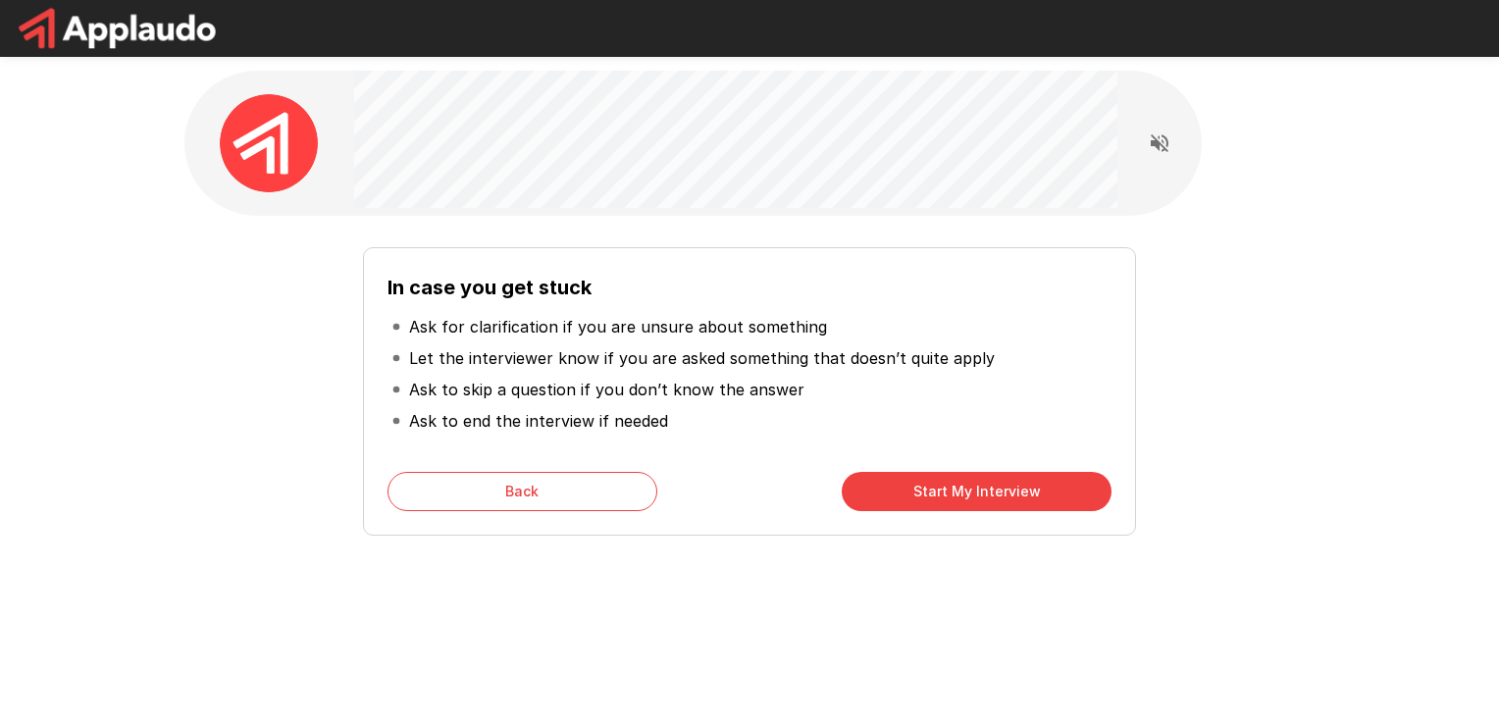
click at [1249, 331] on div "In case you get stuck Ask for clarification if you are unsure about something L…" at bounding box center [749, 384] width 1115 height 304
click at [880, 600] on div "In case you get stuck Ask for clarification if you are unsure about something L…" at bounding box center [750, 350] width 1178 height 701
click at [934, 503] on button "Start My Interview" at bounding box center [977, 491] width 270 height 39
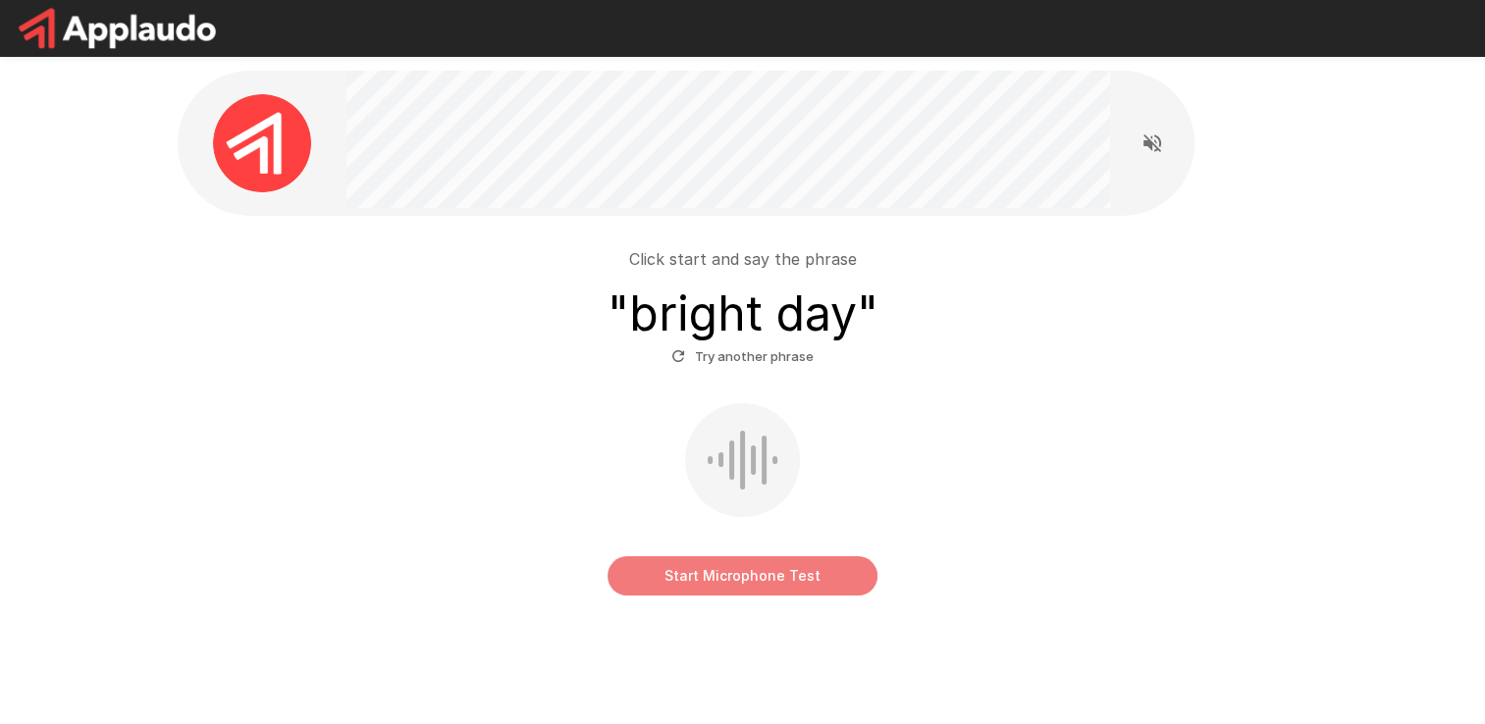
click at [730, 585] on button "Start Microphone Test" at bounding box center [742, 575] width 270 height 39
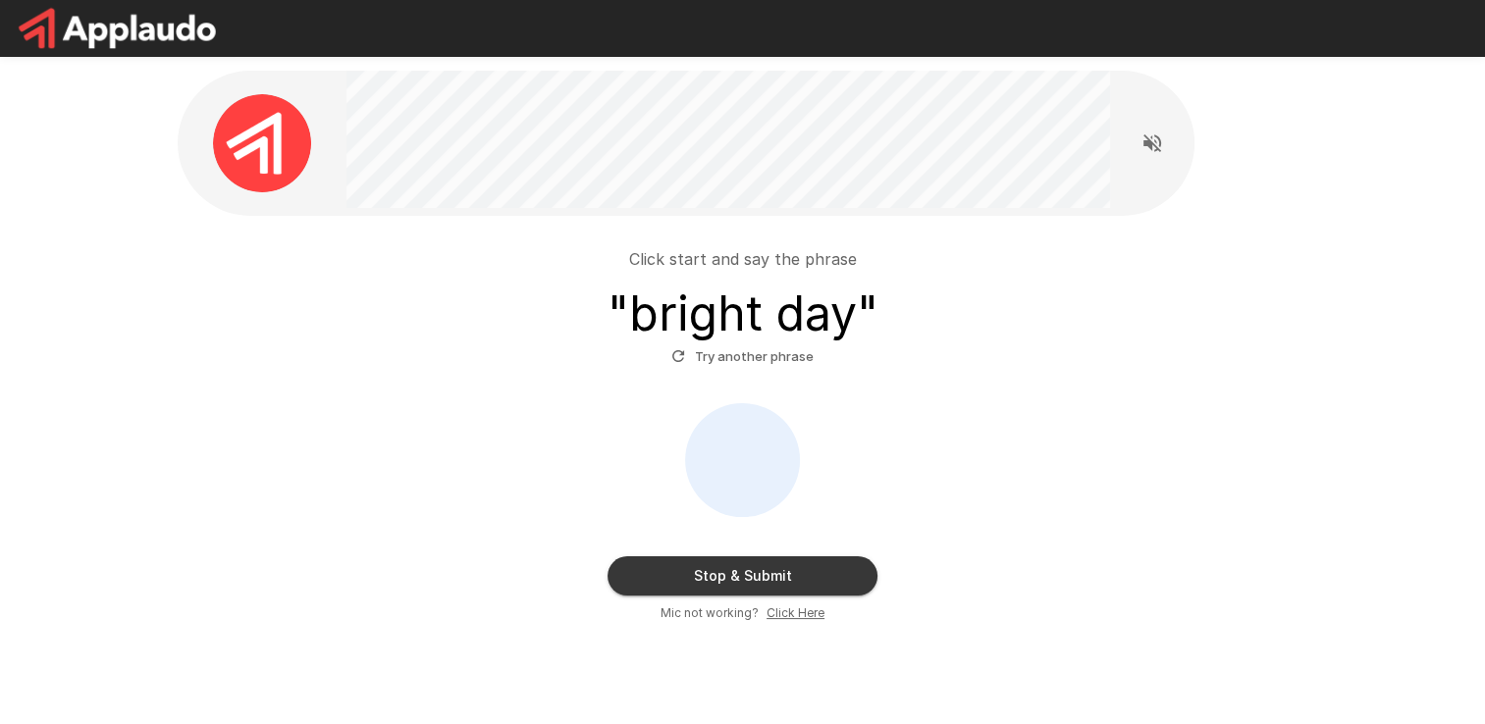
click at [805, 568] on button "Stop & Submit" at bounding box center [742, 575] width 270 height 39
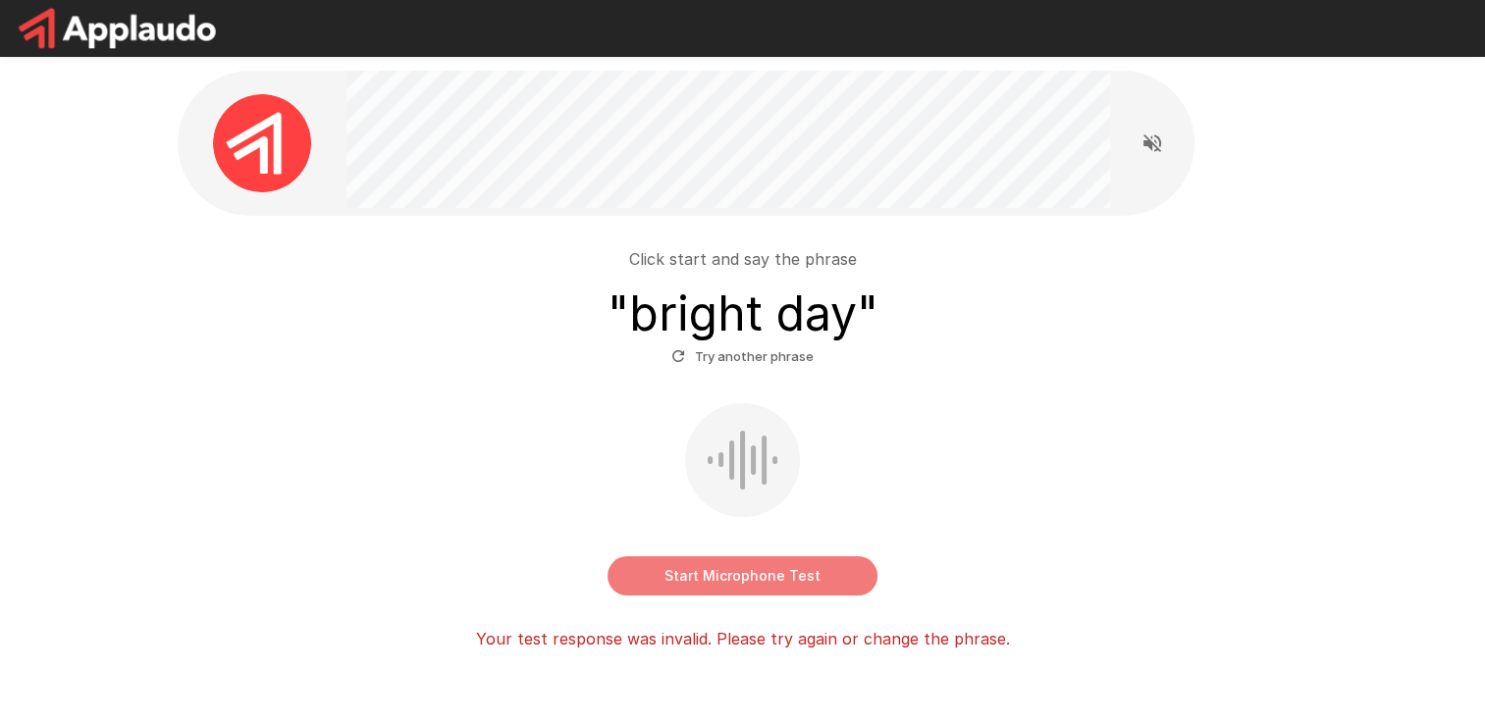
click at [700, 577] on button "Start Microphone Test" at bounding box center [742, 575] width 270 height 39
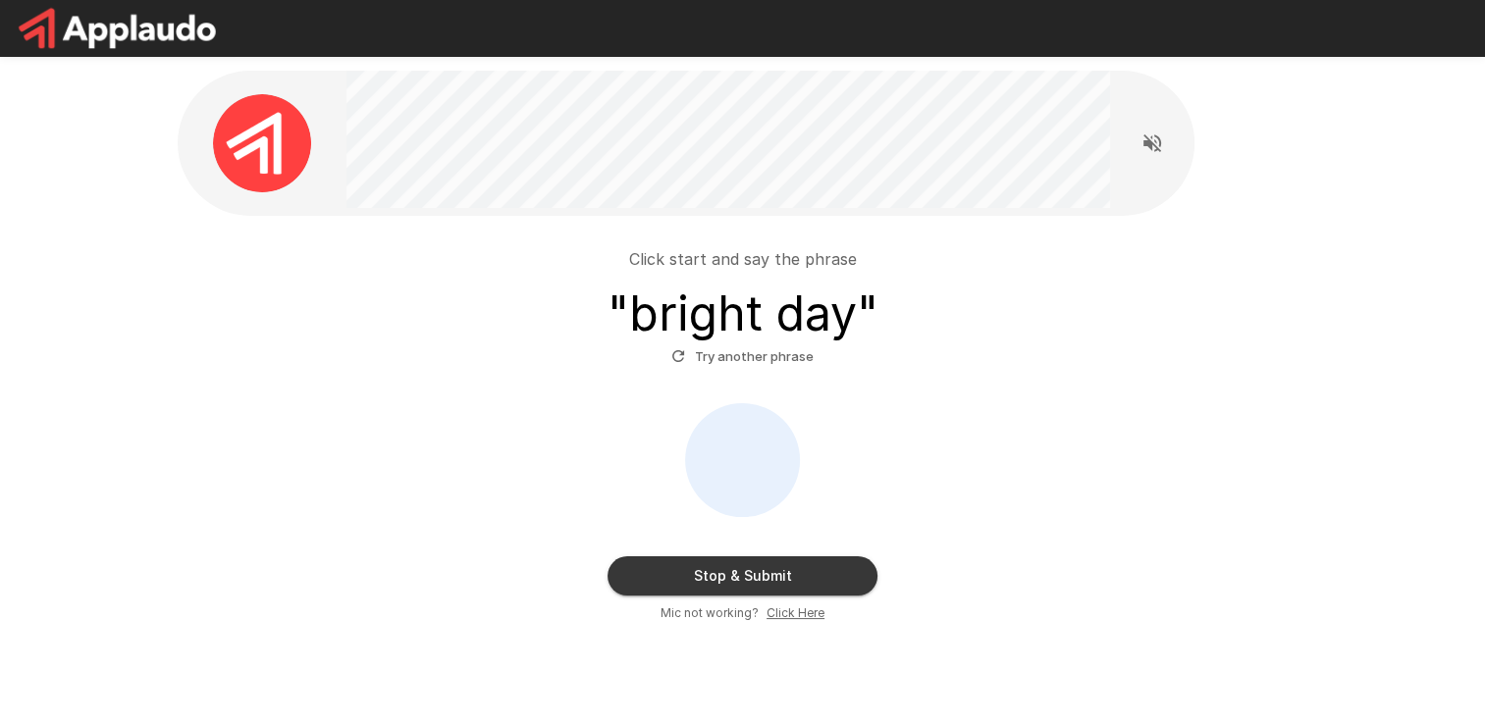
click at [724, 585] on button "Stop & Submit" at bounding box center [742, 575] width 270 height 39
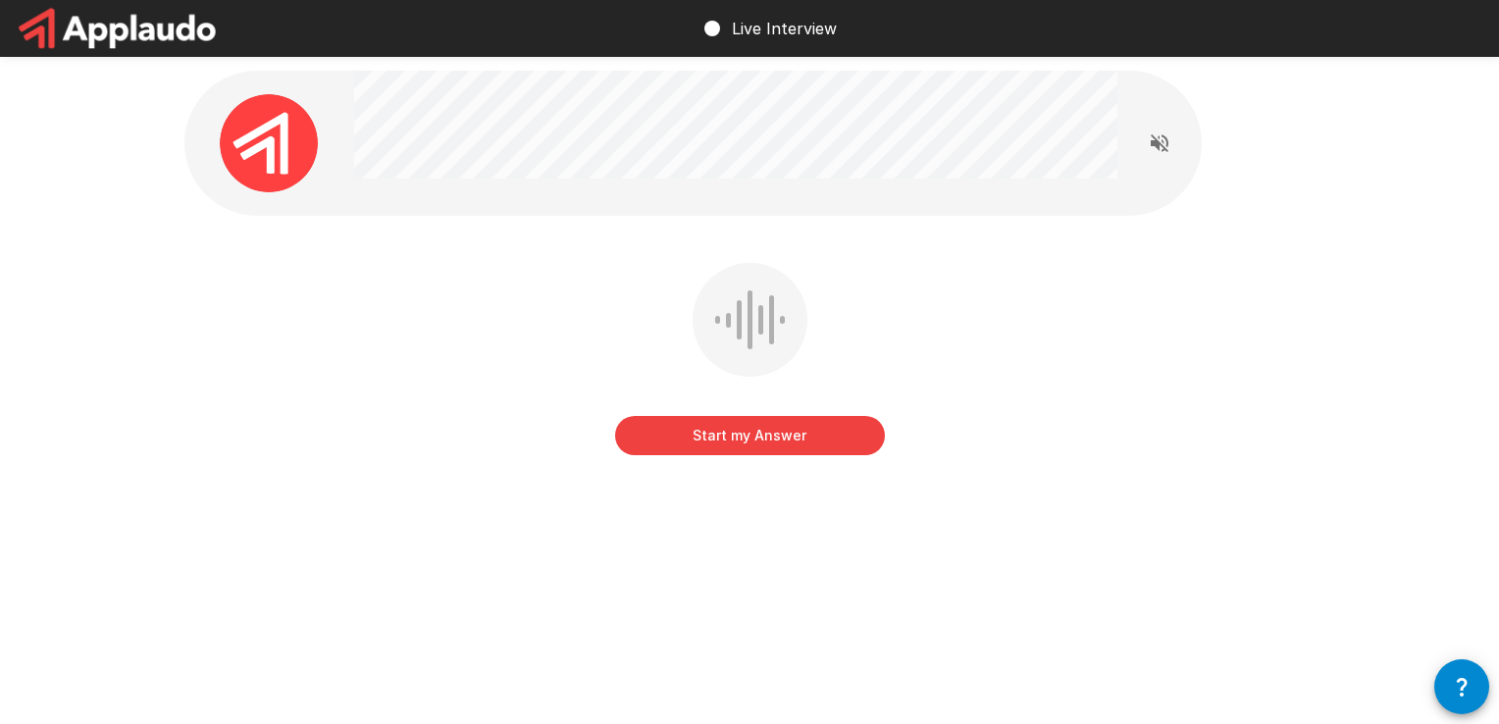
click at [769, 443] on button "Start my Answer" at bounding box center [750, 435] width 270 height 39
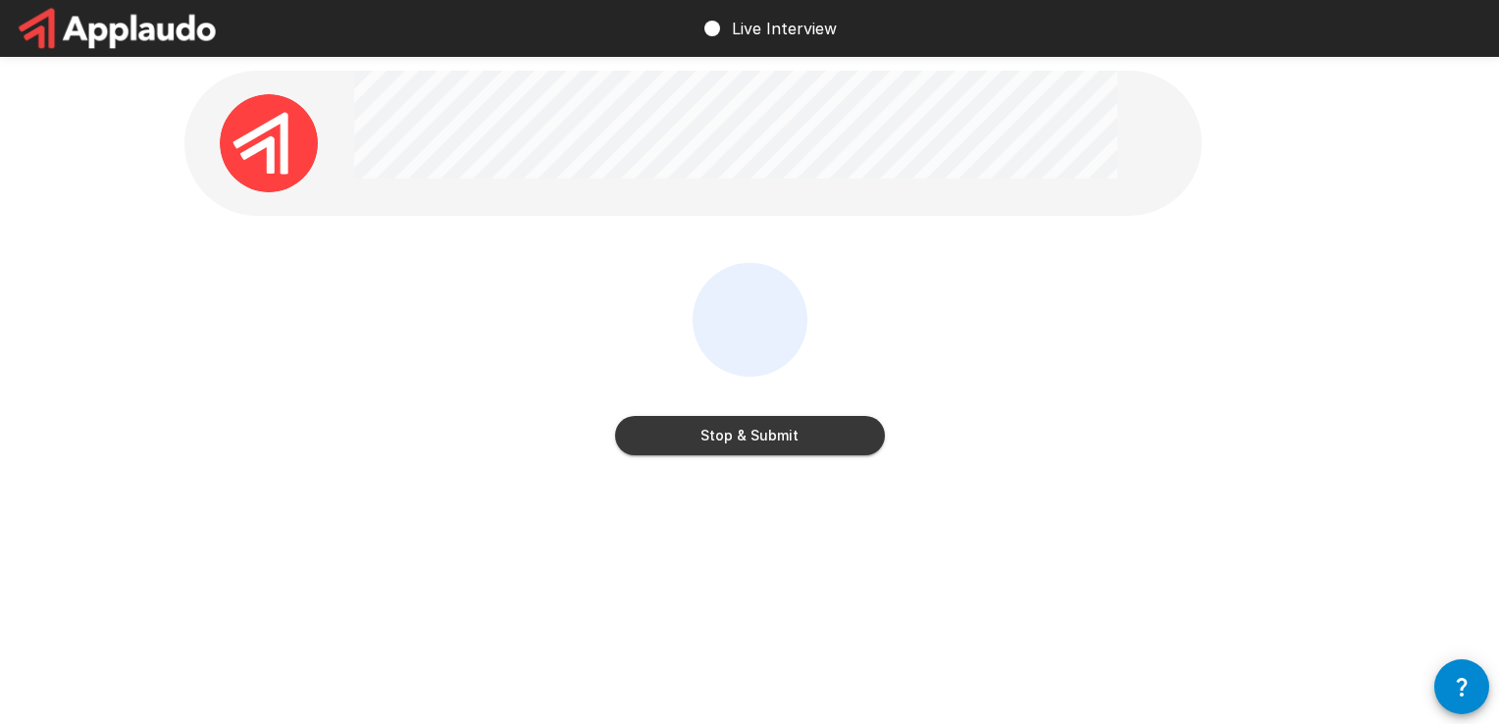
click at [733, 446] on button "Stop & Submit" at bounding box center [750, 435] width 270 height 39
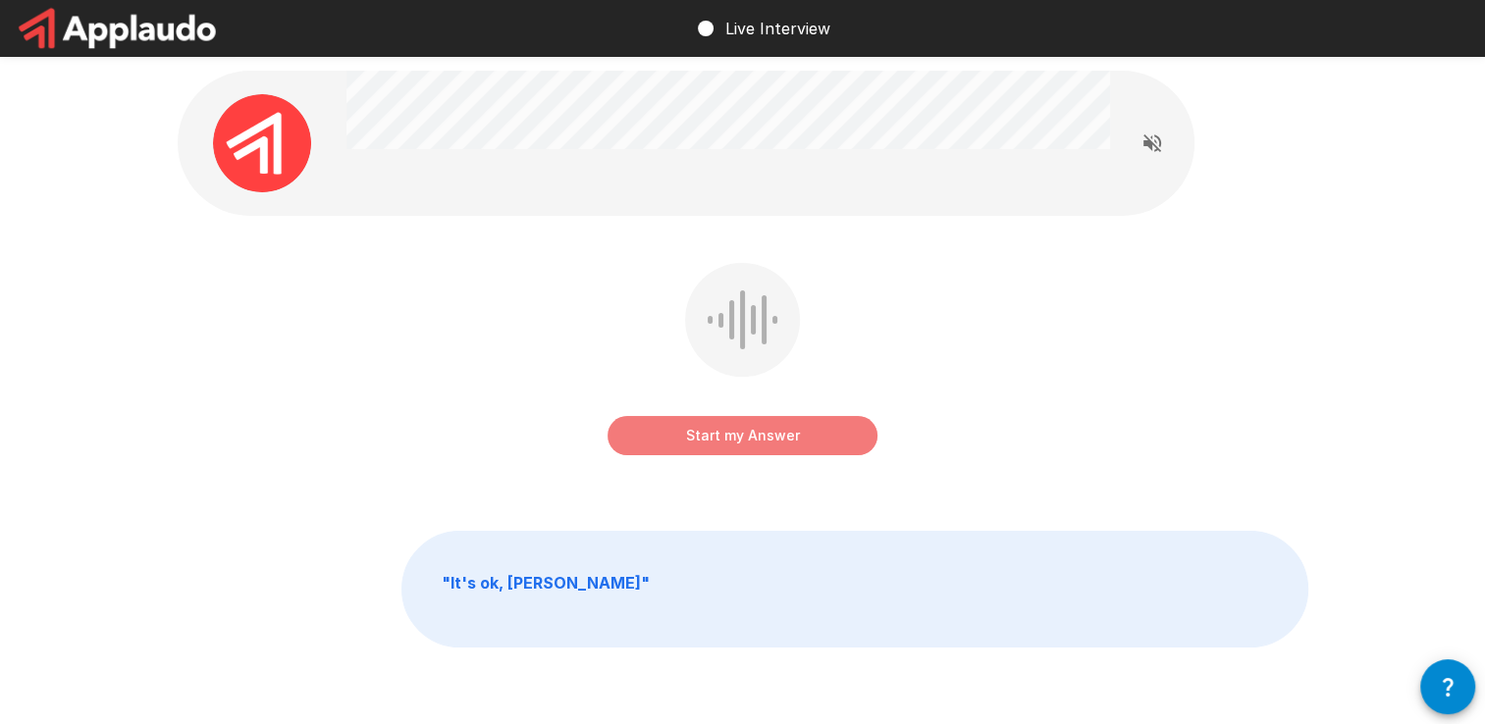
click at [755, 444] on button "Start my Answer" at bounding box center [742, 435] width 270 height 39
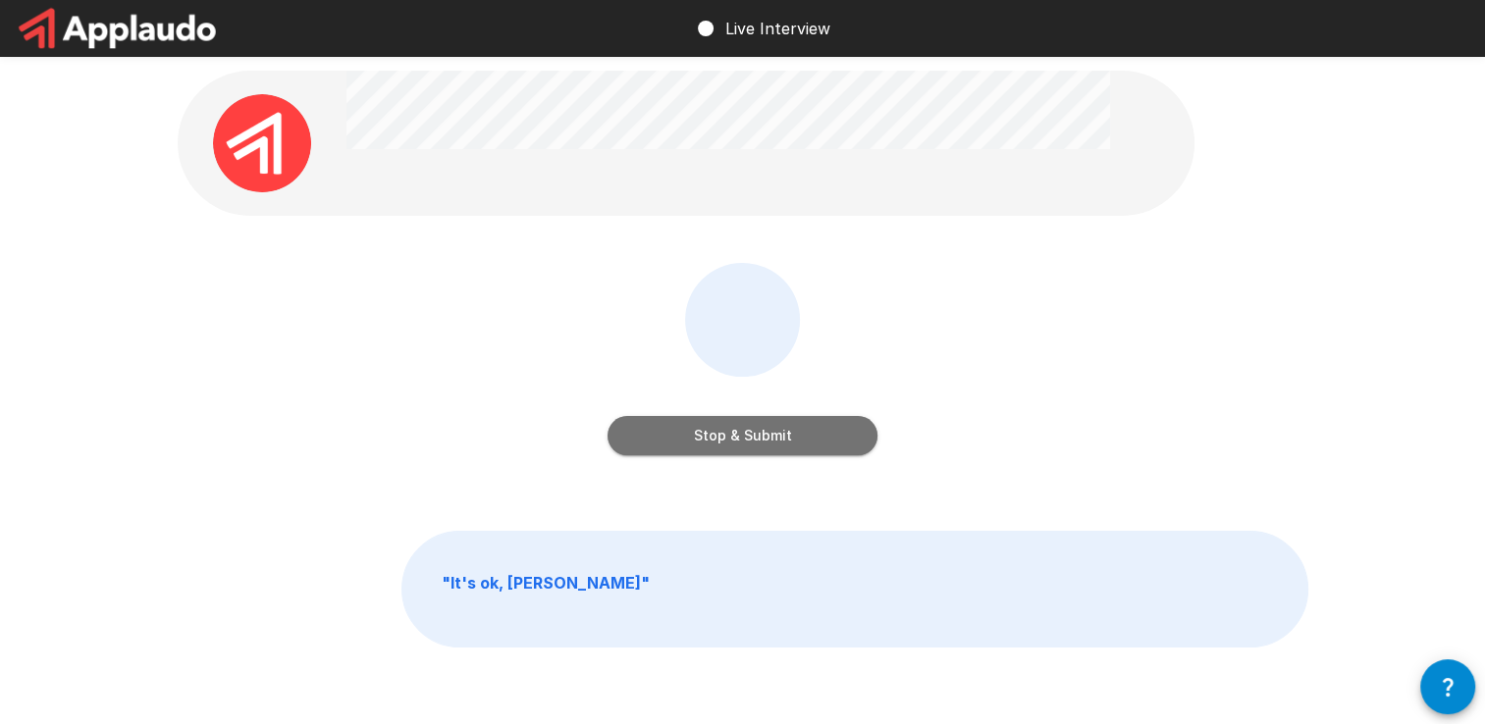
click at [727, 438] on button "Stop & Submit" at bounding box center [742, 435] width 270 height 39
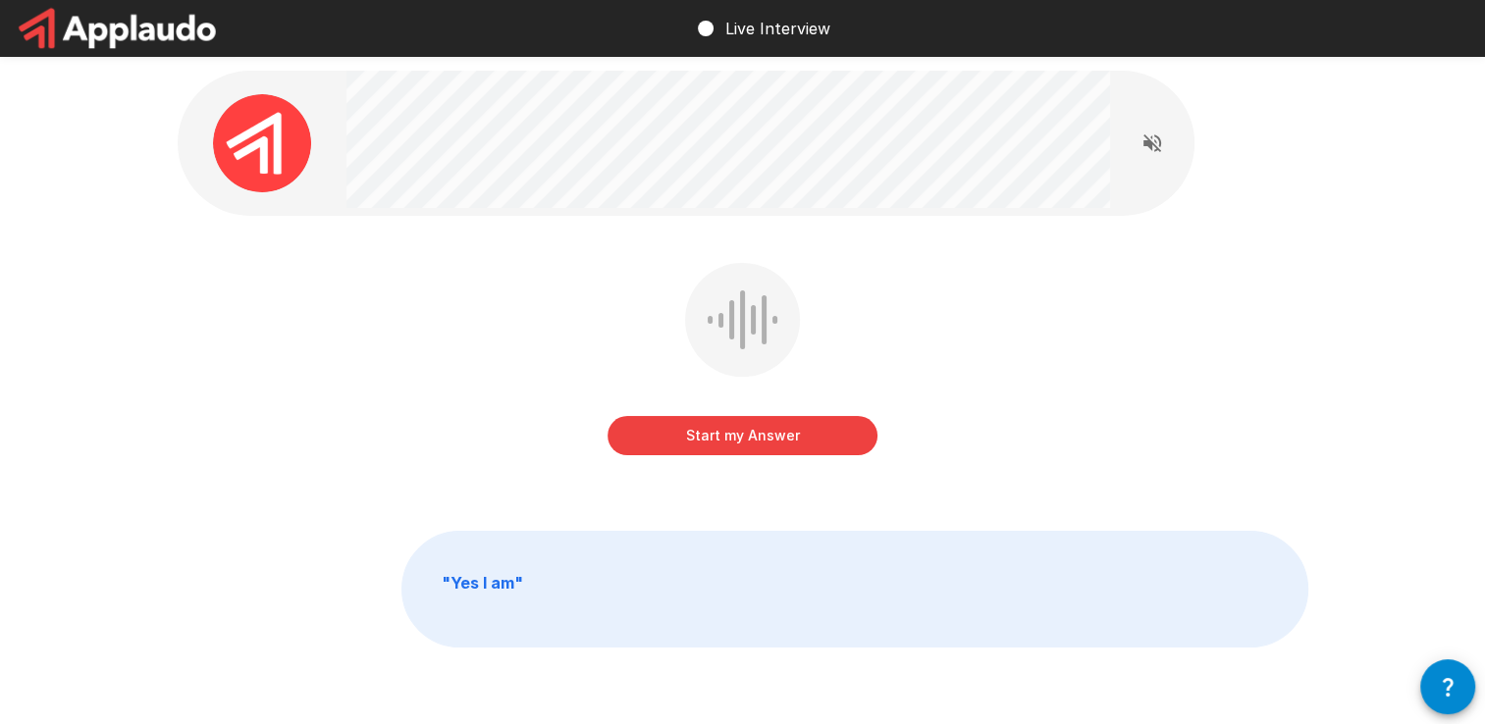
click at [719, 446] on button "Start my Answer" at bounding box center [742, 435] width 270 height 39
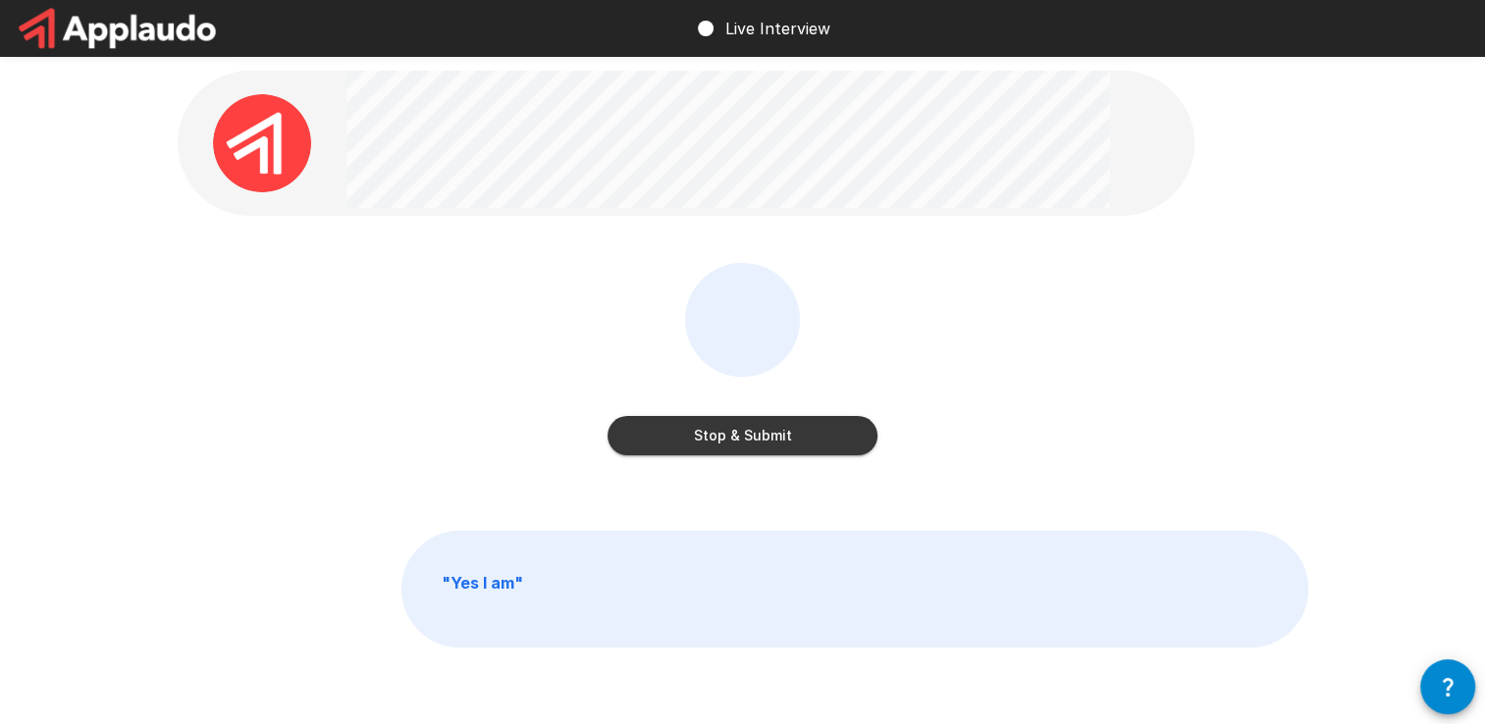
click at [731, 444] on button "Stop & Submit" at bounding box center [742, 435] width 270 height 39
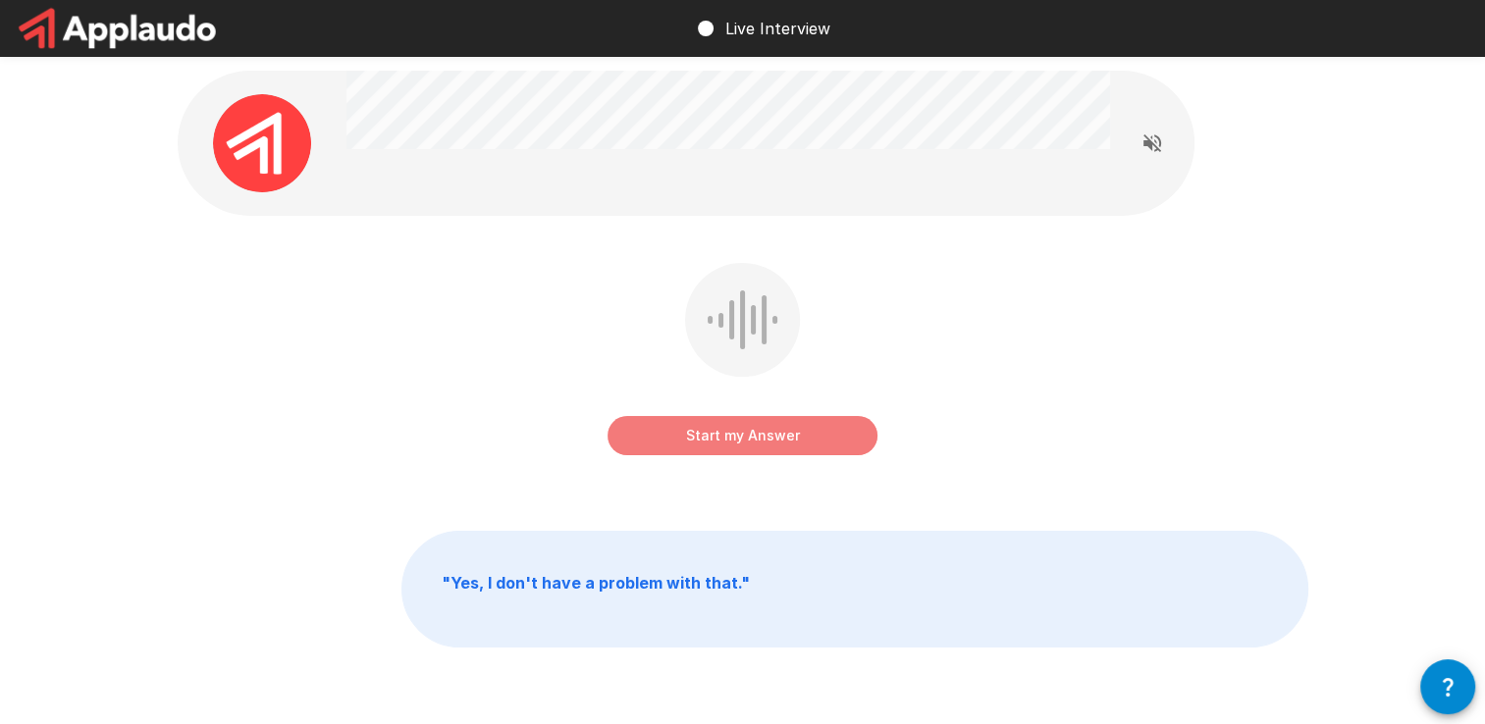
click at [744, 438] on button "Start my Answer" at bounding box center [742, 435] width 270 height 39
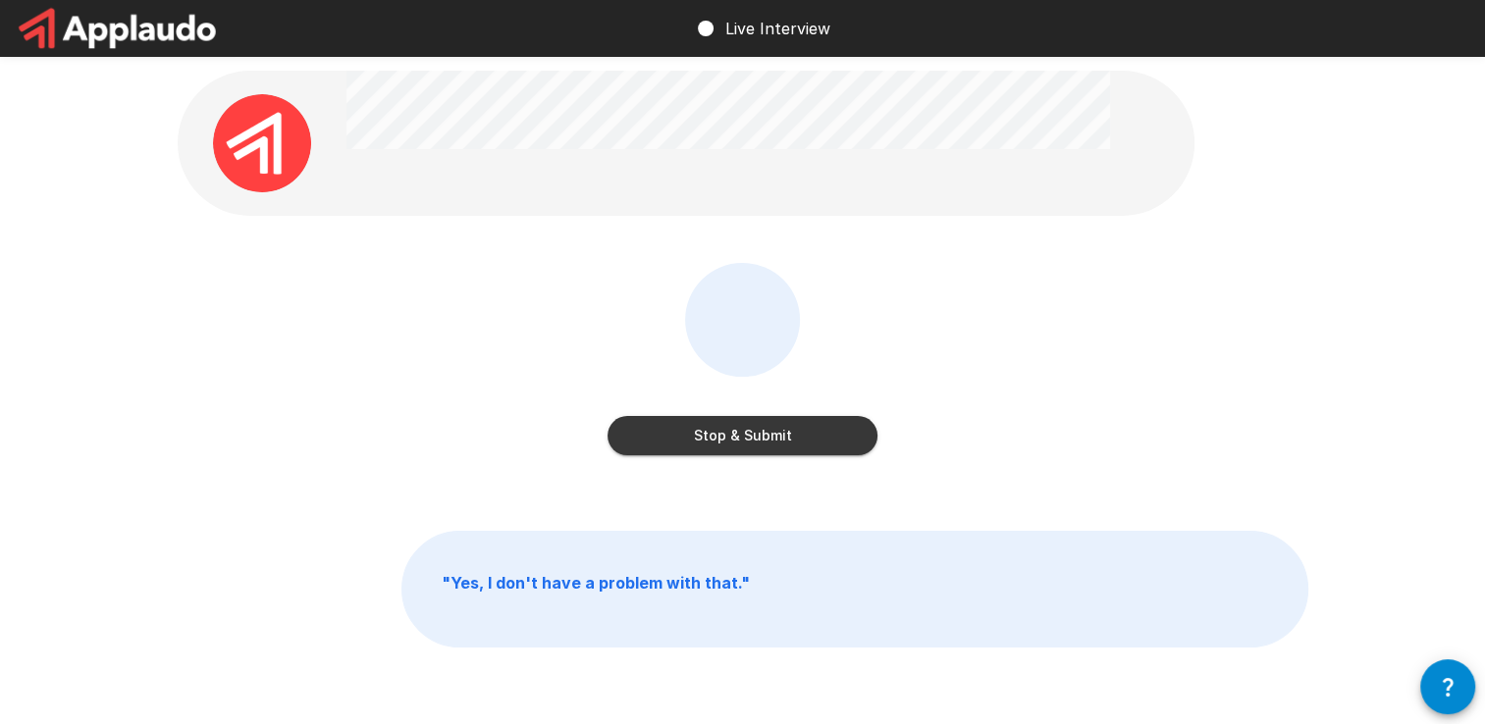
click at [739, 438] on button "Stop & Submit" at bounding box center [742, 435] width 270 height 39
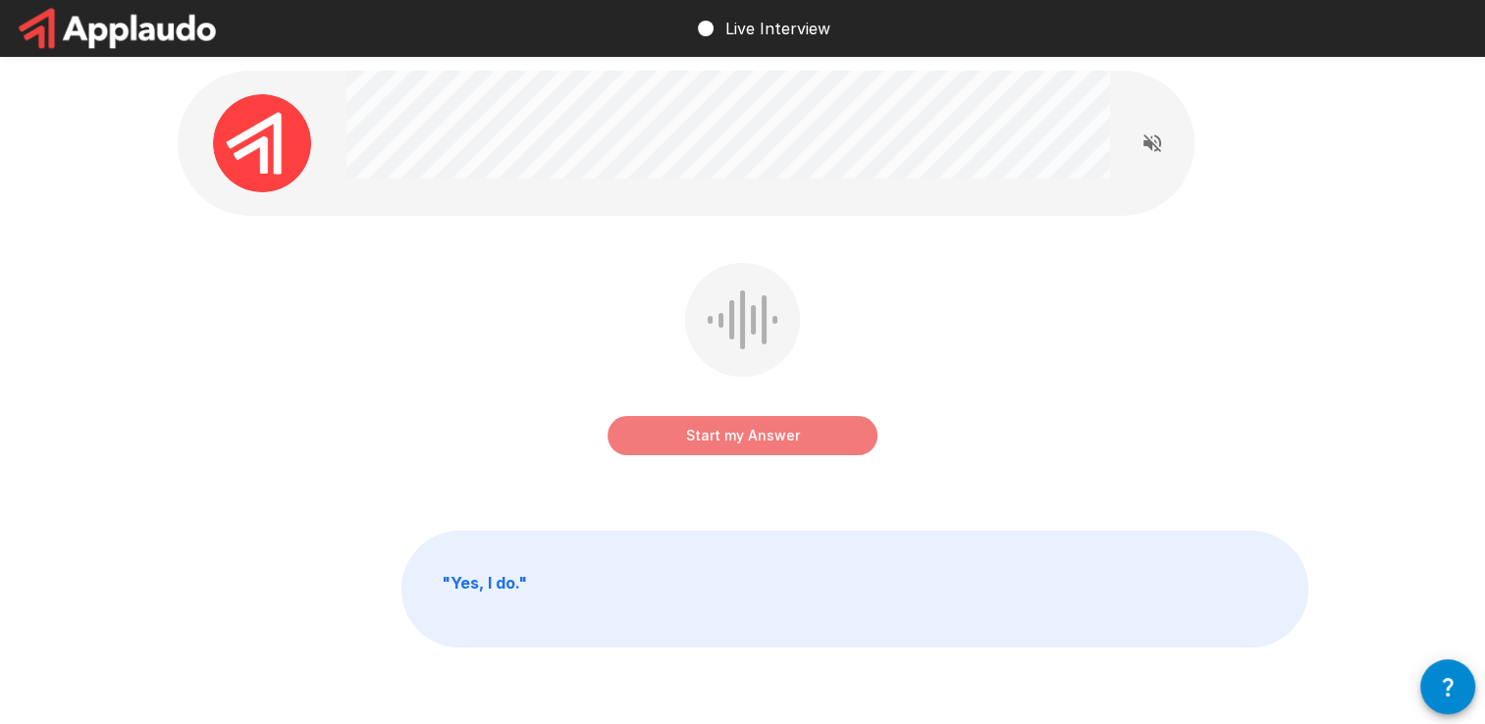
click at [741, 444] on button "Start my Answer" at bounding box center [742, 435] width 270 height 39
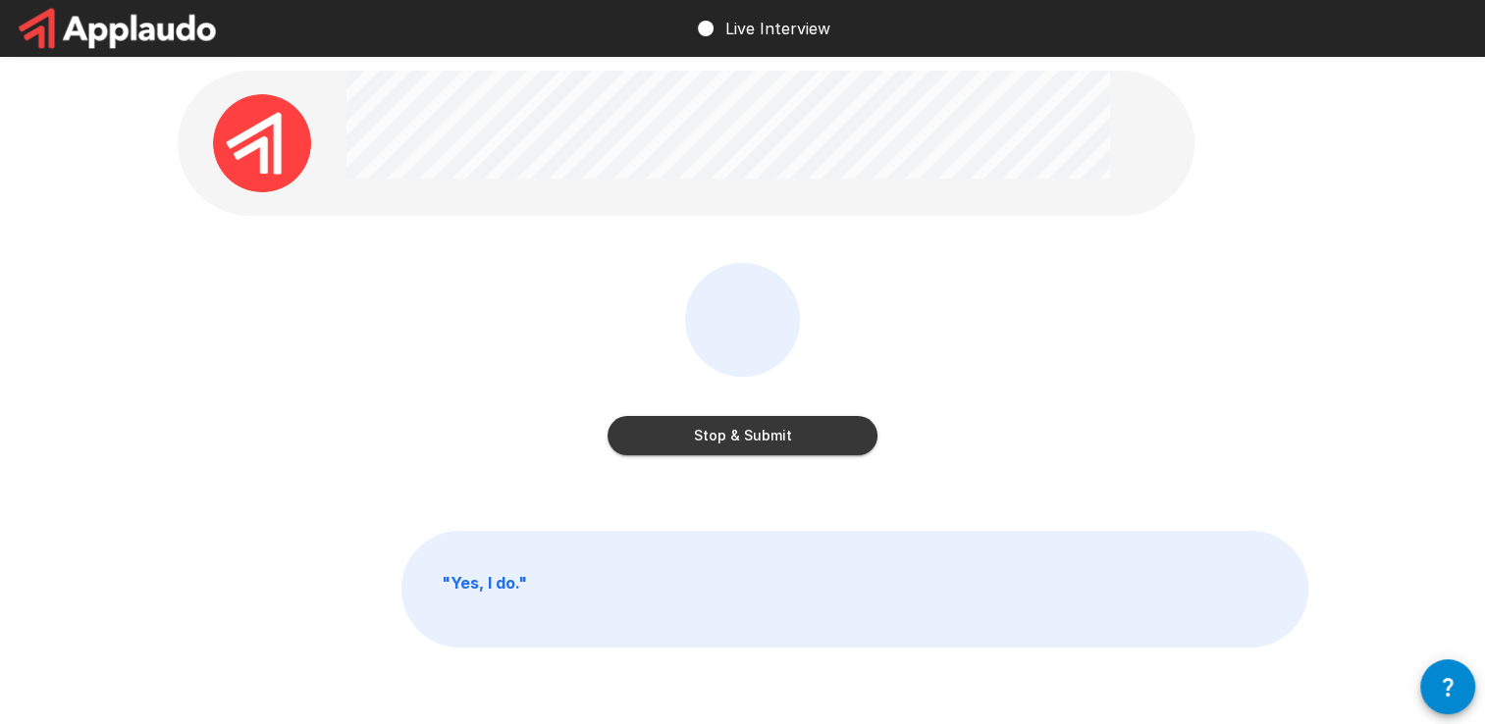
click at [714, 441] on button "Stop & Submit" at bounding box center [742, 435] width 270 height 39
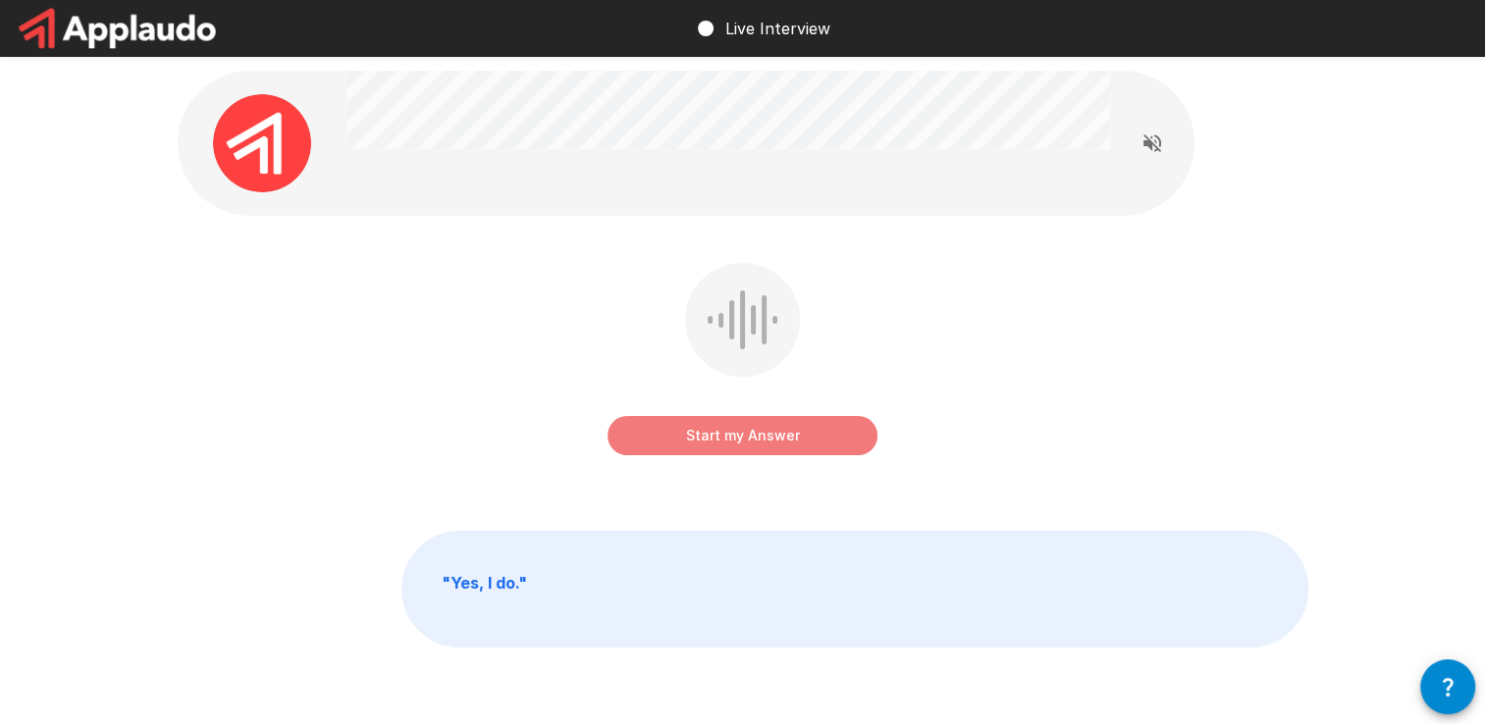
click at [738, 447] on button "Start my Answer" at bounding box center [742, 435] width 270 height 39
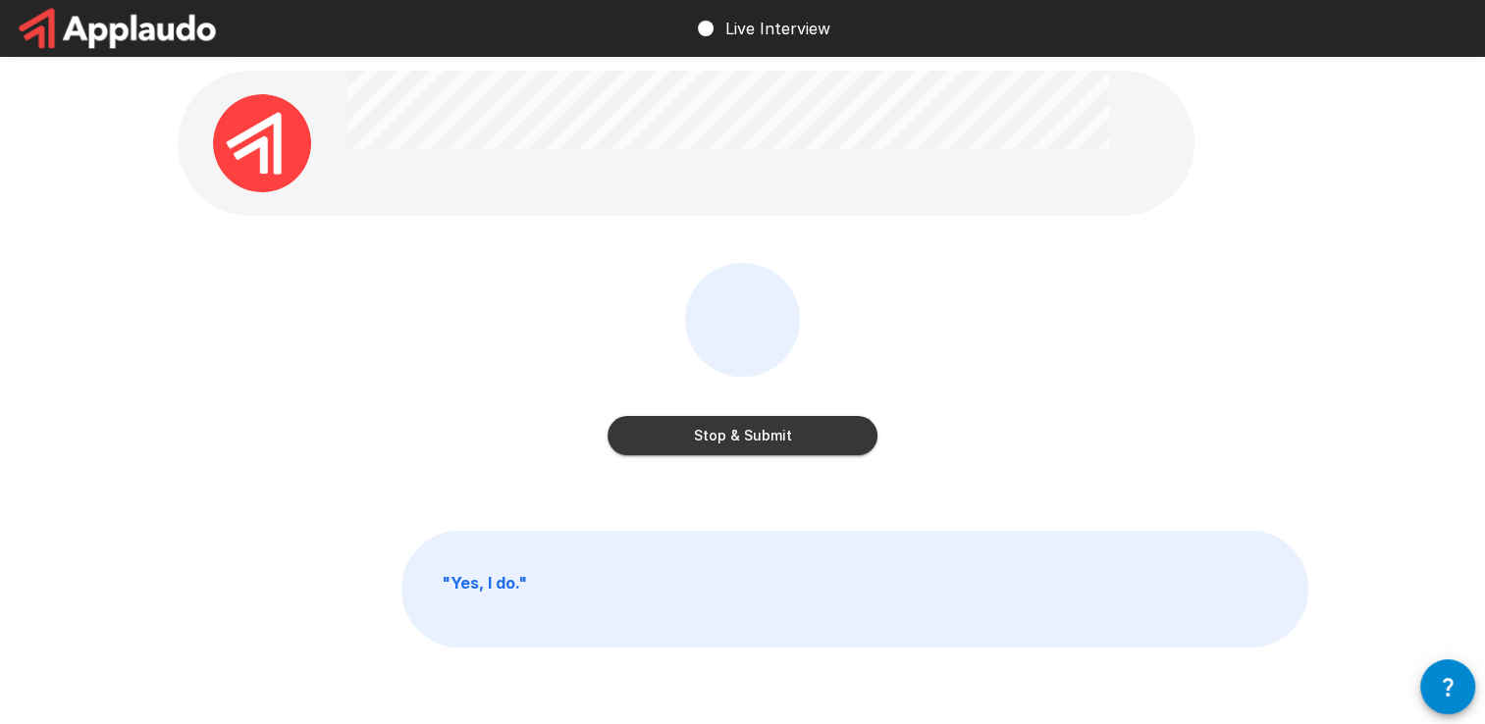
click at [734, 445] on button "Stop & Submit" at bounding box center [742, 435] width 270 height 39
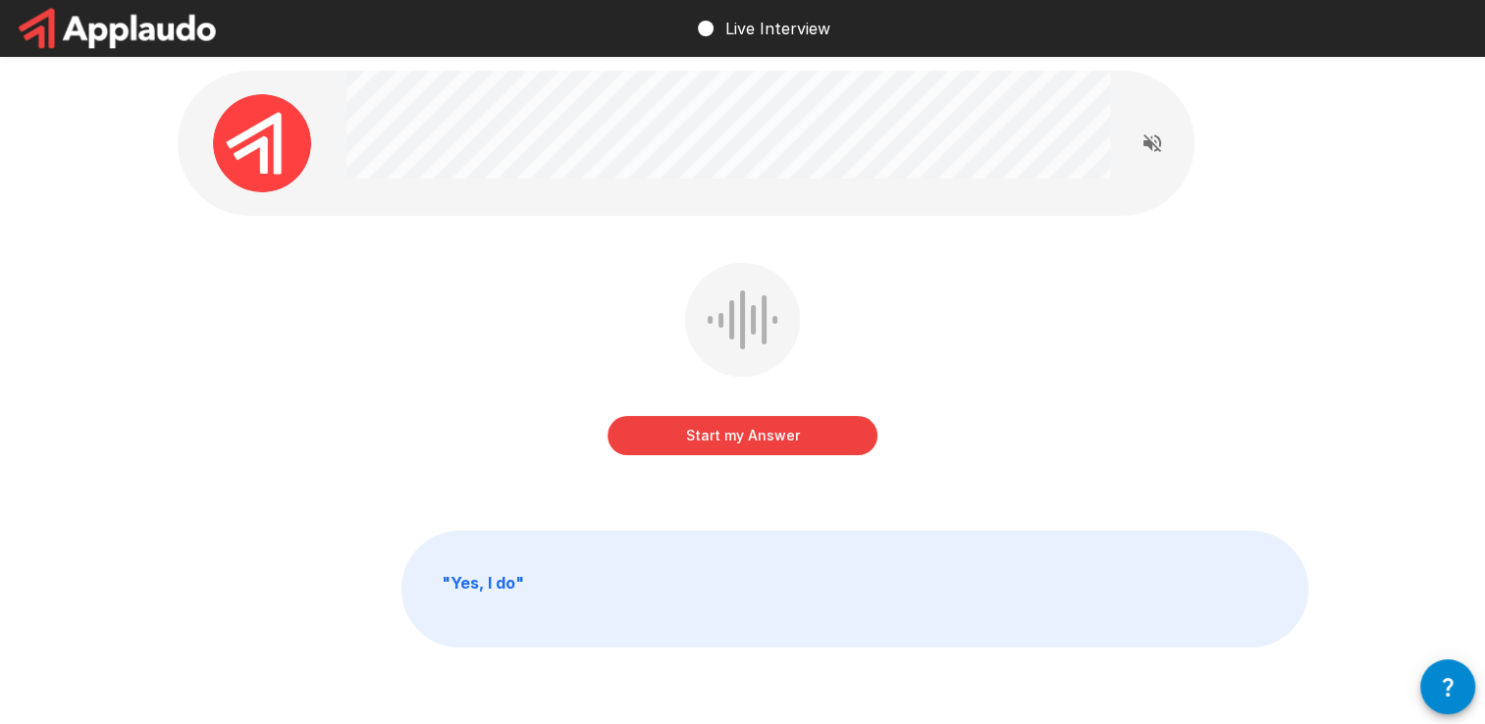
click at [727, 437] on button "Start my Answer" at bounding box center [742, 435] width 270 height 39
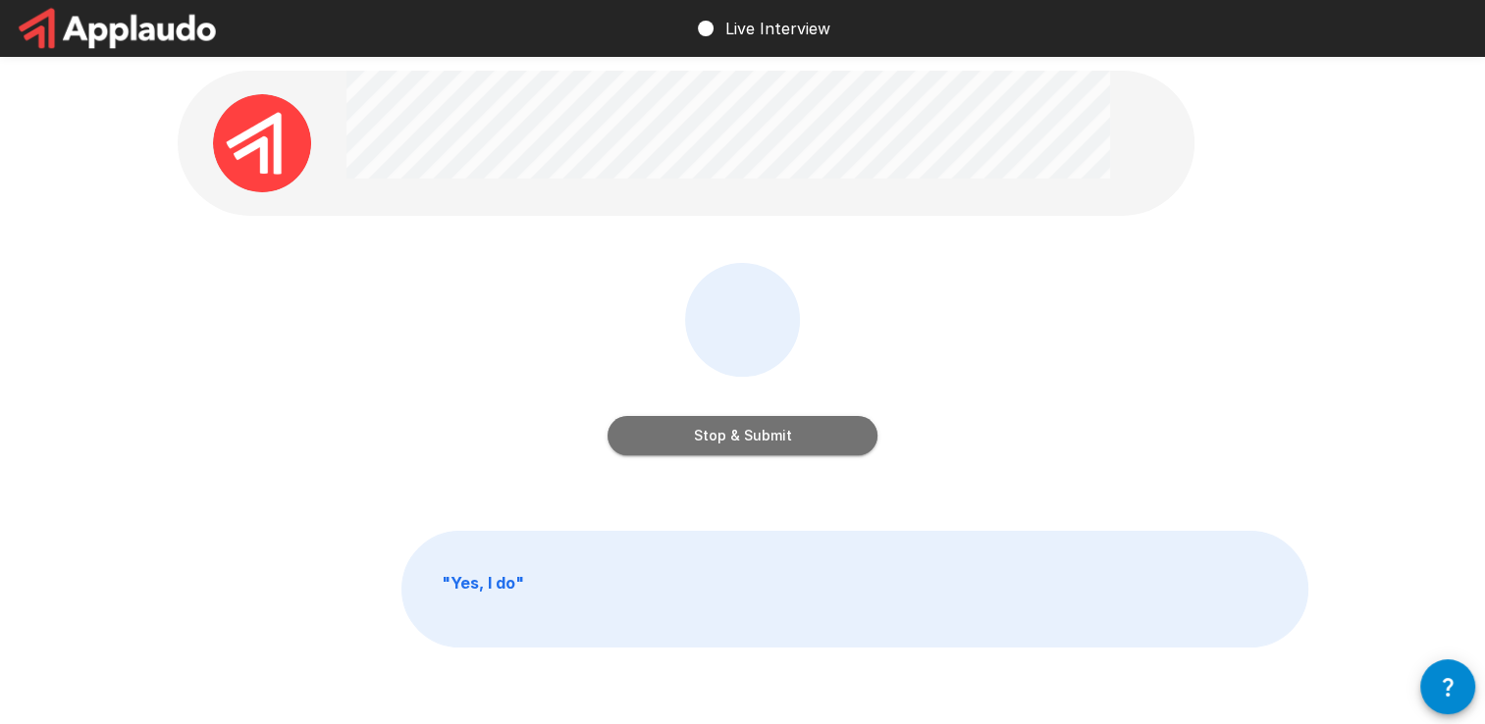
click at [684, 439] on button "Stop & Submit" at bounding box center [742, 435] width 270 height 39
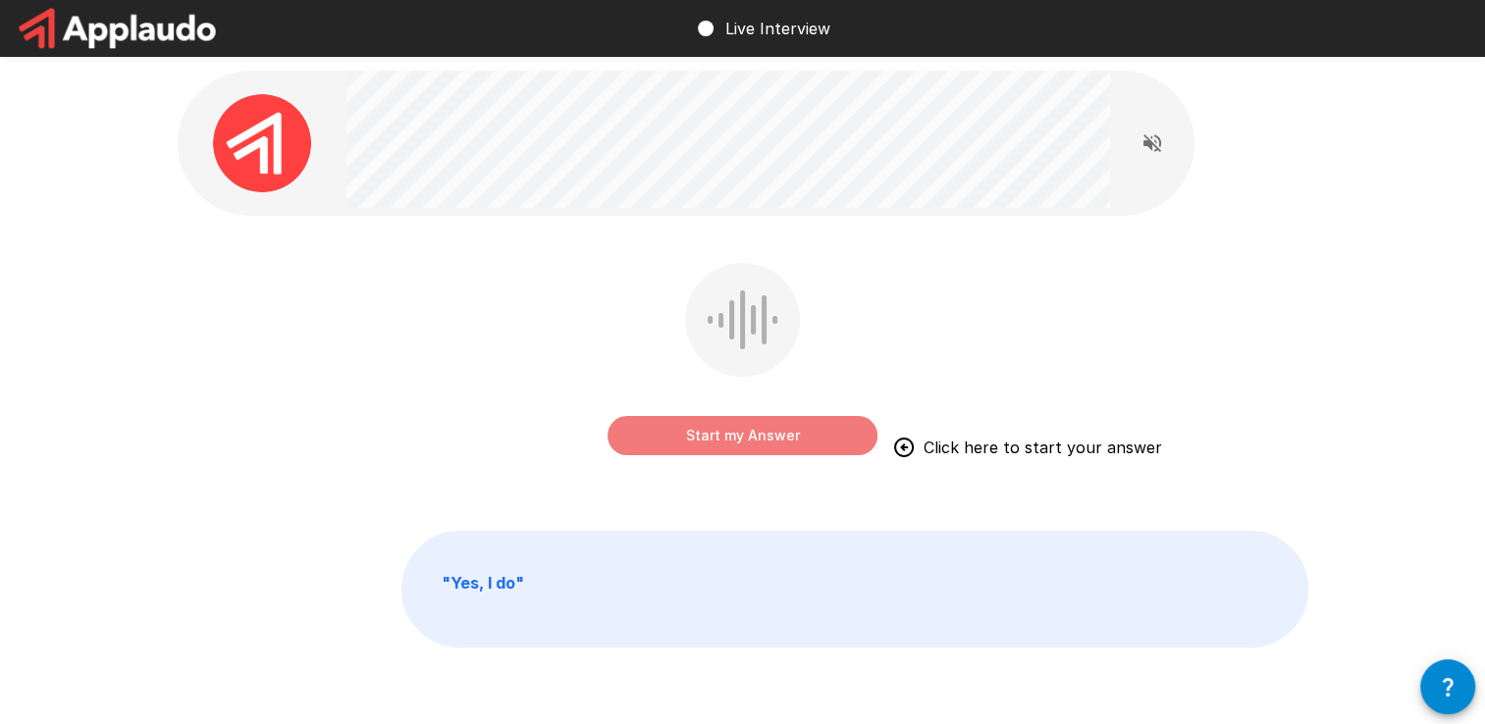
click at [712, 434] on button "Start my Answer" at bounding box center [742, 435] width 270 height 39
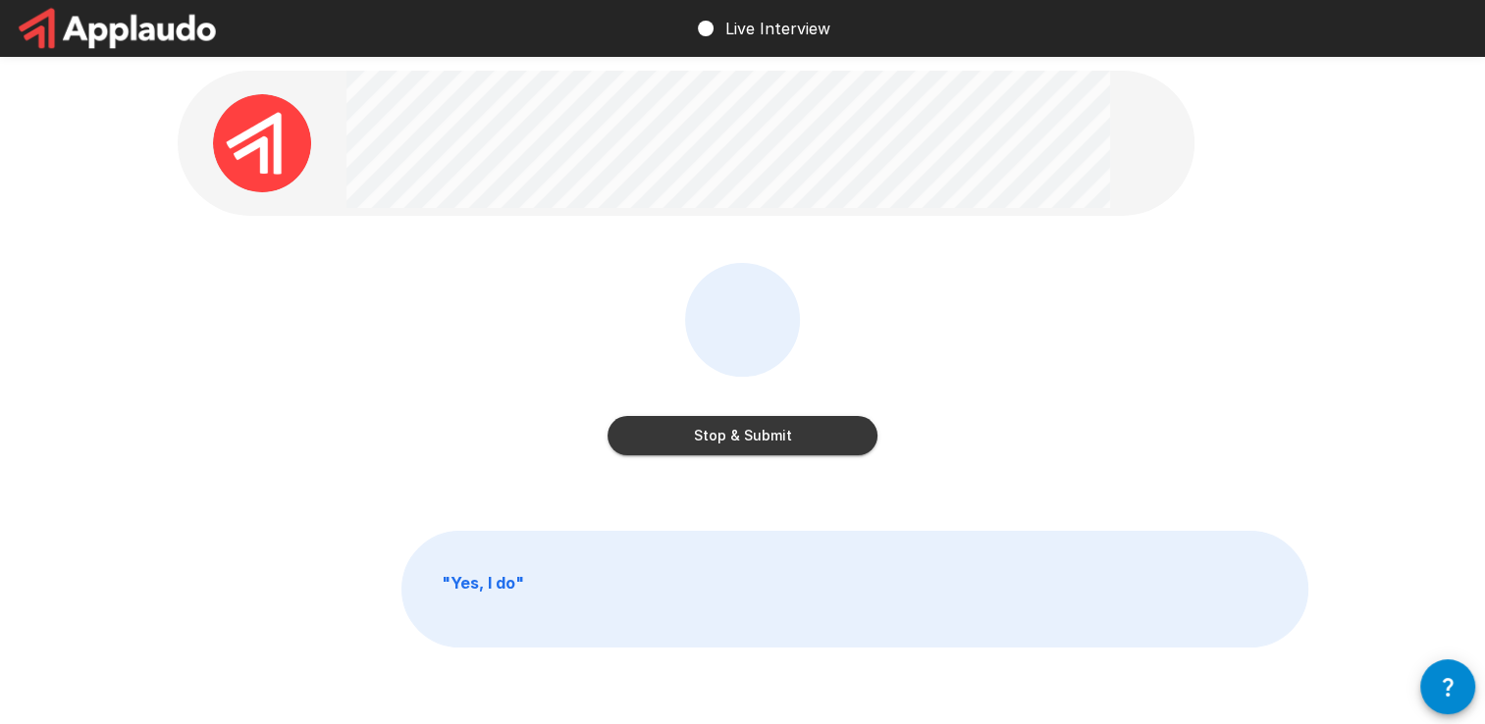
click at [730, 442] on button "Stop & Submit" at bounding box center [742, 435] width 270 height 39
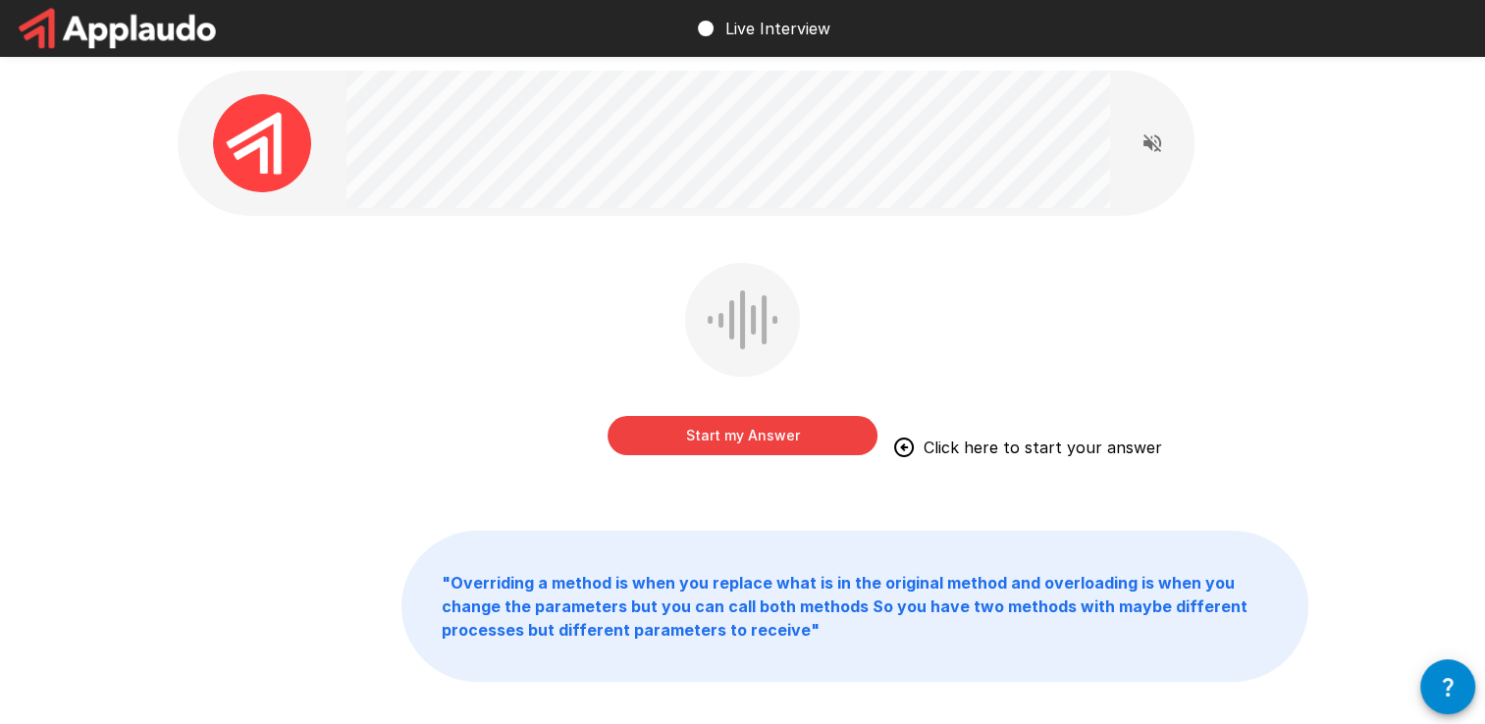
click at [715, 433] on button "Start my Answer" at bounding box center [742, 435] width 270 height 39
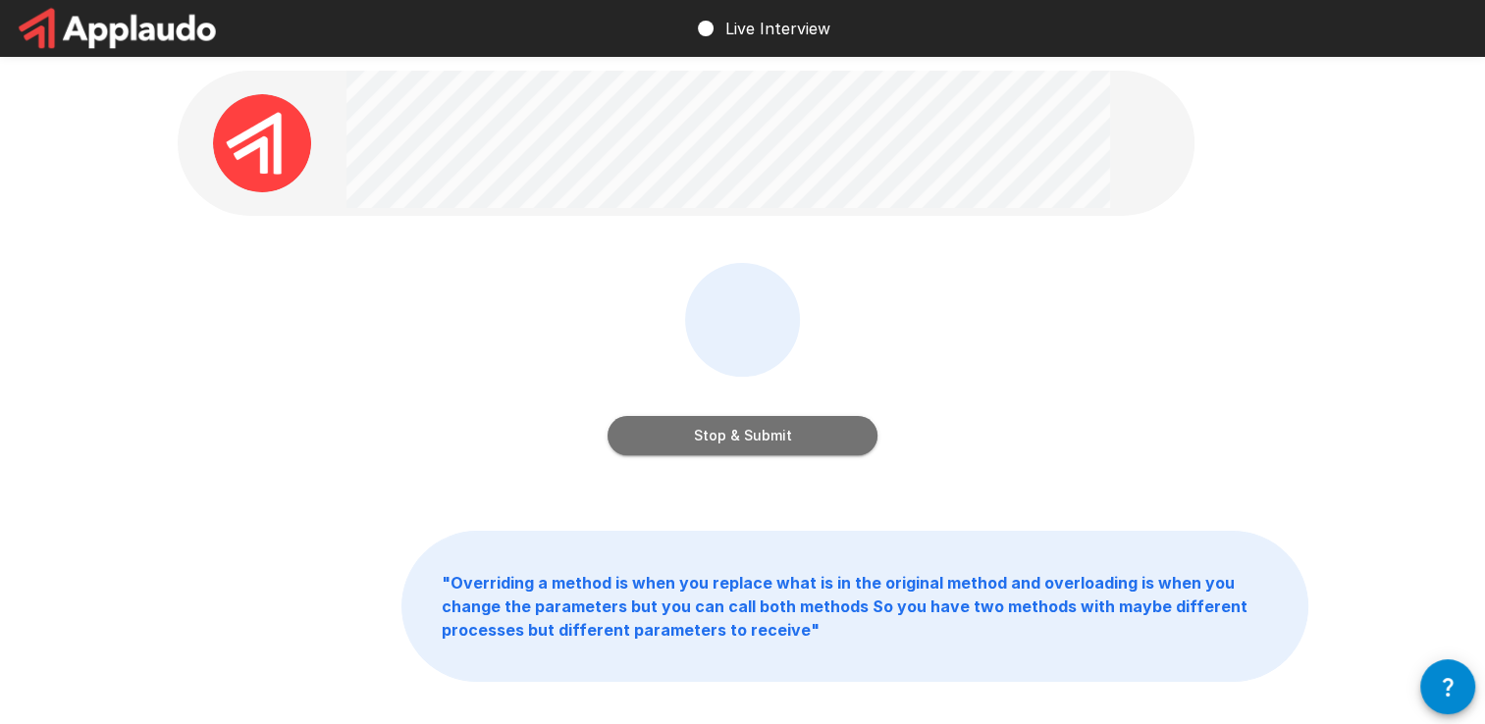
click at [722, 439] on button "Stop & Submit" at bounding box center [742, 435] width 270 height 39
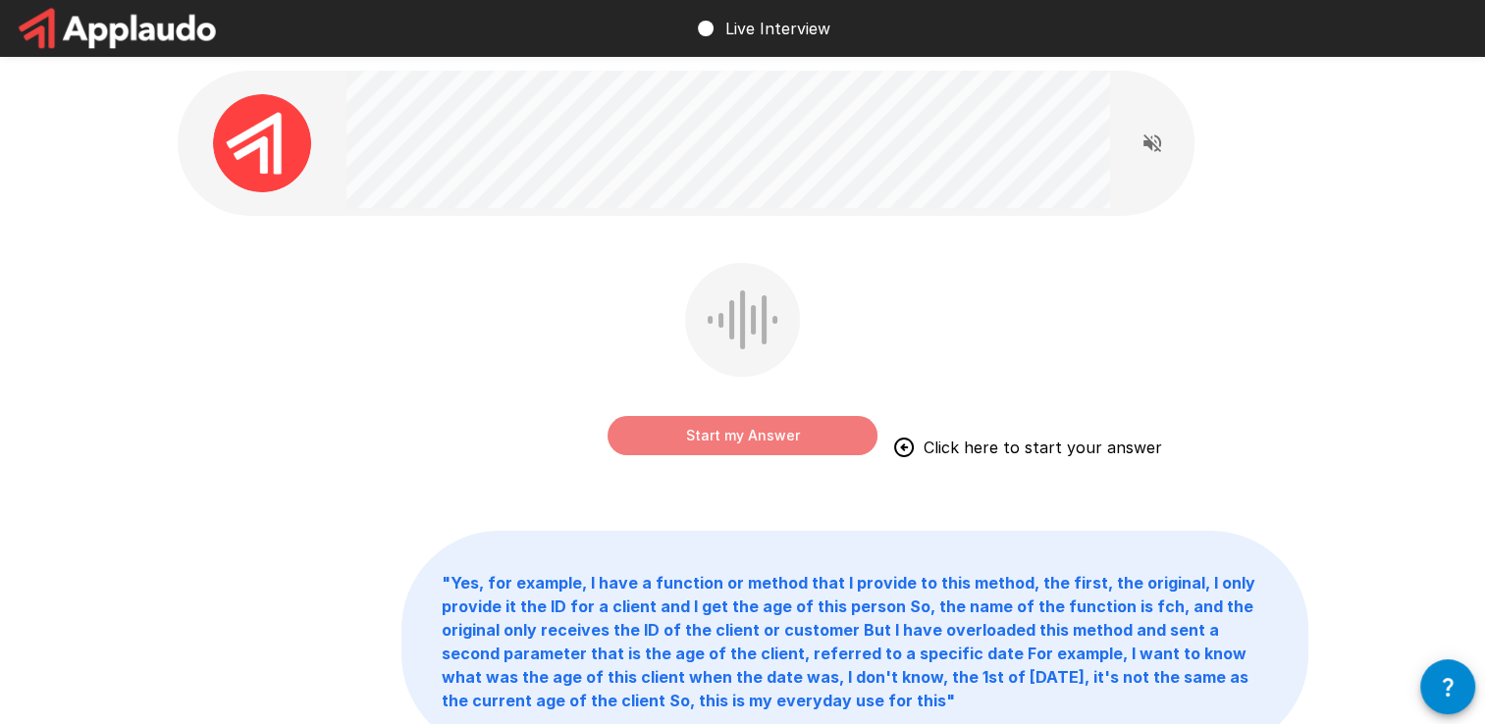
click at [701, 446] on button "Start my Answer" at bounding box center [742, 435] width 270 height 39
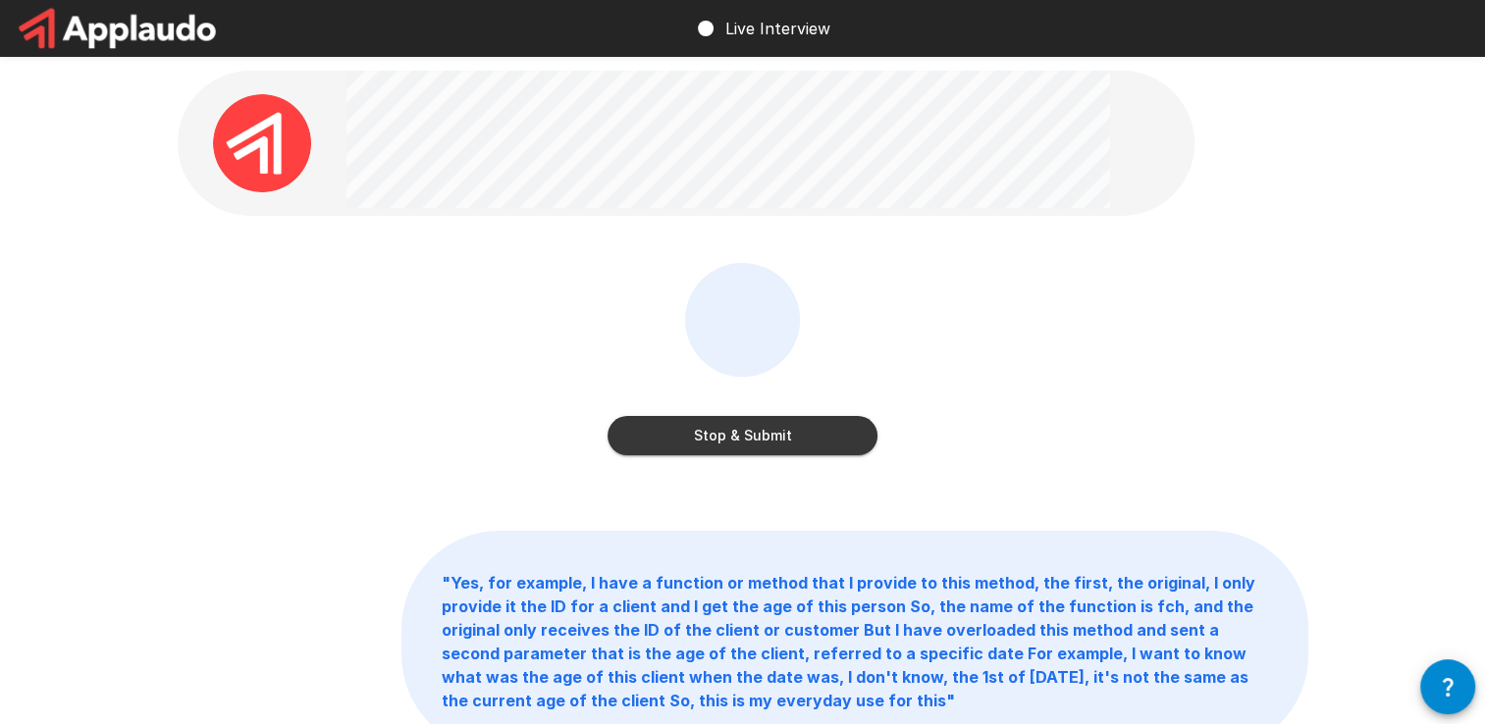
click at [742, 449] on button "Stop & Submit" at bounding box center [742, 435] width 270 height 39
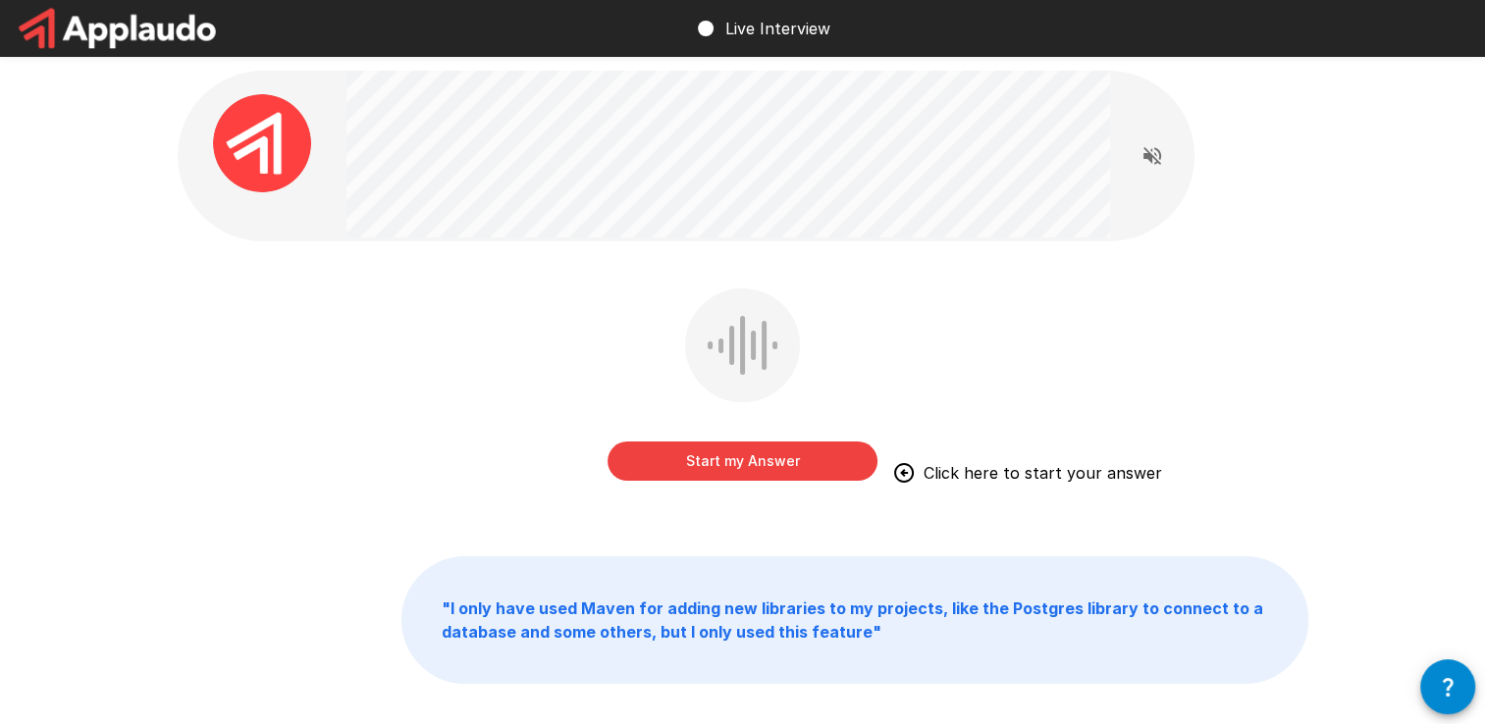
click at [758, 474] on button "Start my Answer" at bounding box center [742, 461] width 270 height 39
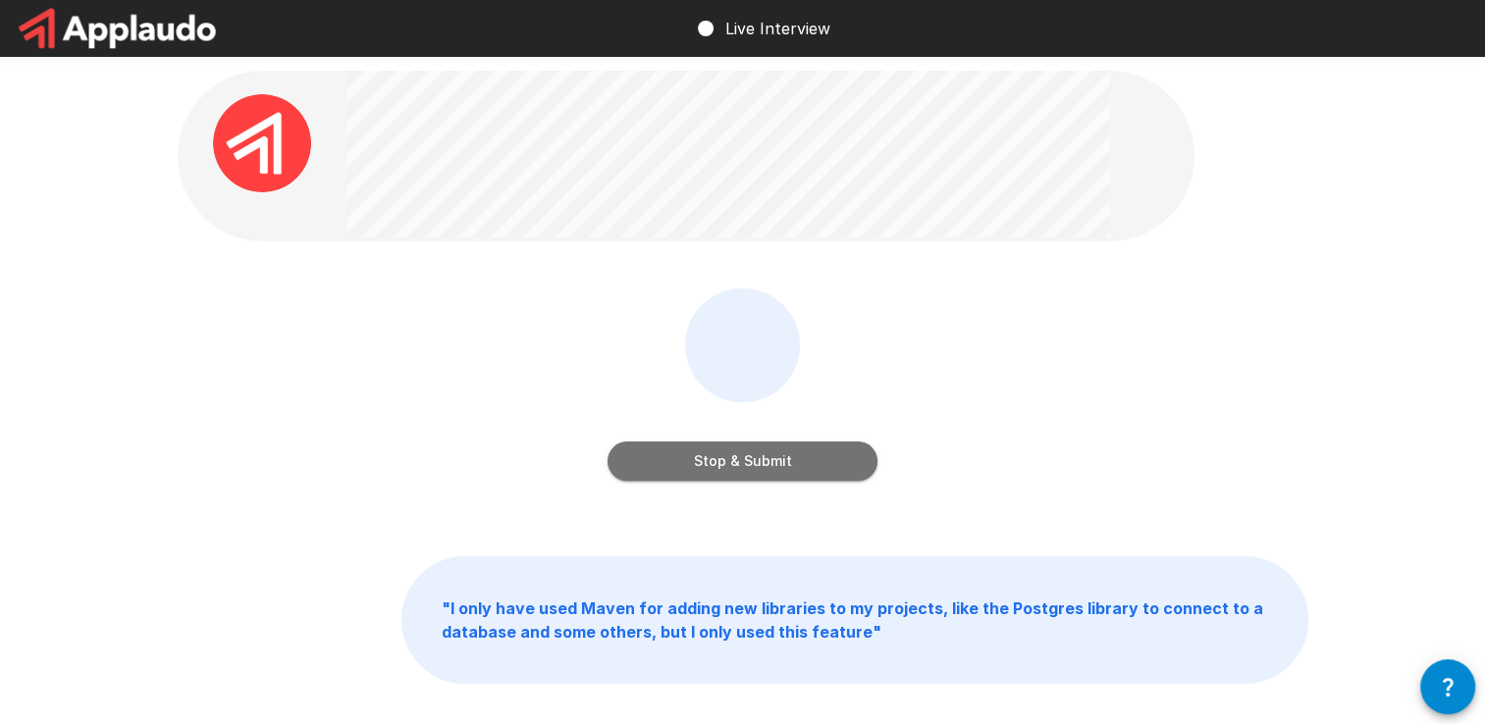
click at [714, 474] on button "Stop & Submit" at bounding box center [742, 461] width 270 height 39
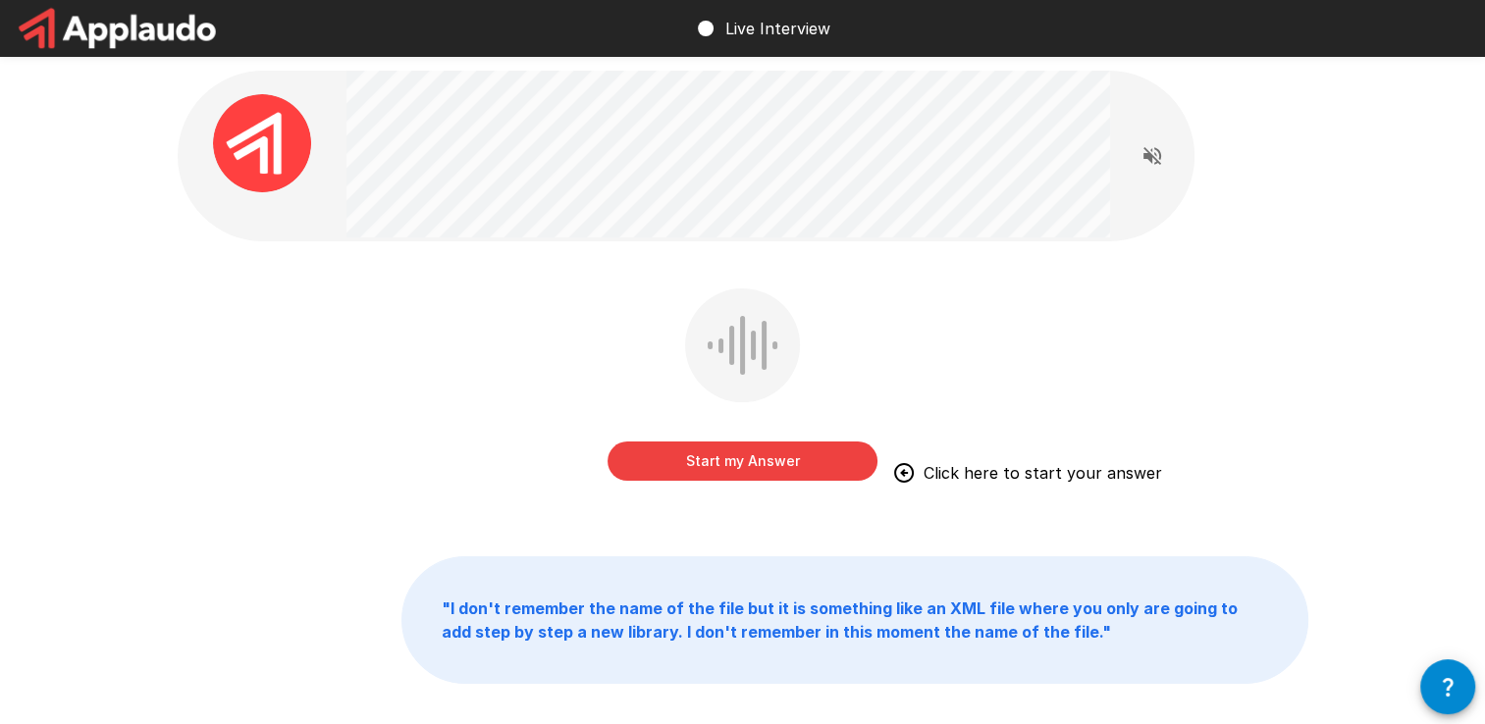
click at [708, 465] on button "Start my Answer" at bounding box center [742, 461] width 270 height 39
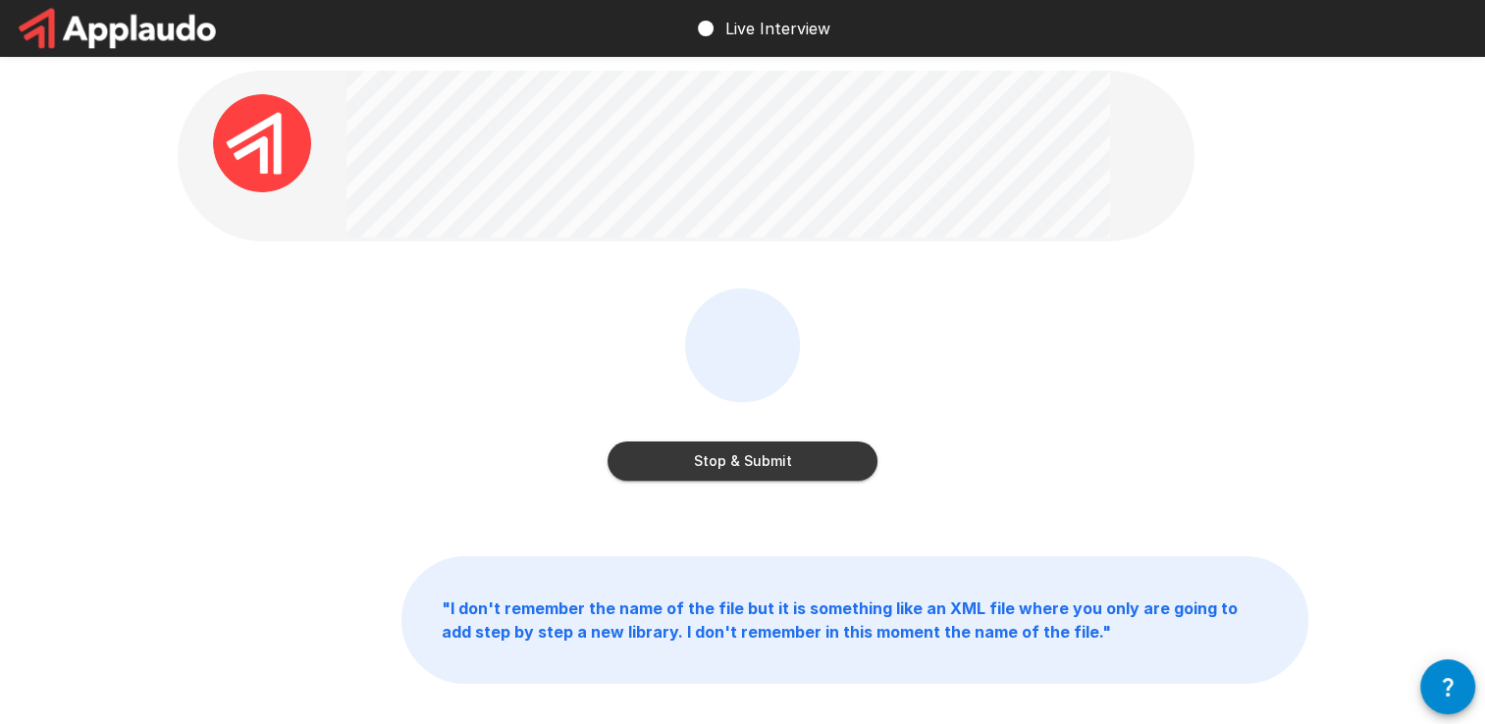
click at [630, 447] on button "Stop & Submit" at bounding box center [742, 461] width 270 height 39
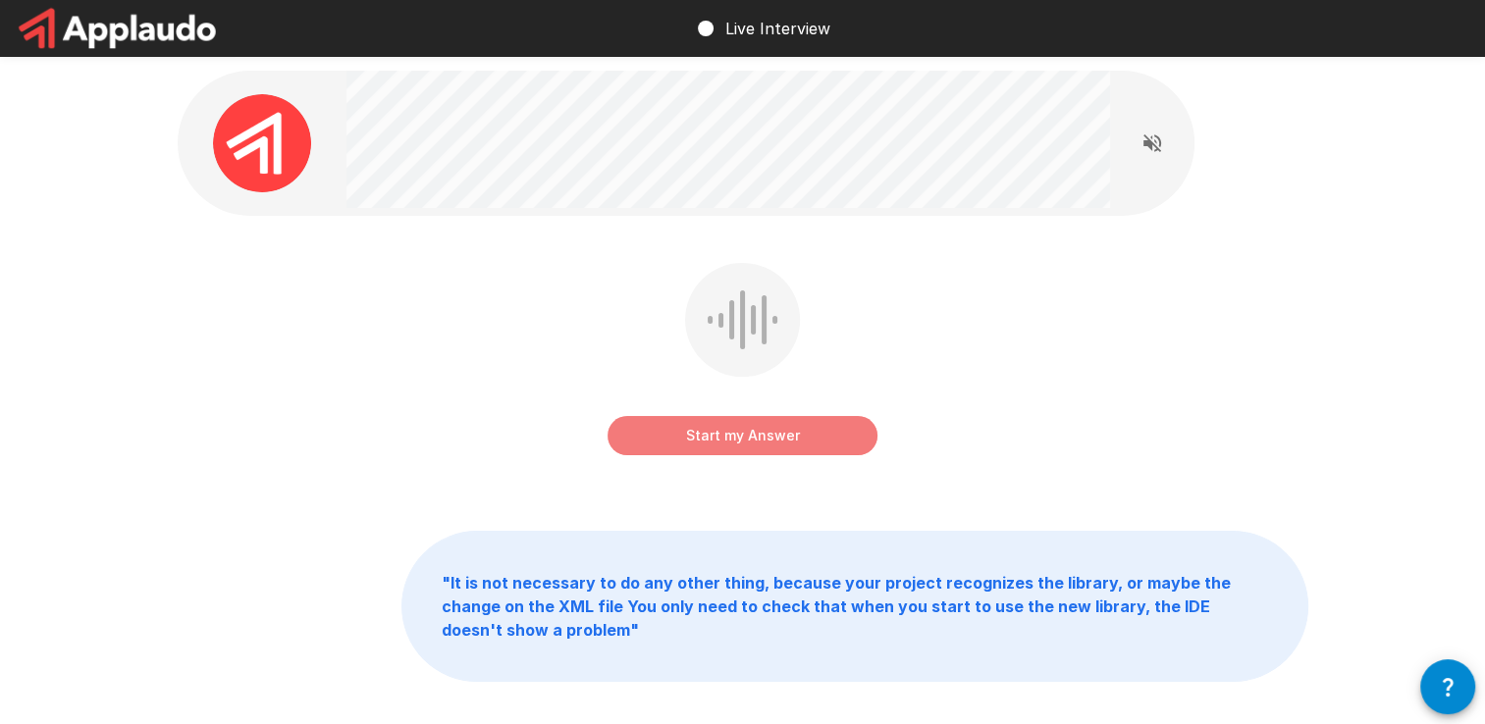
click at [724, 442] on button "Start my Answer" at bounding box center [742, 435] width 270 height 39
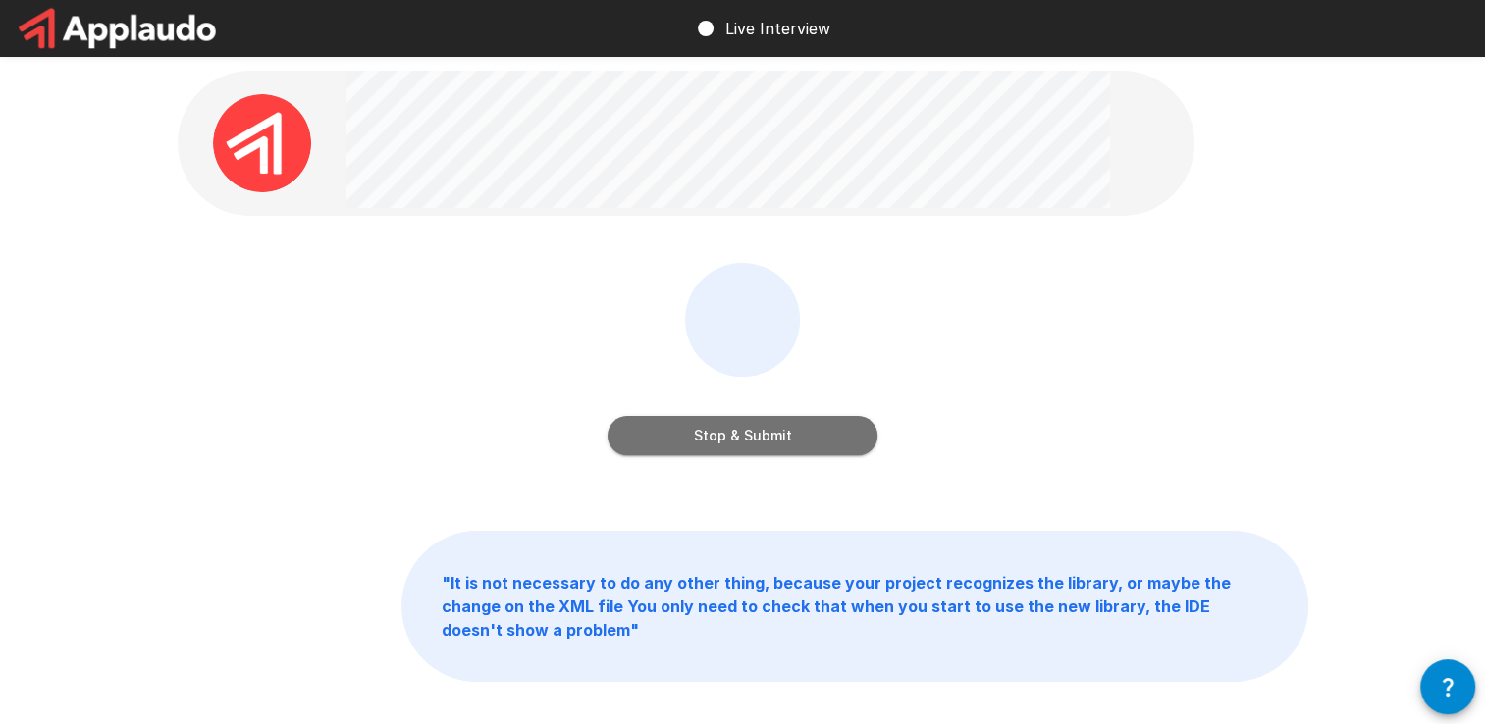
click at [701, 449] on button "Stop & Submit" at bounding box center [742, 435] width 270 height 39
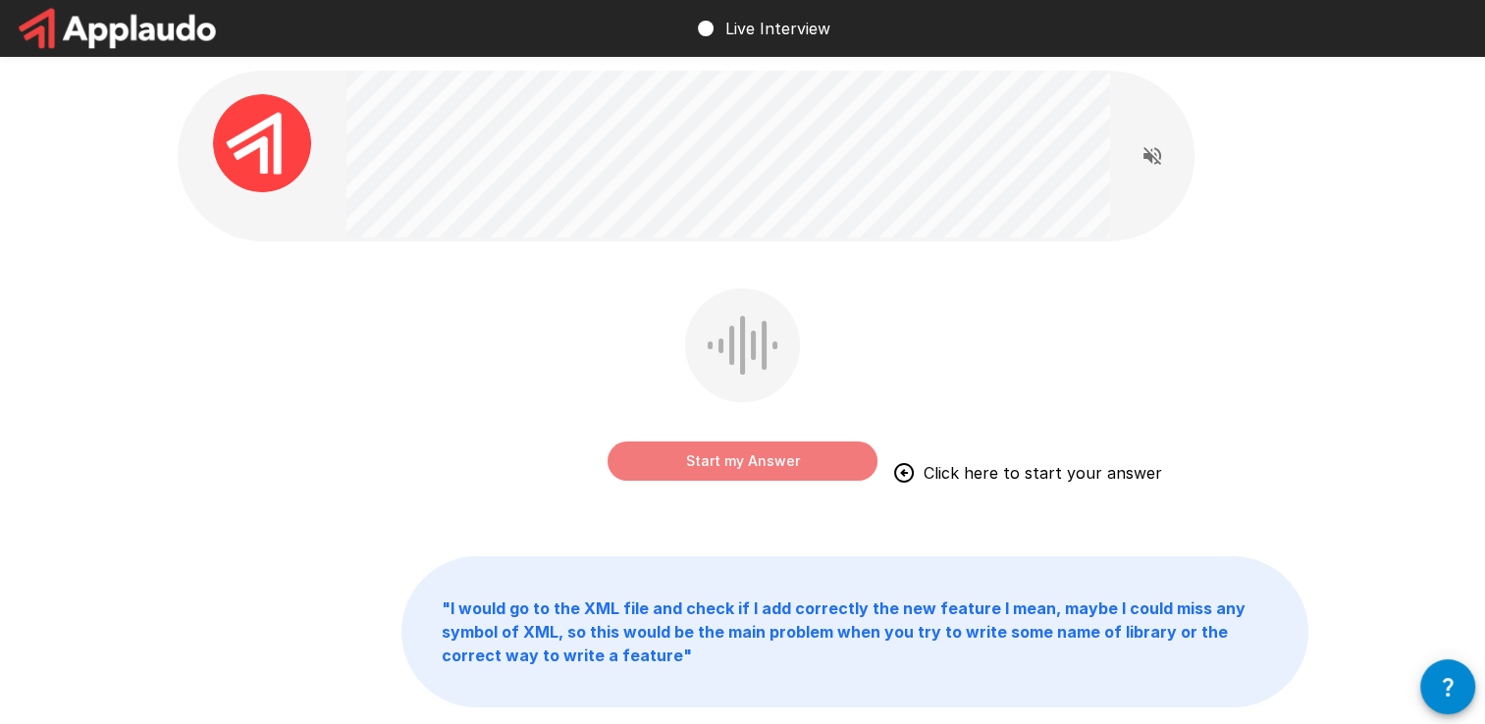
click at [709, 469] on button "Start my Answer" at bounding box center [742, 461] width 270 height 39
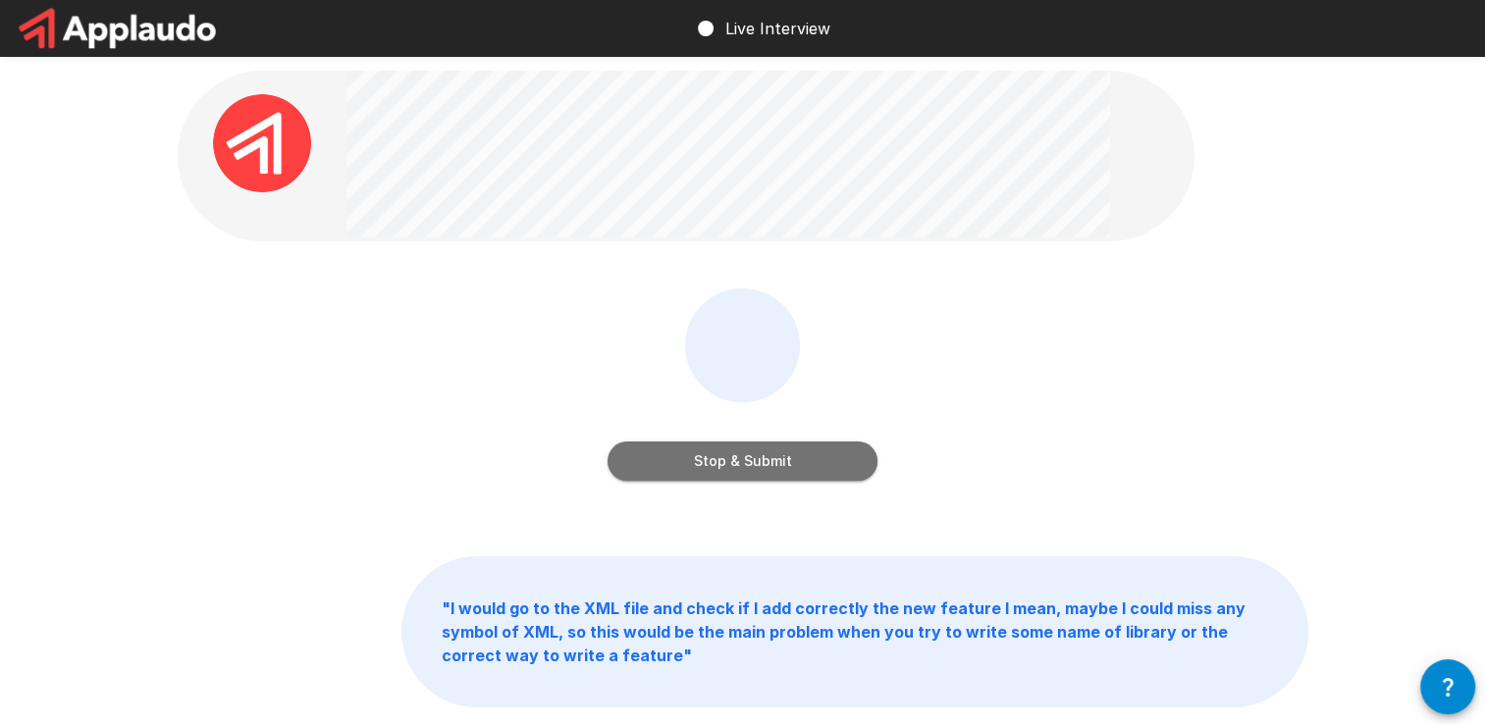
click at [699, 471] on button "Stop & Submit" at bounding box center [742, 461] width 270 height 39
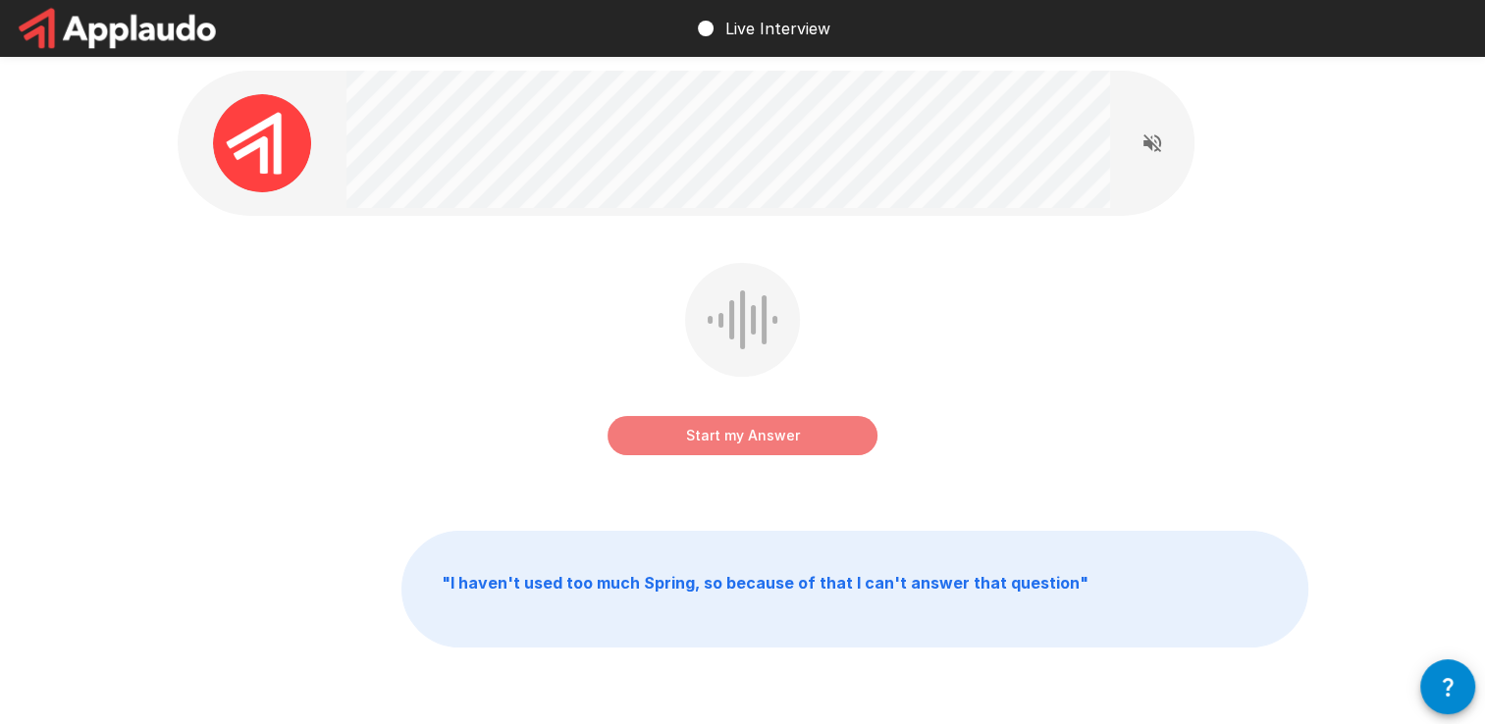
click at [727, 443] on button "Start my Answer" at bounding box center [742, 435] width 270 height 39
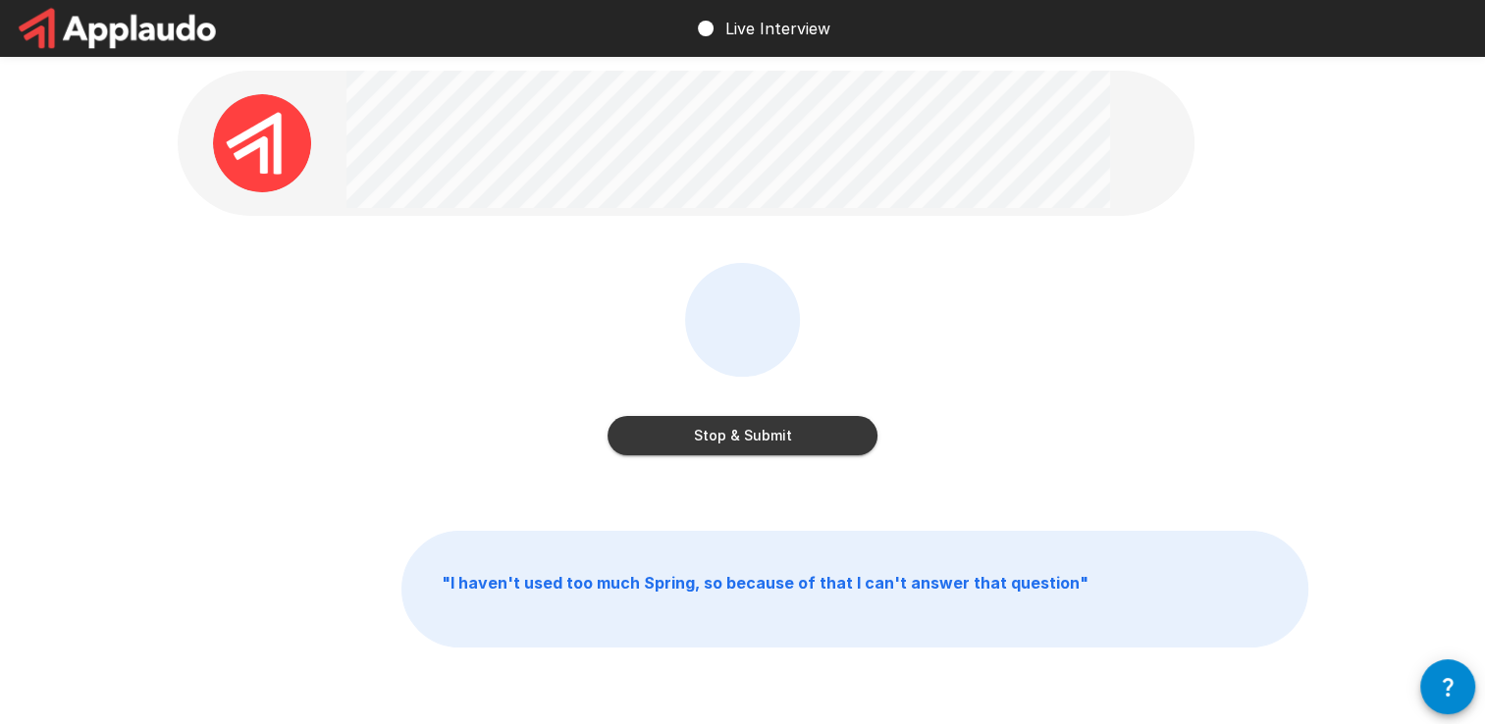
click at [760, 430] on button "Stop & Submit" at bounding box center [742, 435] width 270 height 39
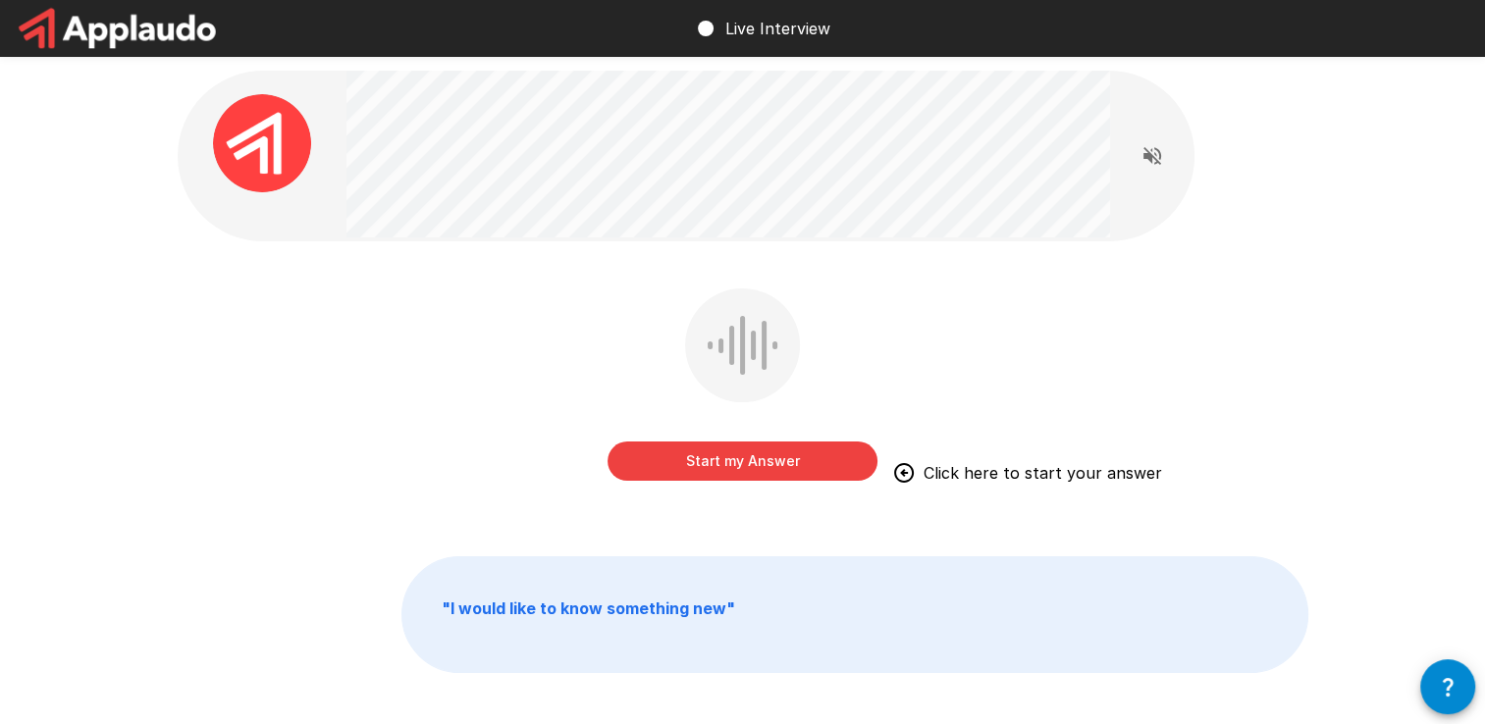
click at [742, 459] on button "Start my Answer" at bounding box center [742, 461] width 270 height 39
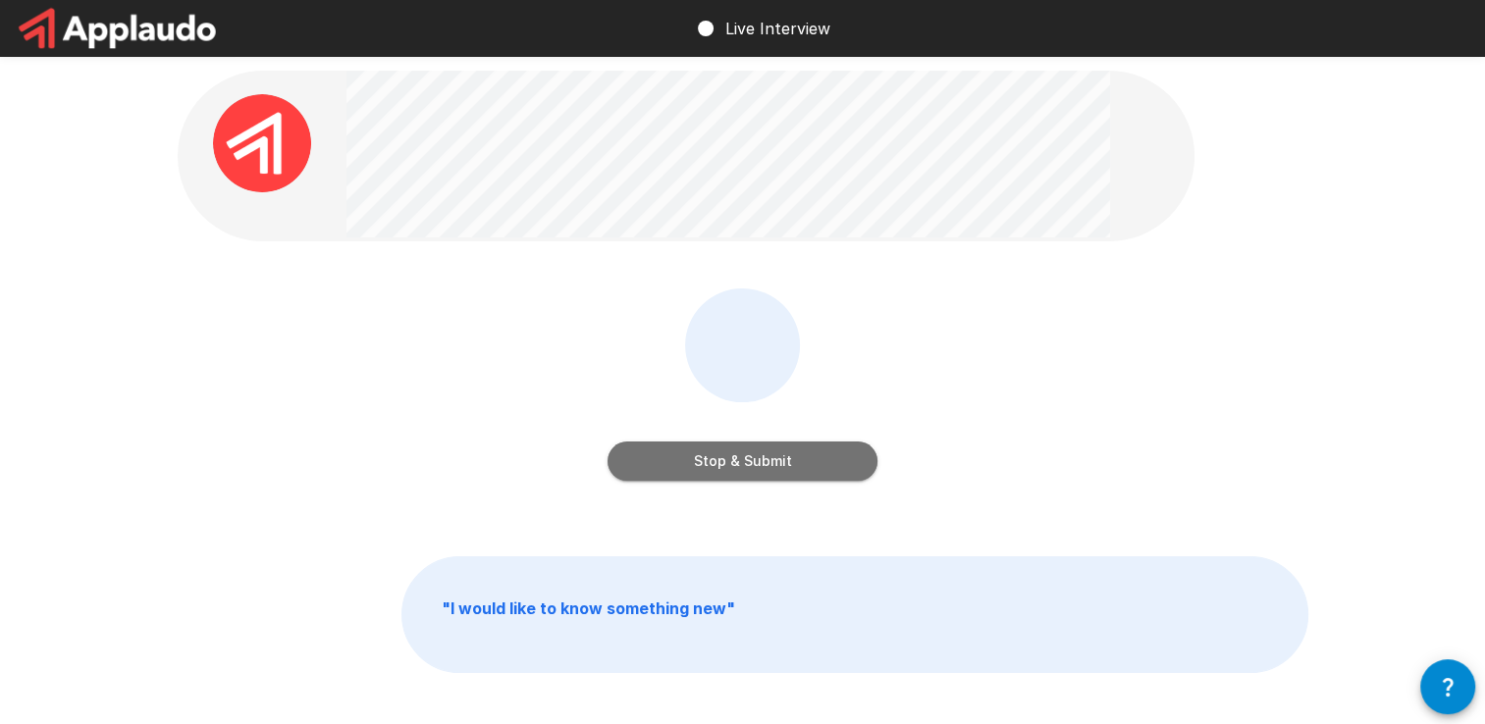
click at [742, 459] on button "Stop & Submit" at bounding box center [742, 461] width 270 height 39
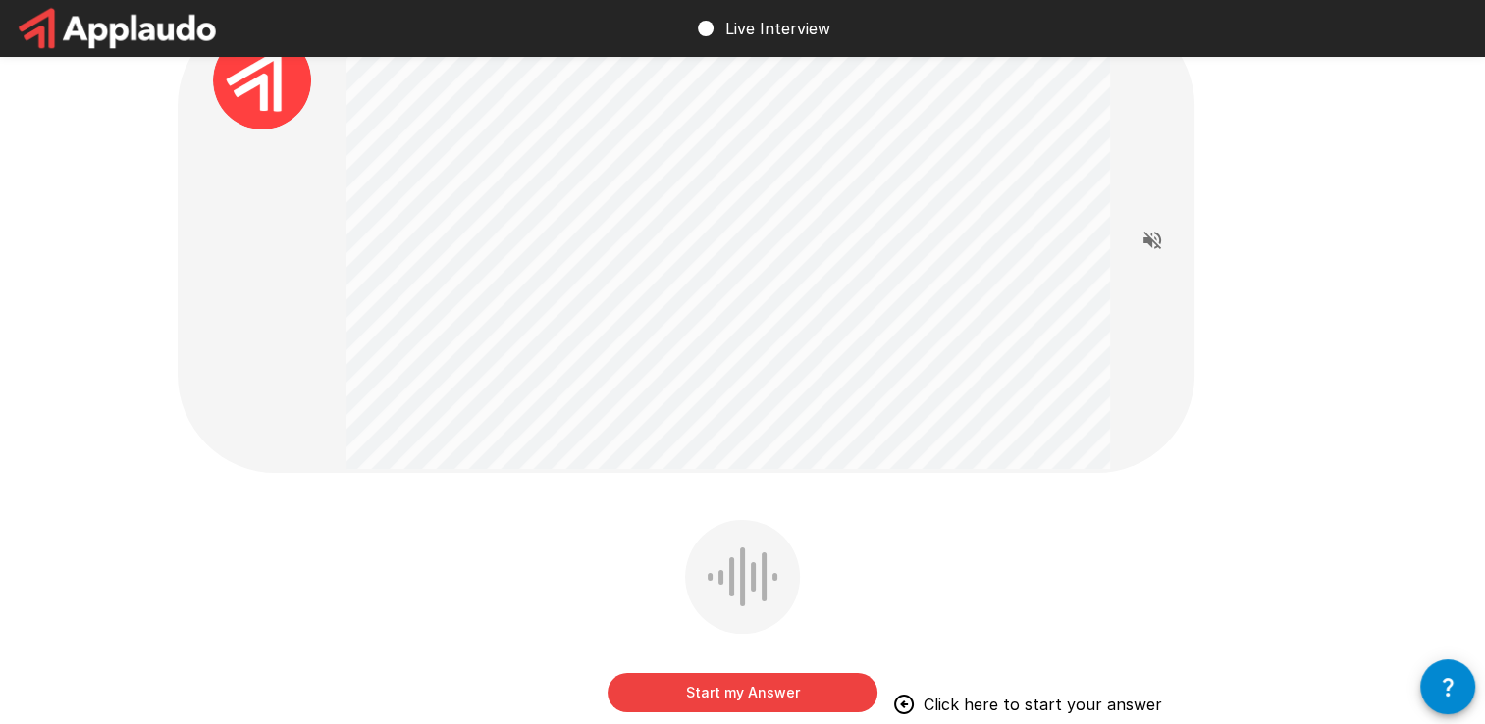
scroll to position [98, 0]
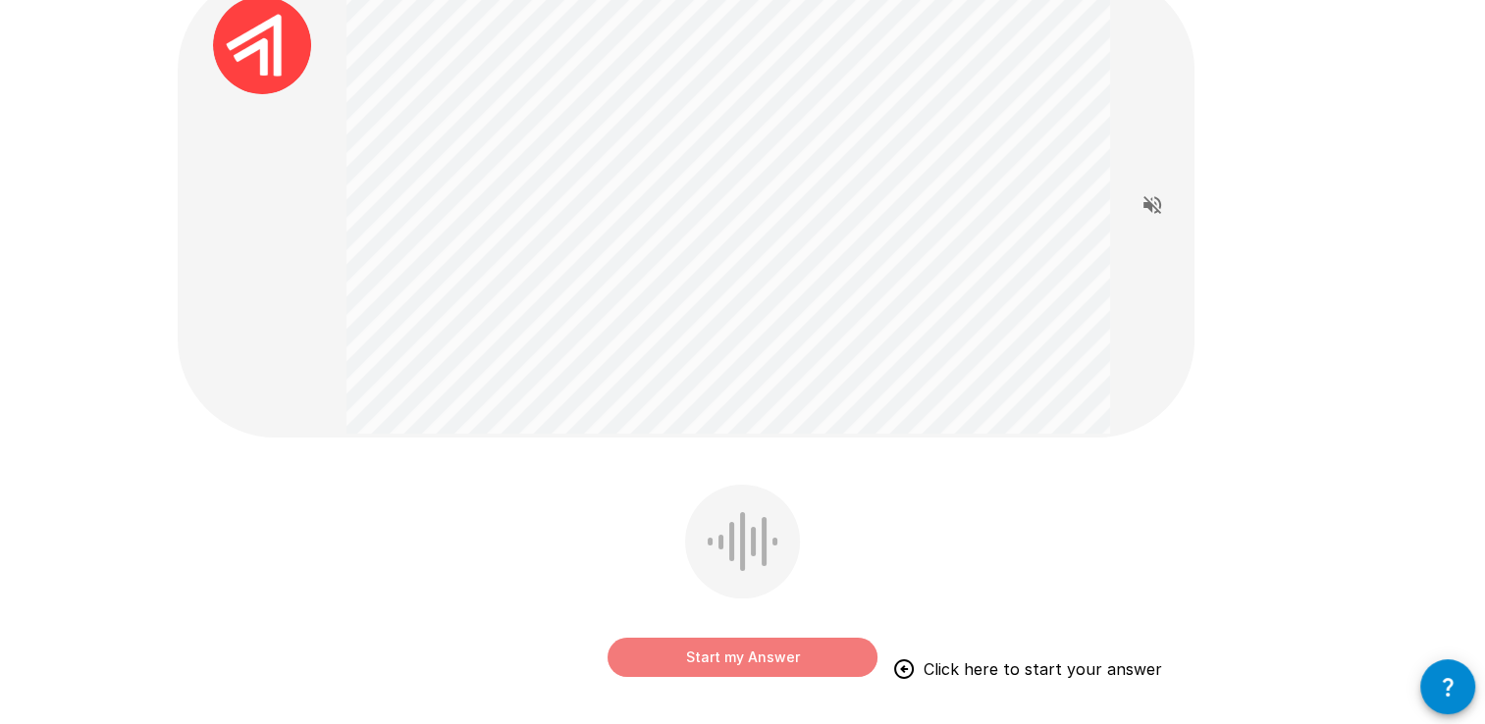
click at [679, 653] on button "Start my Answer" at bounding box center [742, 657] width 270 height 39
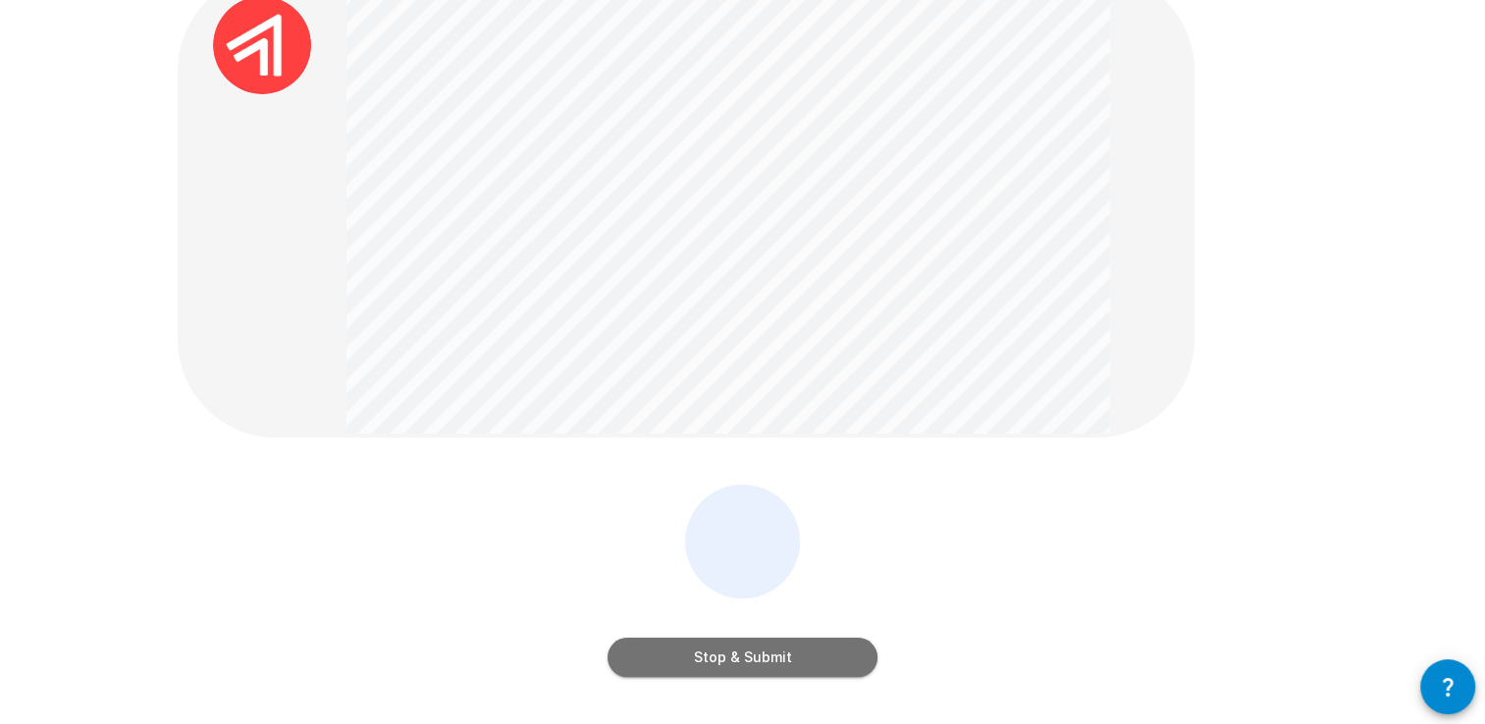
click at [730, 651] on button "Stop & Submit" at bounding box center [742, 657] width 270 height 39
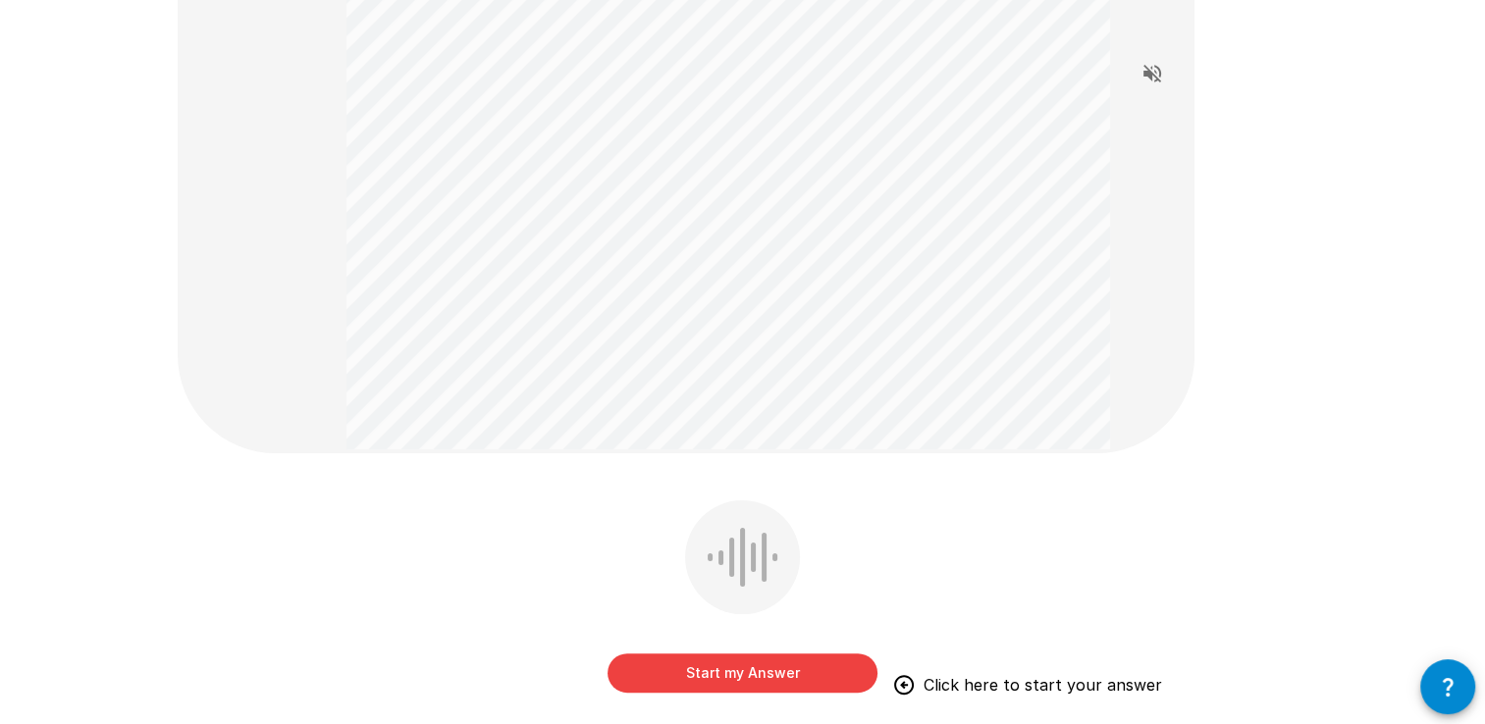
scroll to position [381, 0]
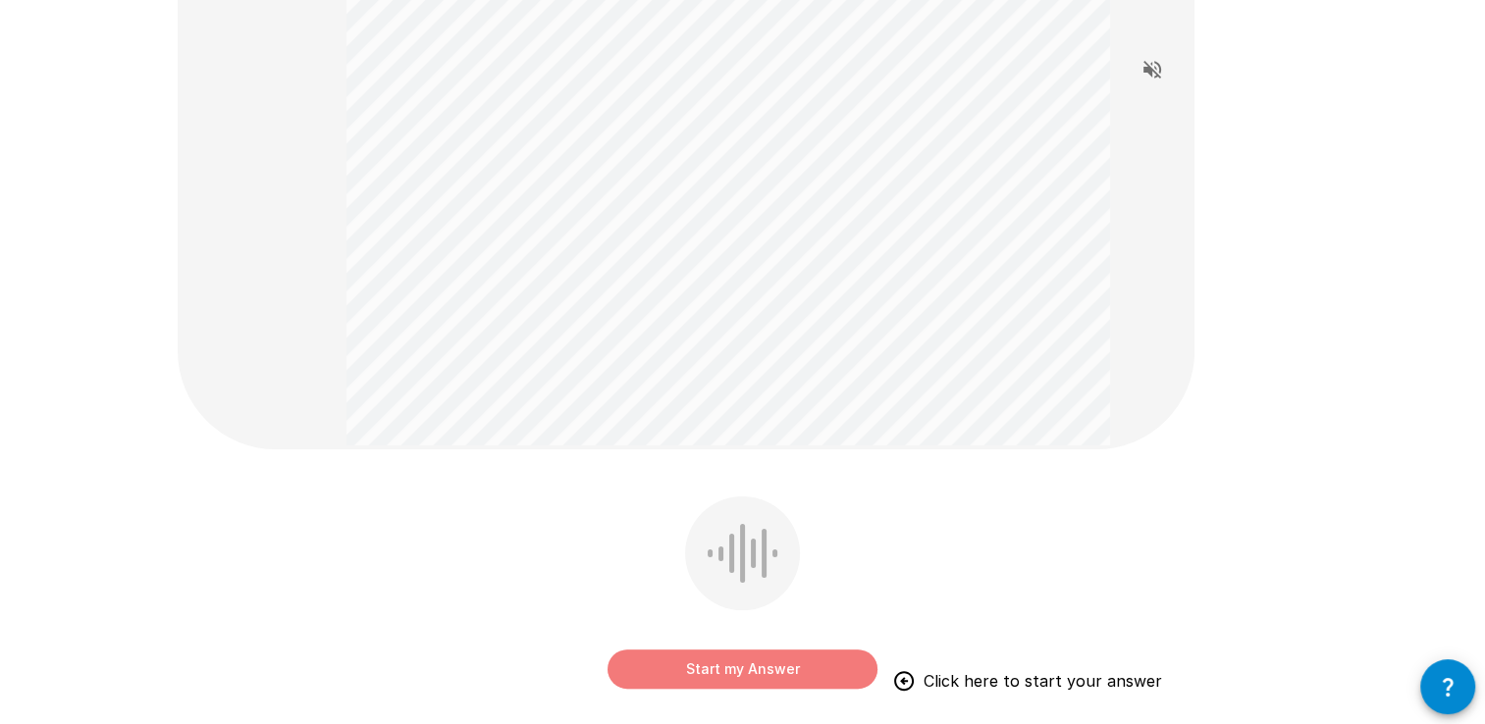
click at [679, 665] on button "Start my Answer" at bounding box center [742, 669] width 270 height 39
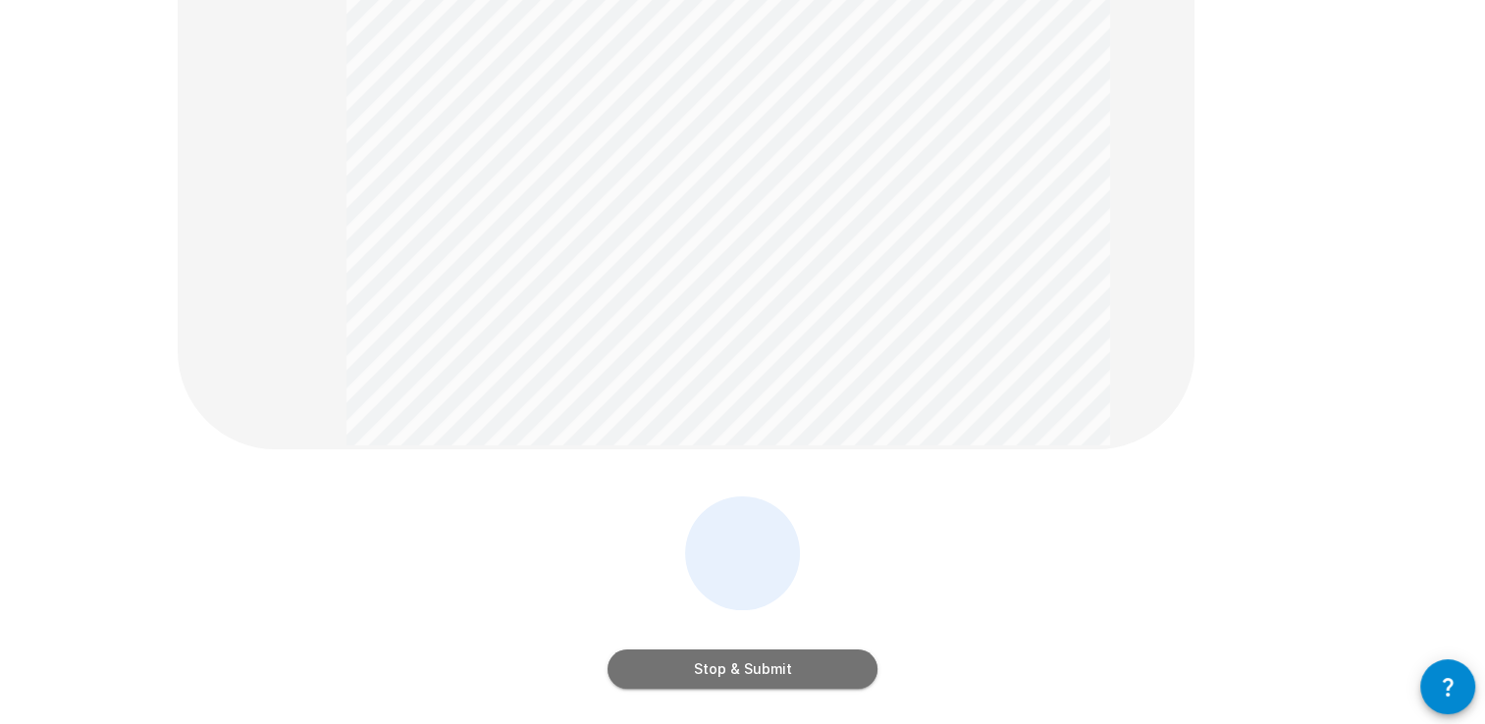
click at [656, 653] on button "Stop & Submit" at bounding box center [742, 669] width 270 height 39
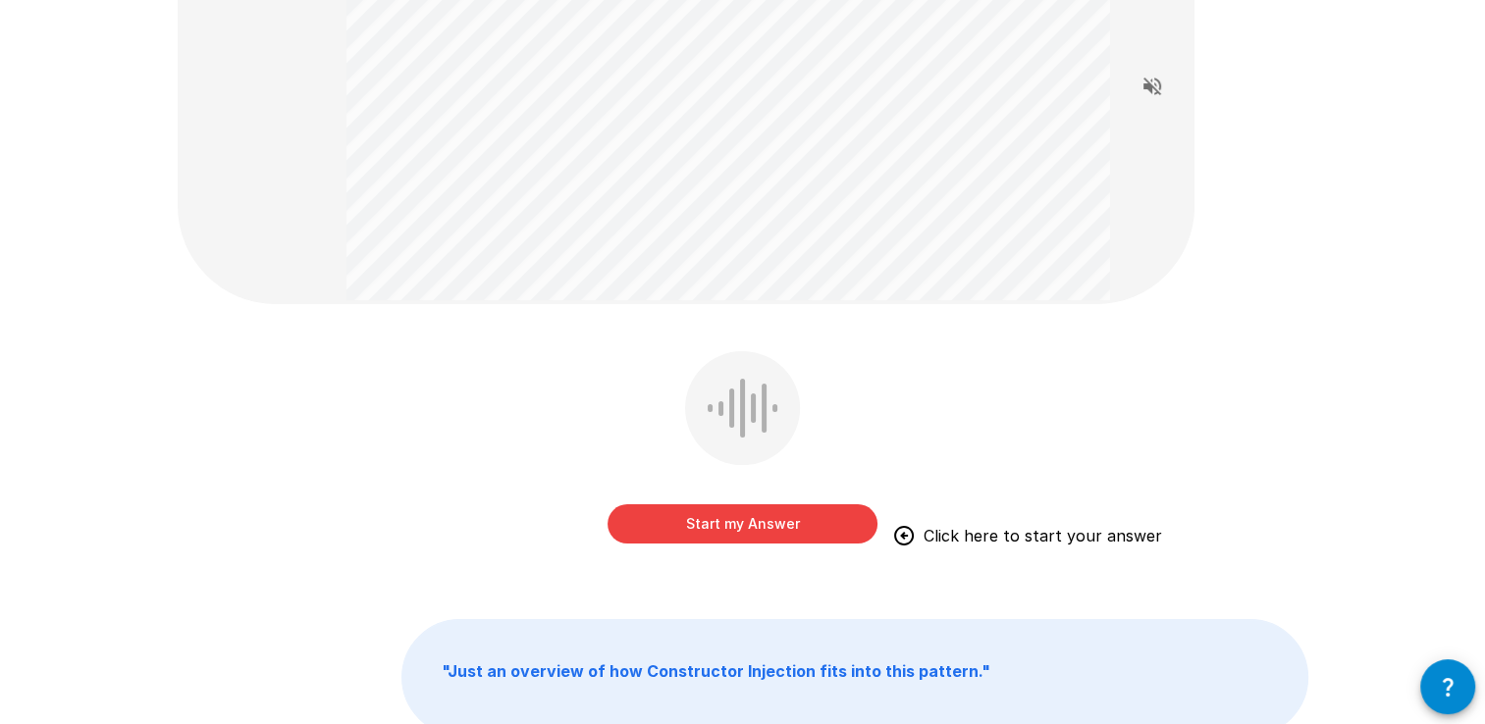
scroll to position [208, 0]
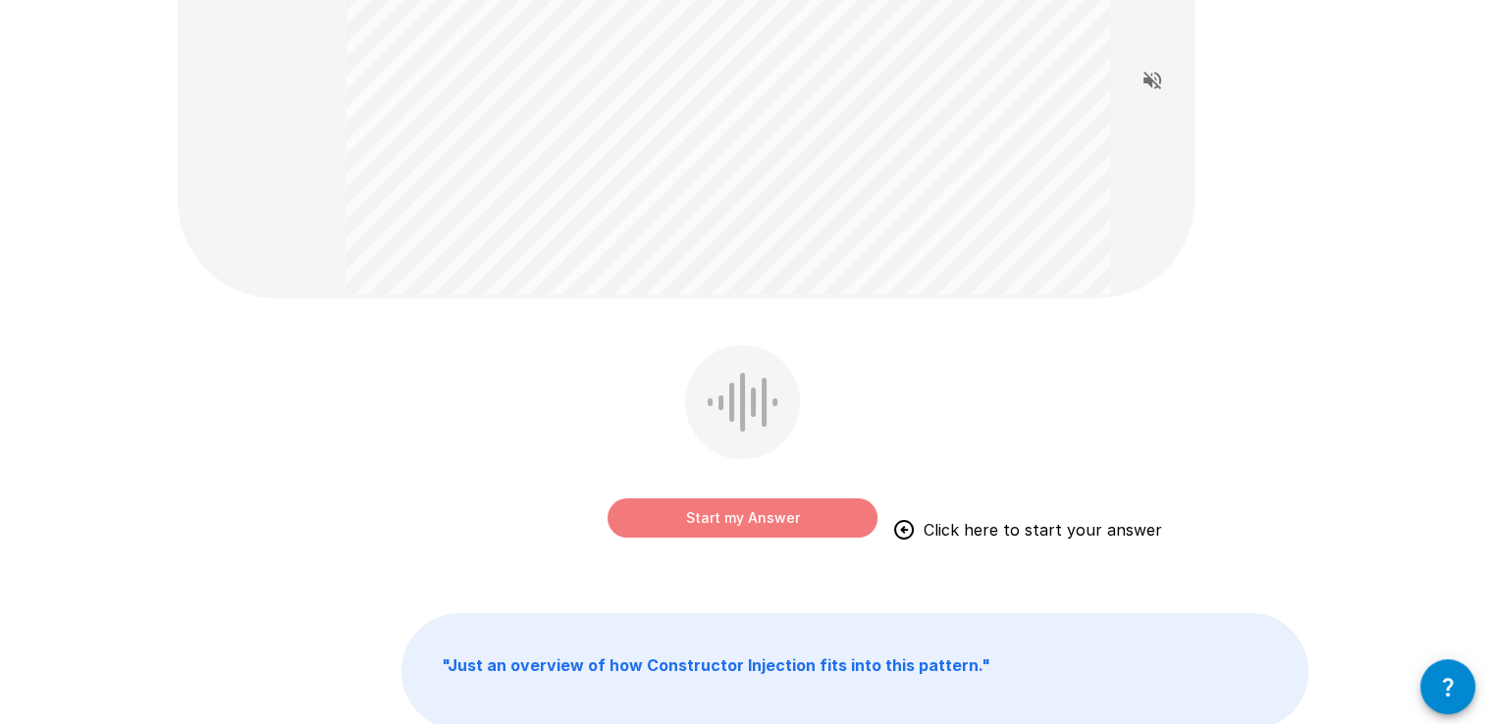
click at [705, 527] on button "Start my Answer" at bounding box center [742, 518] width 270 height 39
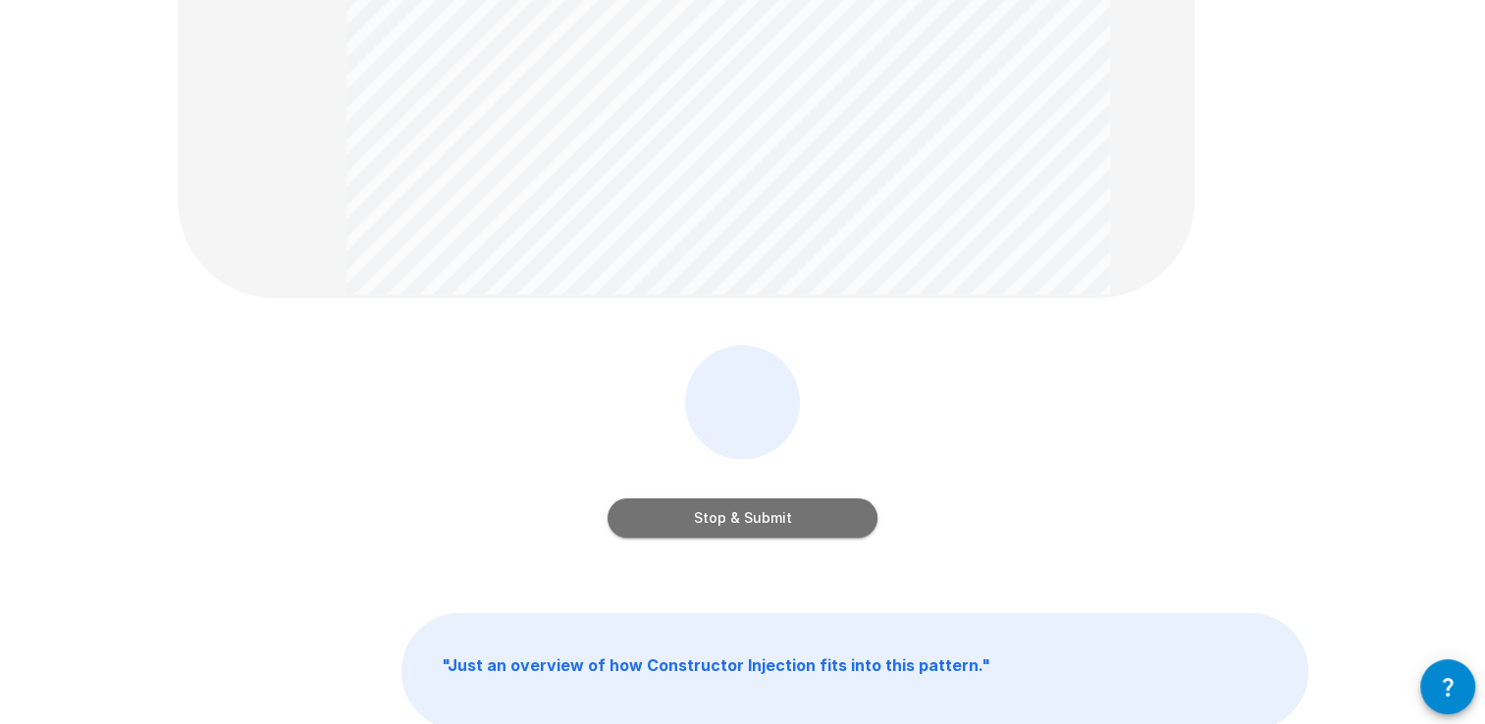
click at [788, 521] on button "Stop & Submit" at bounding box center [742, 518] width 270 height 39
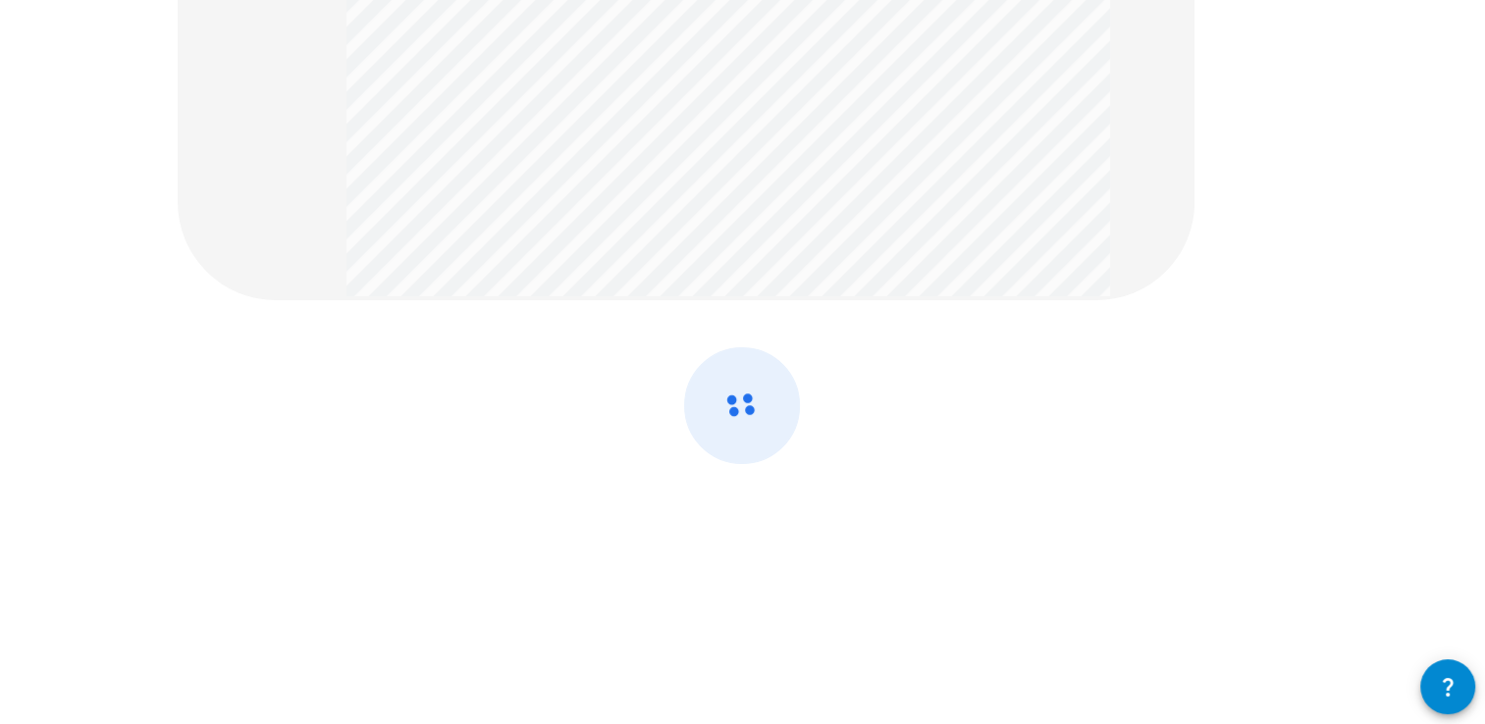
scroll to position [79, 0]
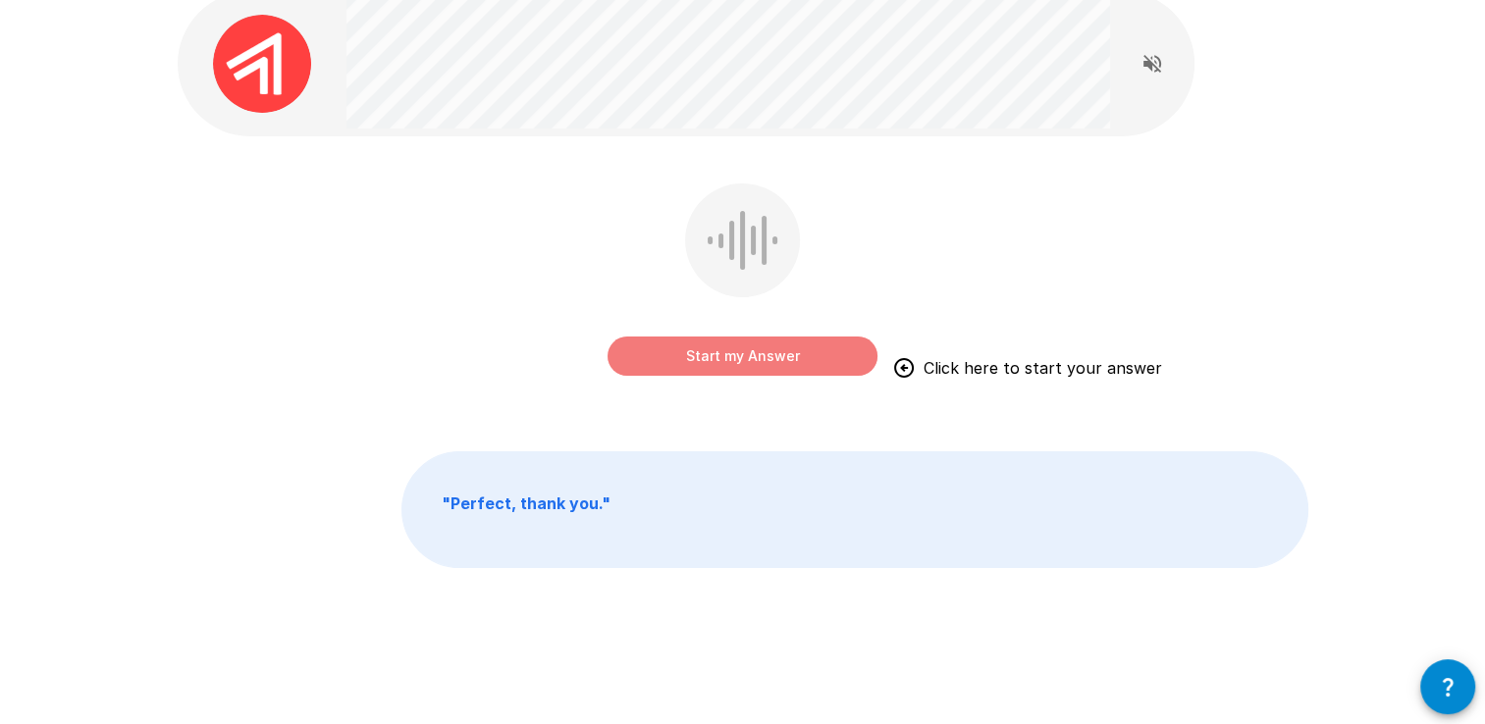
click at [773, 360] on button "Start my Answer" at bounding box center [742, 356] width 270 height 39
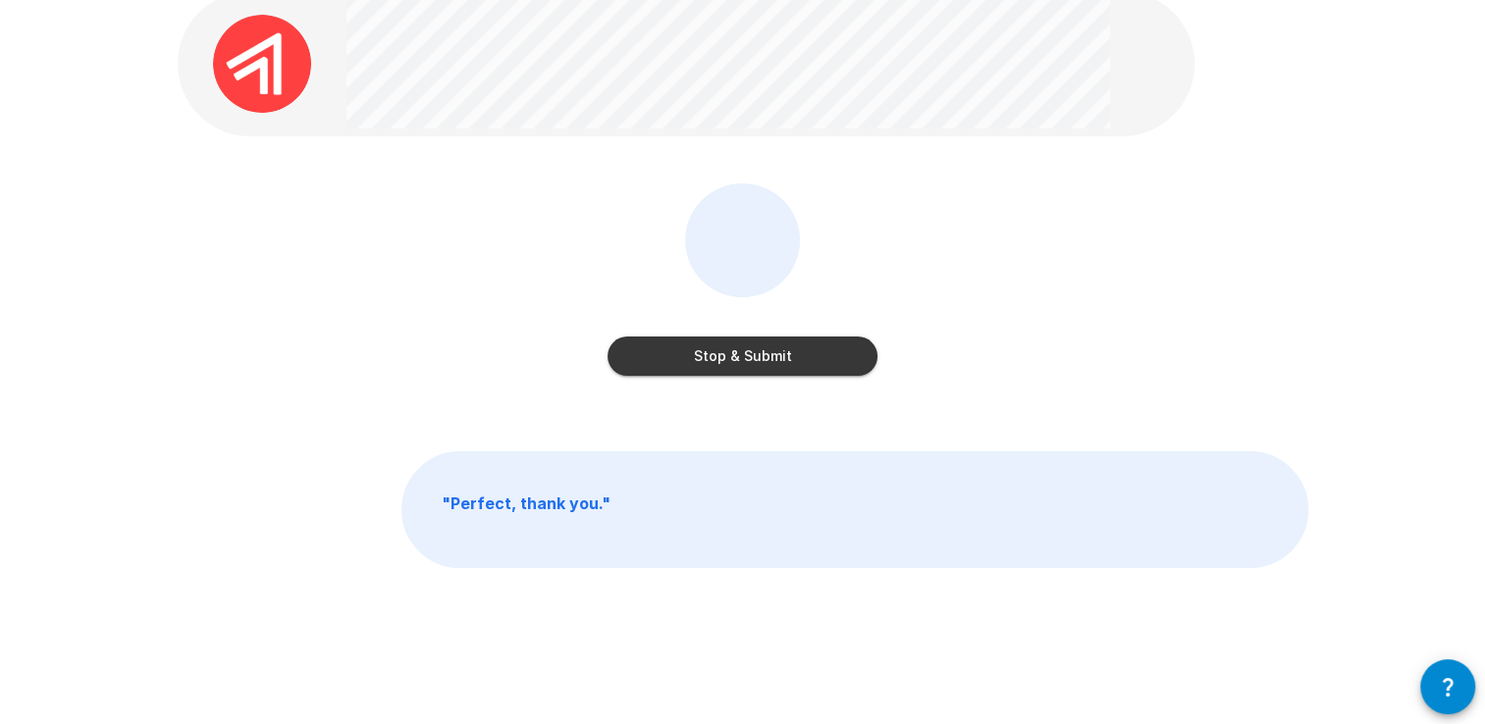
click at [687, 335] on div "Stop & Submit" at bounding box center [742, 336] width 270 height 79
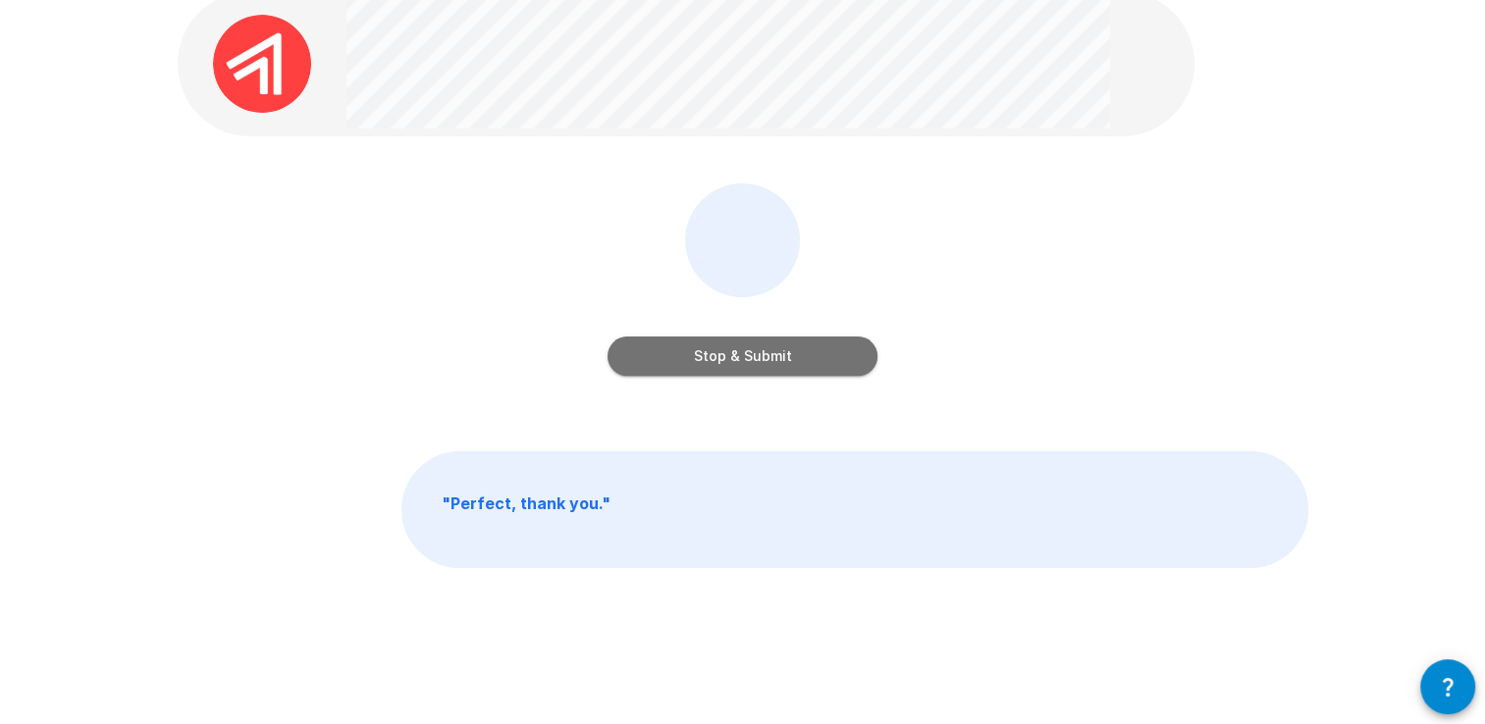
click at [709, 338] on button "Stop & Submit" at bounding box center [742, 356] width 270 height 39
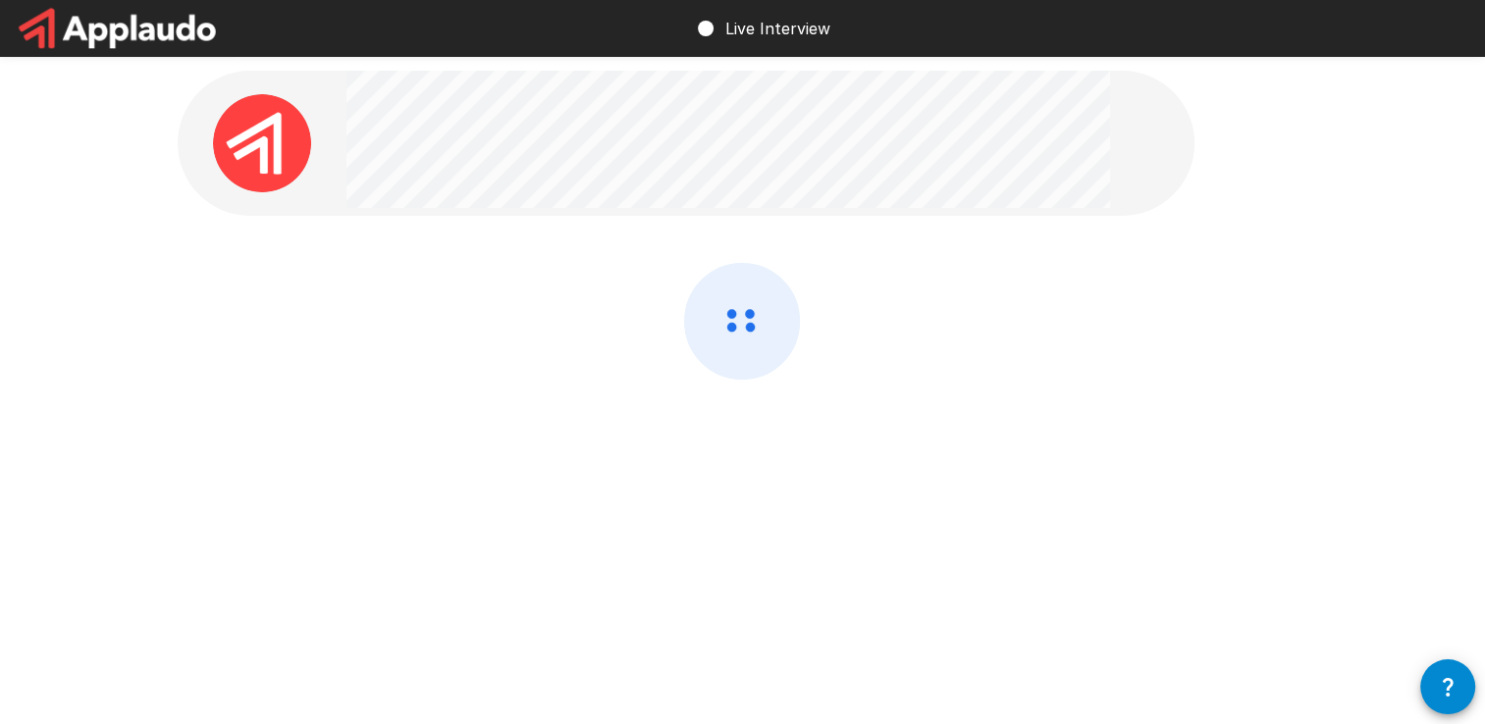
scroll to position [0, 0]
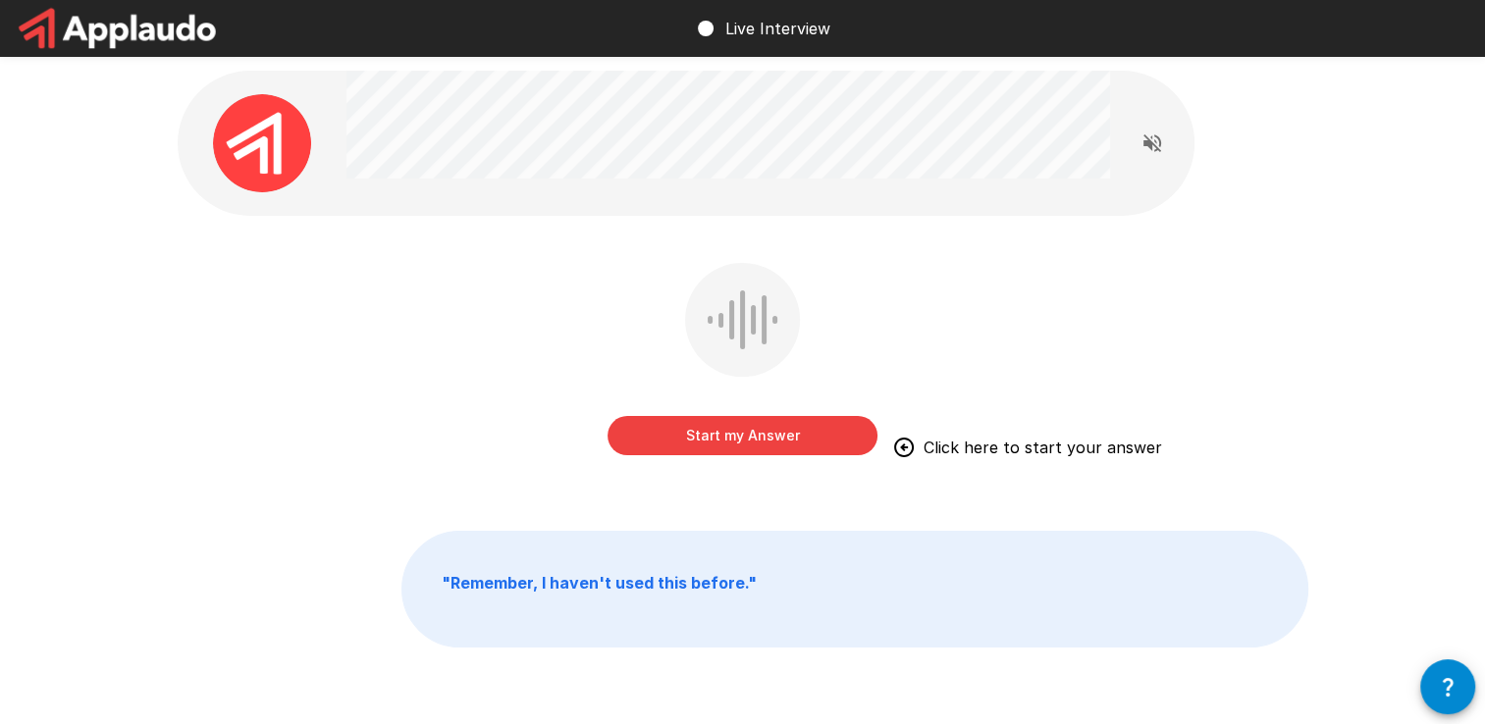
click at [643, 424] on button "Start my Answer" at bounding box center [742, 435] width 270 height 39
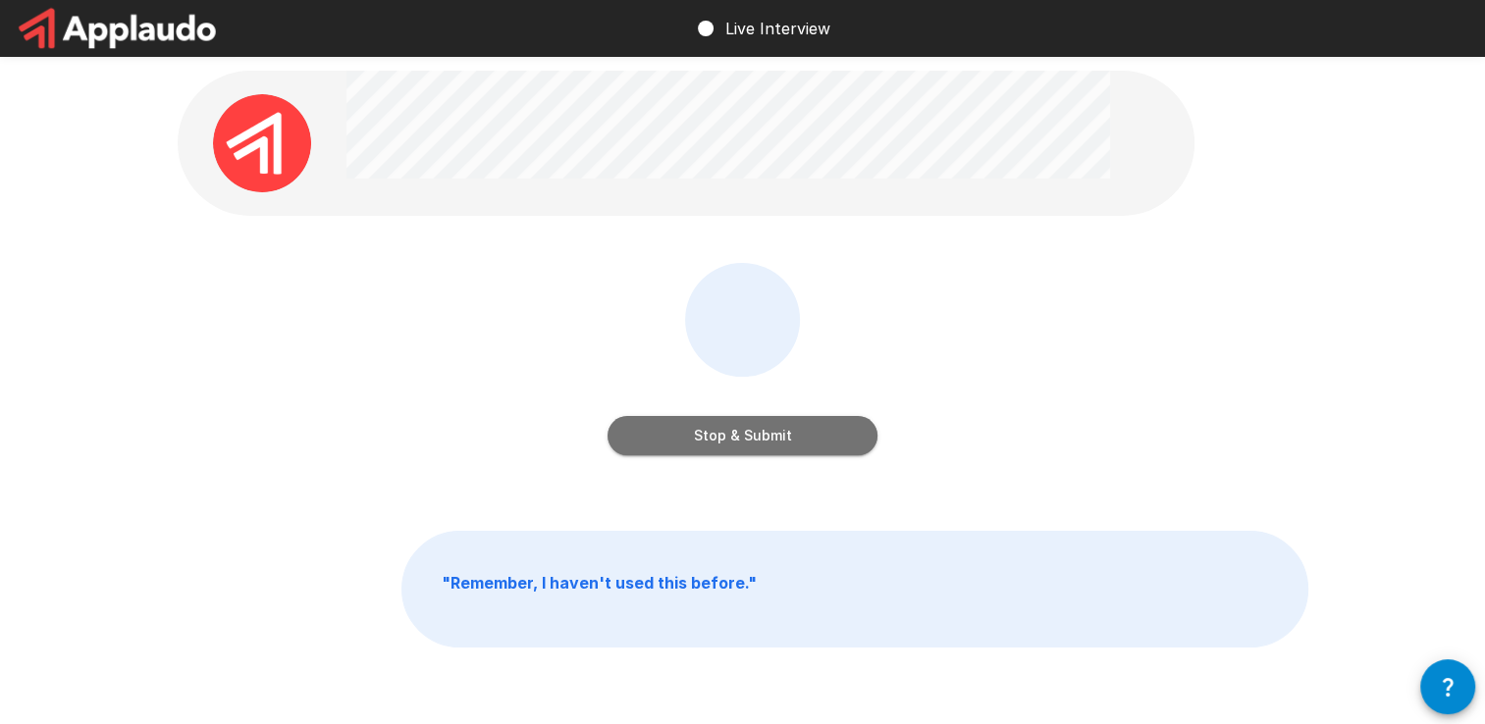
click at [687, 420] on button "Stop & Submit" at bounding box center [742, 435] width 270 height 39
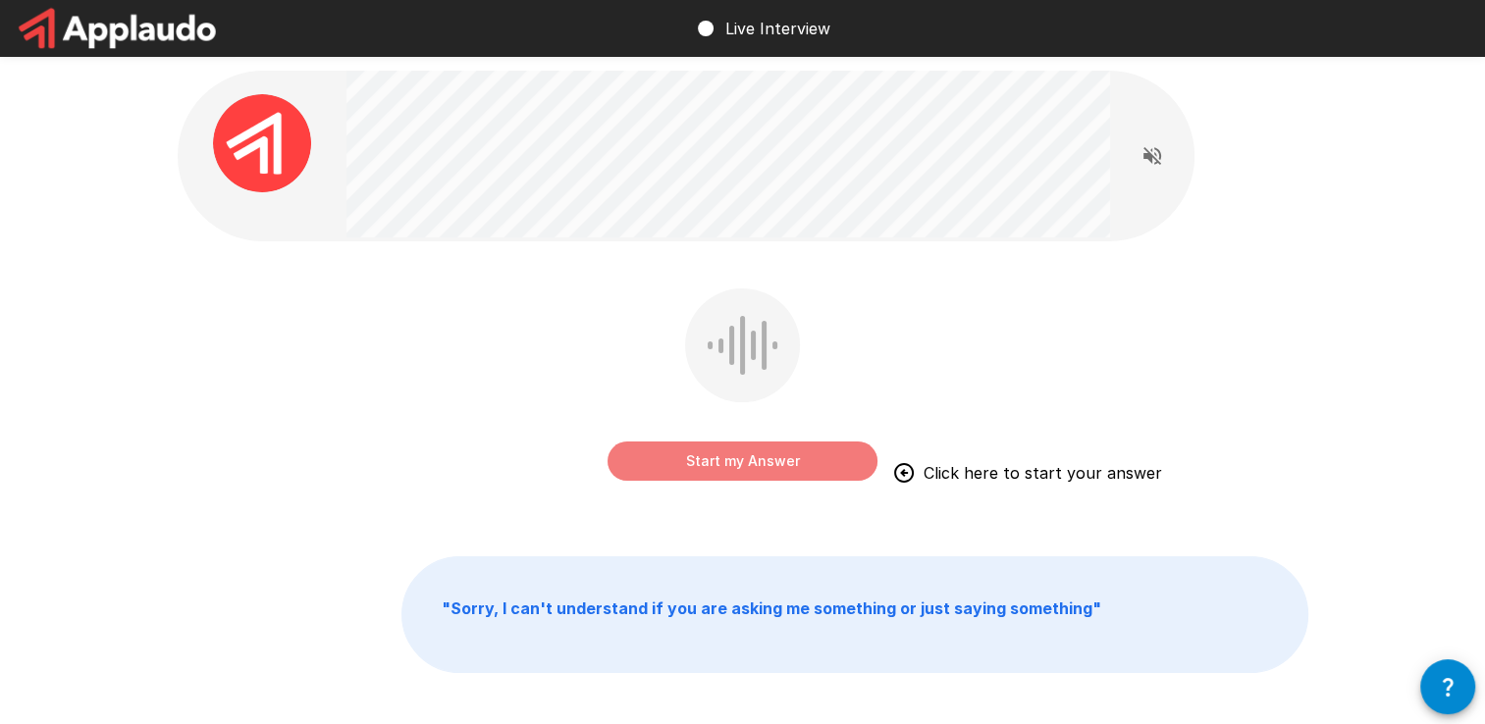
click at [676, 458] on button "Start my Answer" at bounding box center [742, 461] width 270 height 39
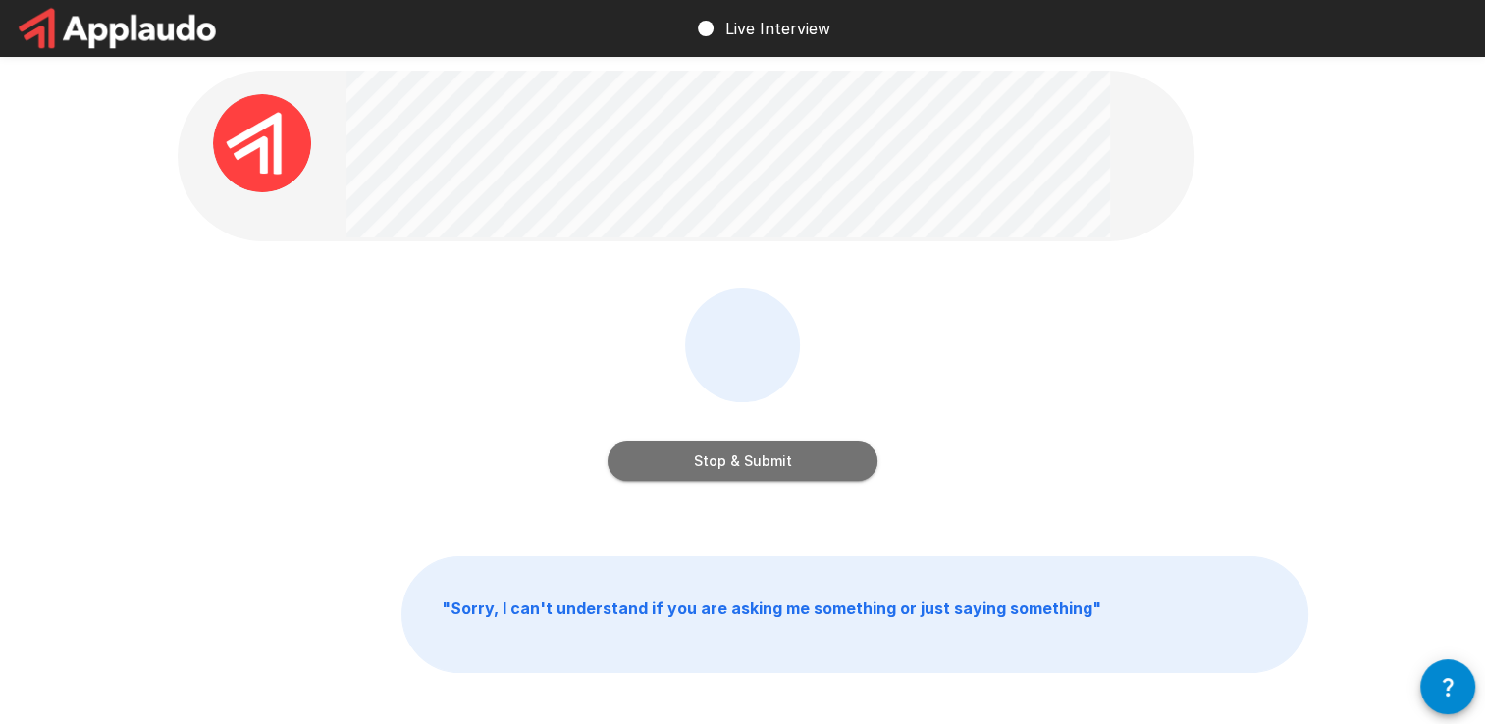
click at [708, 449] on button "Stop & Submit" at bounding box center [742, 461] width 270 height 39
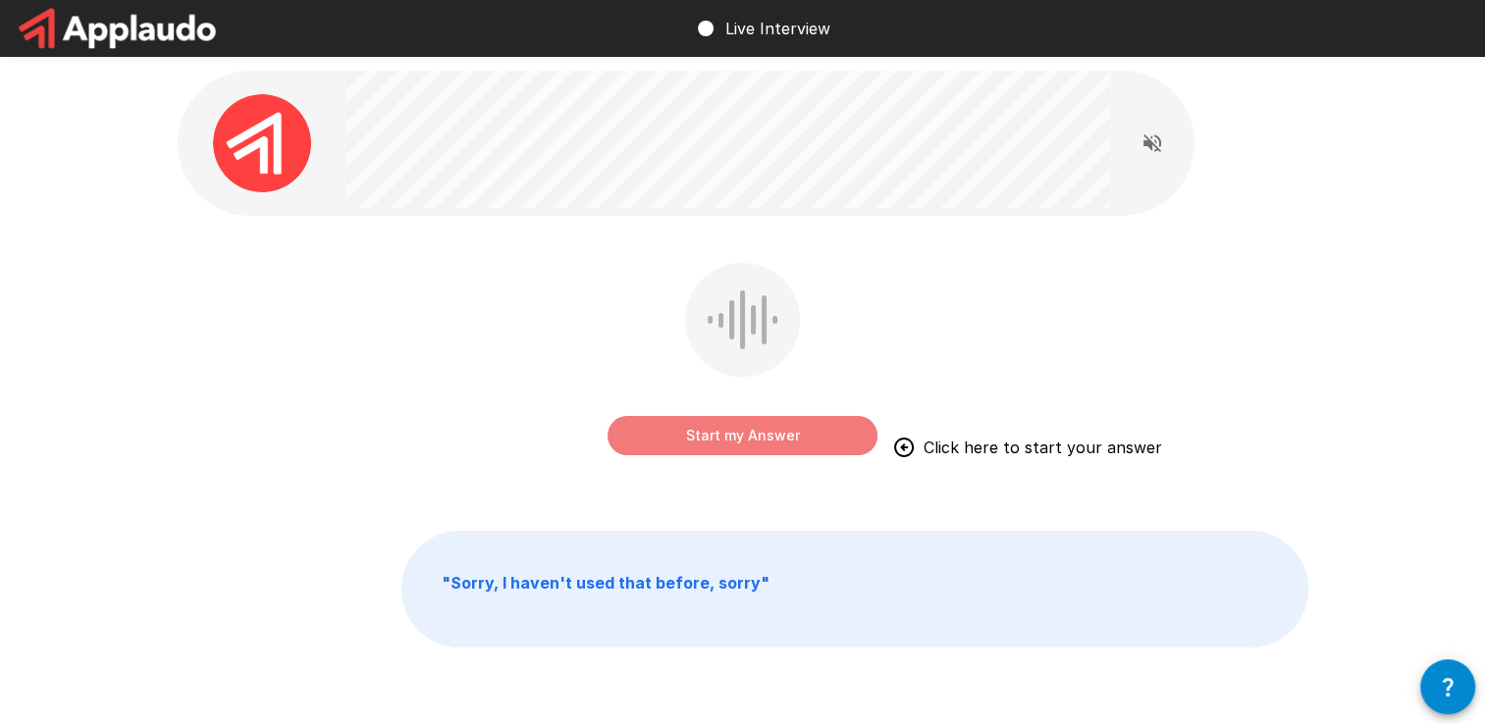
click at [693, 435] on button "Start my Answer" at bounding box center [742, 435] width 270 height 39
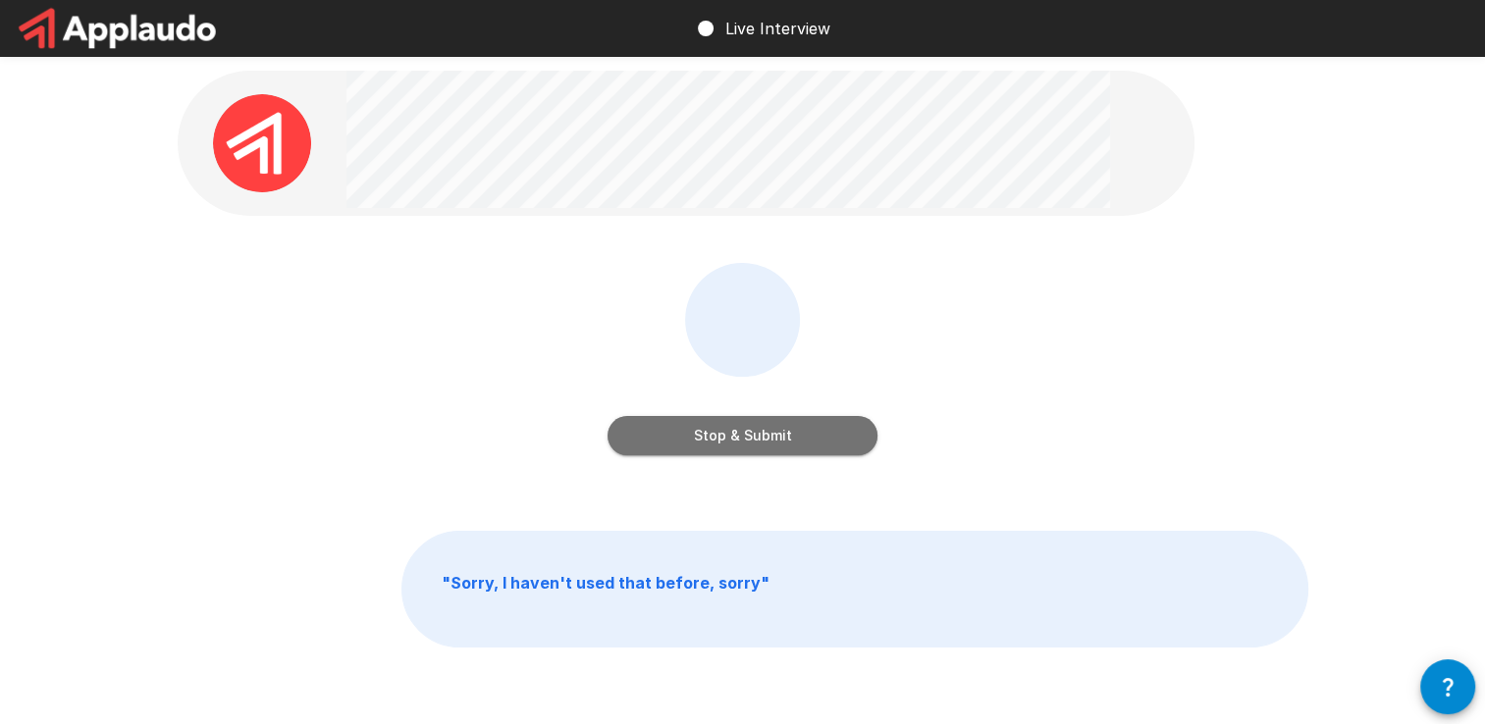
click at [693, 435] on button "Stop & Submit" at bounding box center [742, 435] width 270 height 39
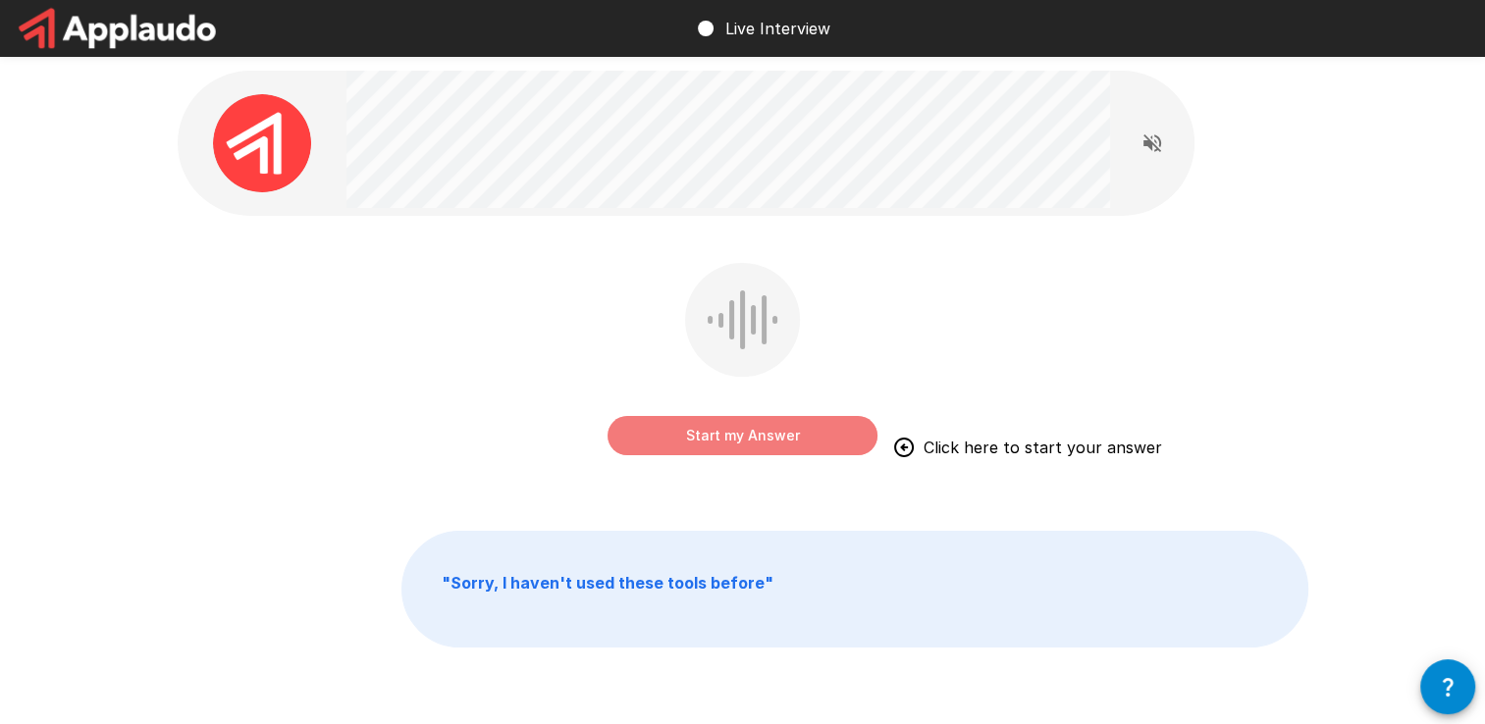
click at [762, 439] on button "Start my Answer" at bounding box center [742, 435] width 270 height 39
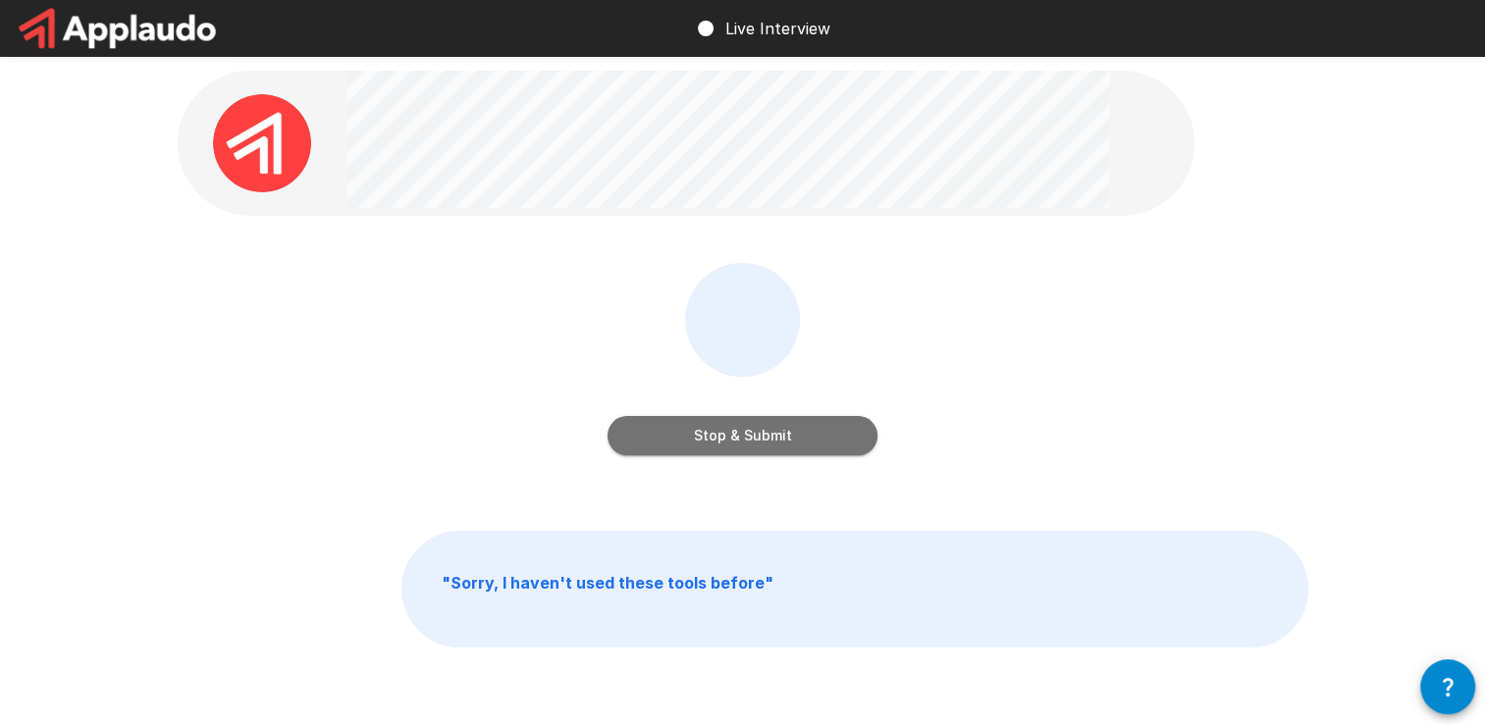
click at [768, 436] on button "Stop & Submit" at bounding box center [742, 435] width 270 height 39
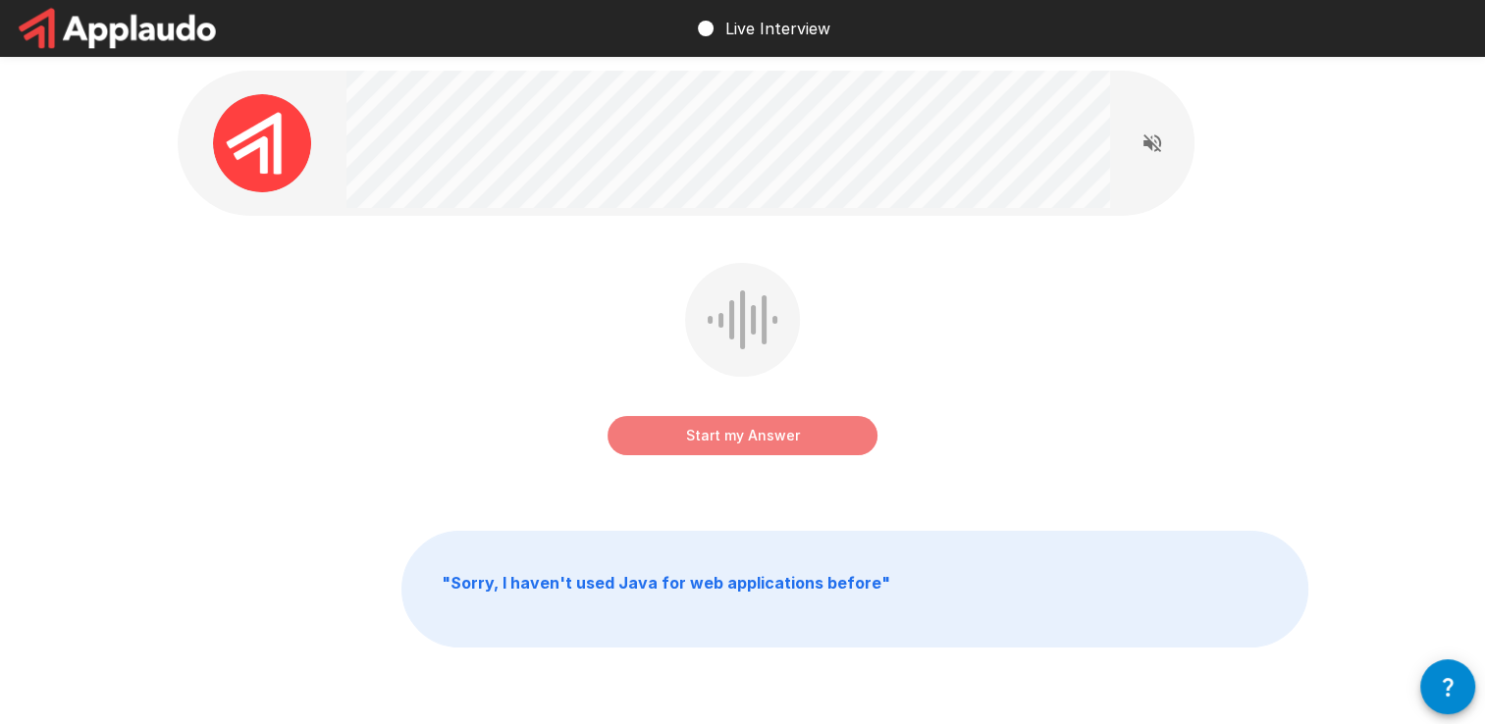
click at [724, 434] on button "Start my Answer" at bounding box center [742, 435] width 270 height 39
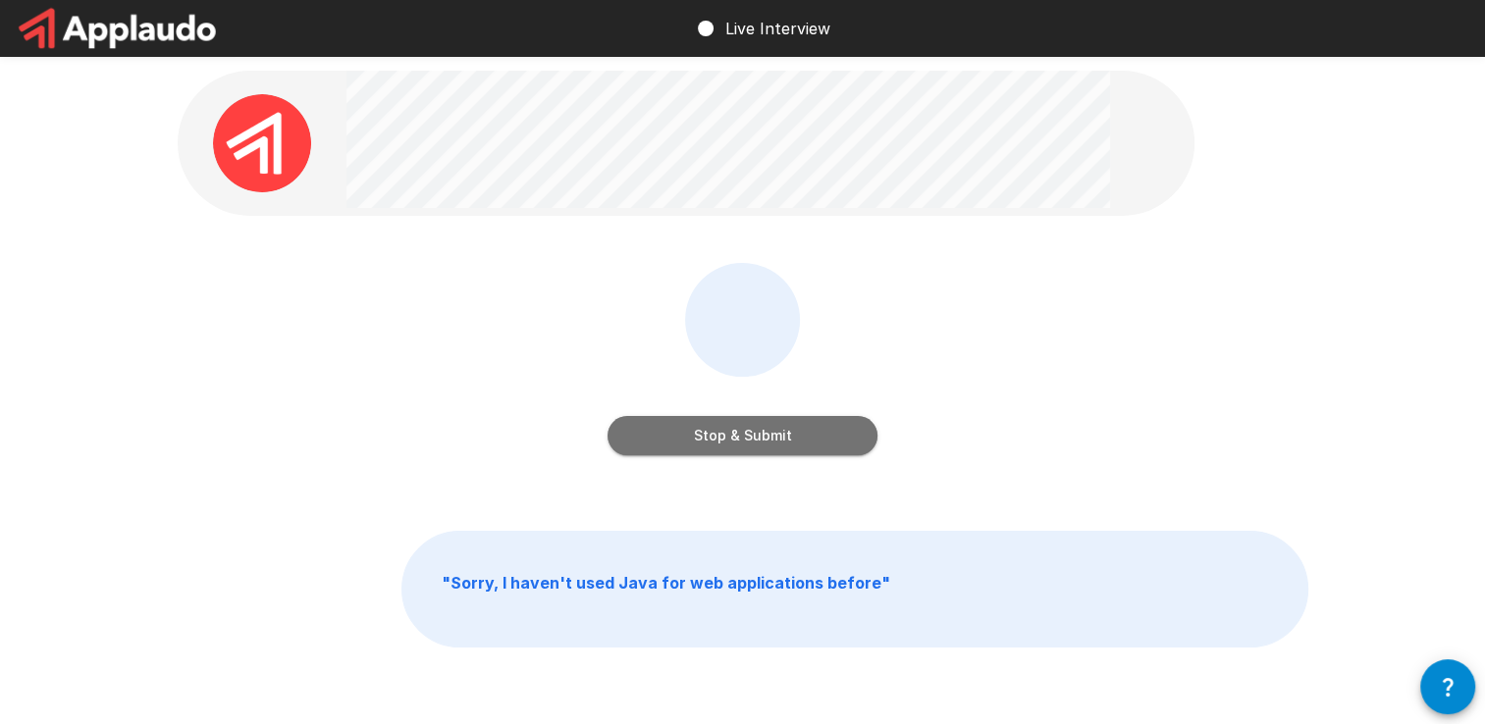
click at [709, 444] on button "Stop & Submit" at bounding box center [742, 435] width 270 height 39
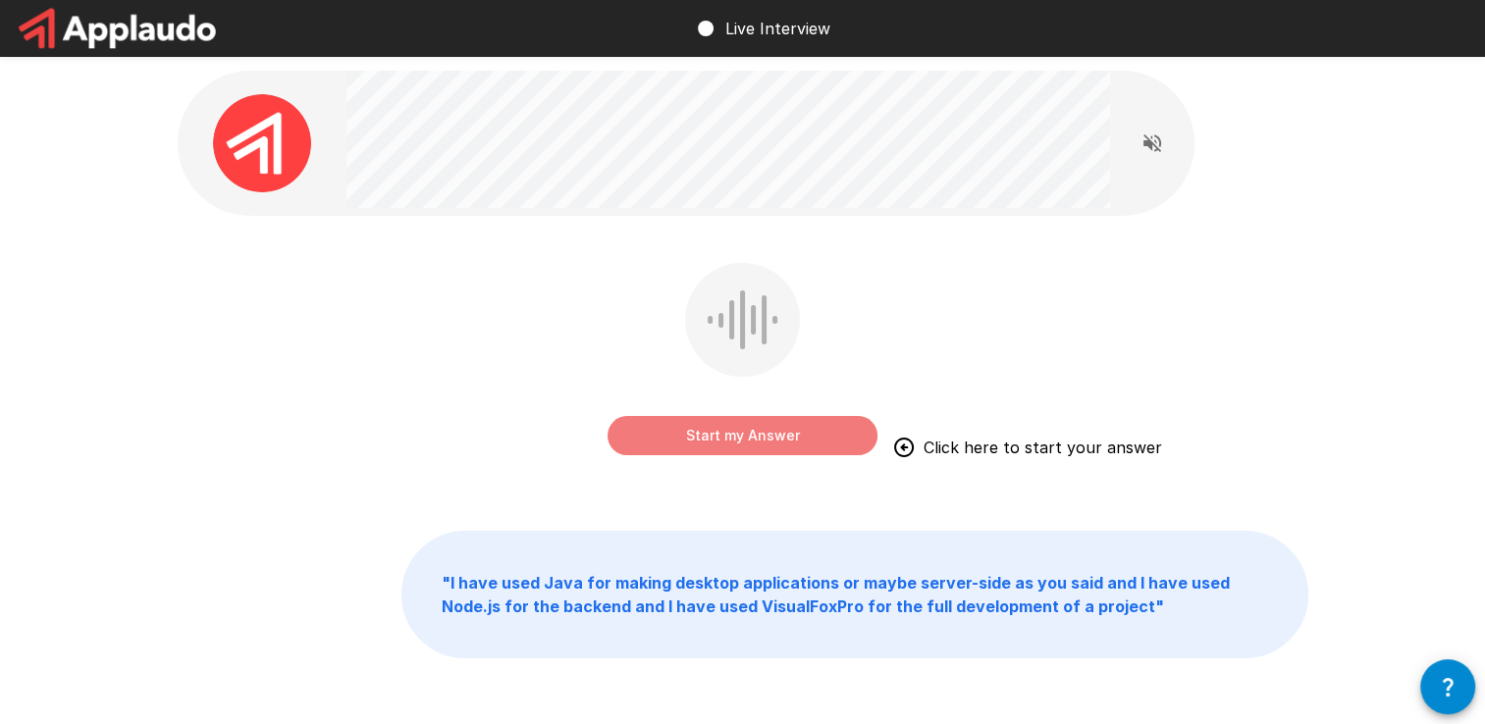
click at [734, 439] on button "Start my Answer" at bounding box center [742, 435] width 270 height 39
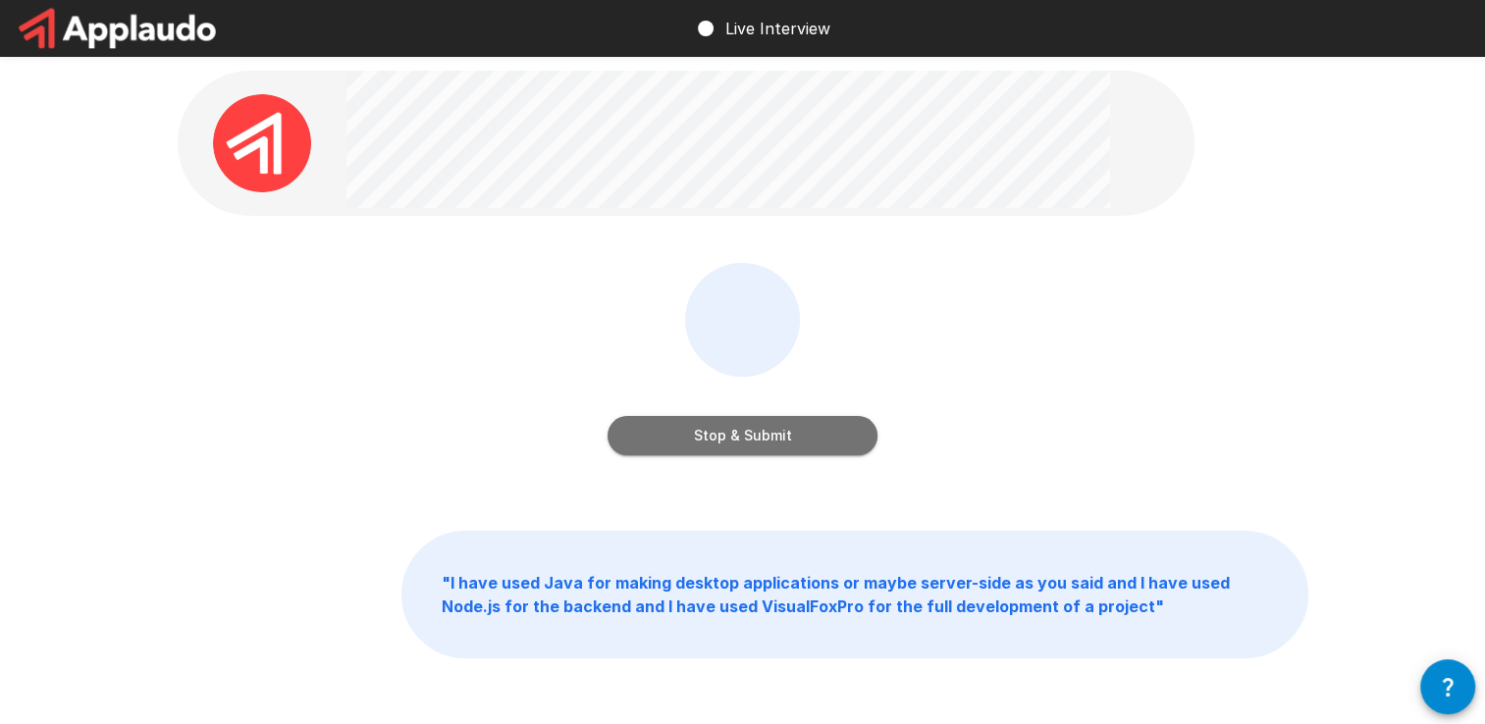
click at [734, 439] on button "Stop & Submit" at bounding box center [742, 435] width 270 height 39
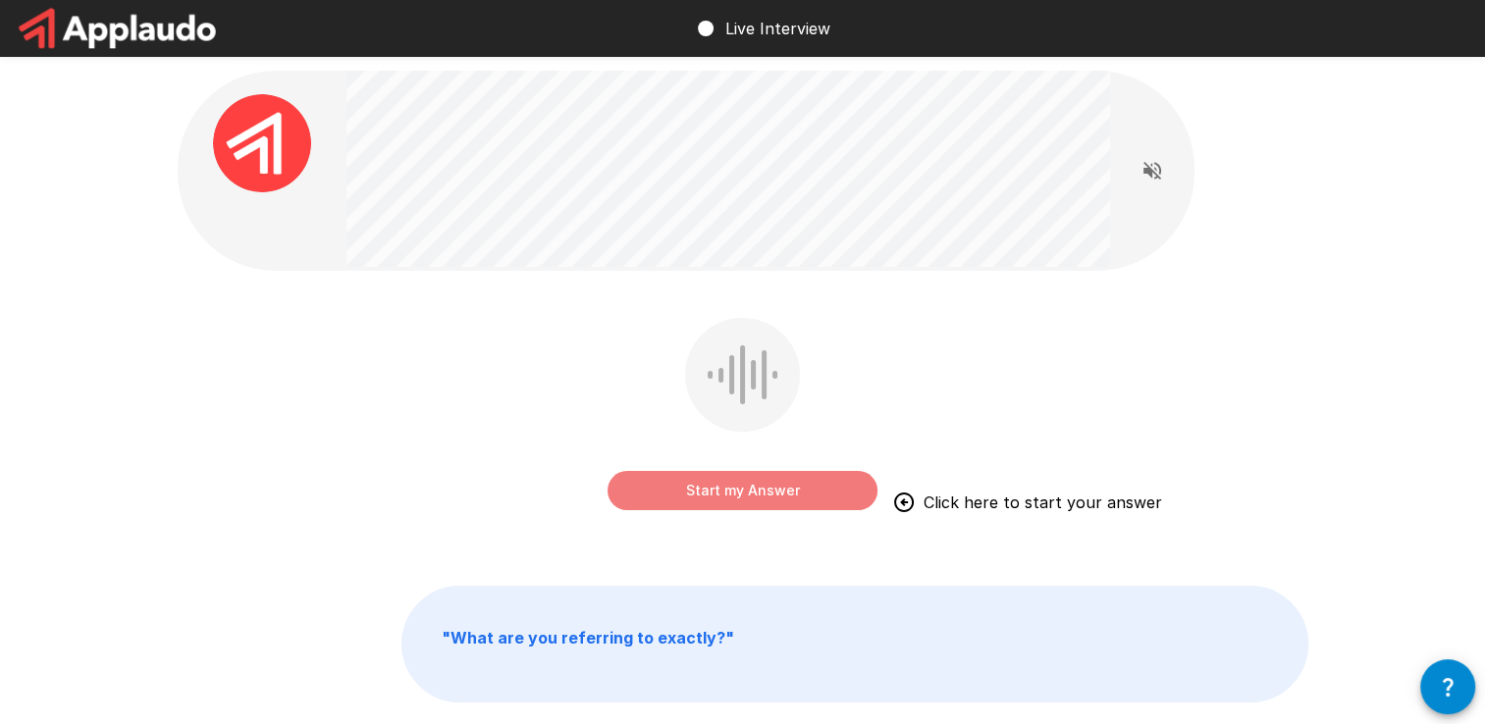
click at [739, 492] on button "Start my Answer" at bounding box center [742, 490] width 270 height 39
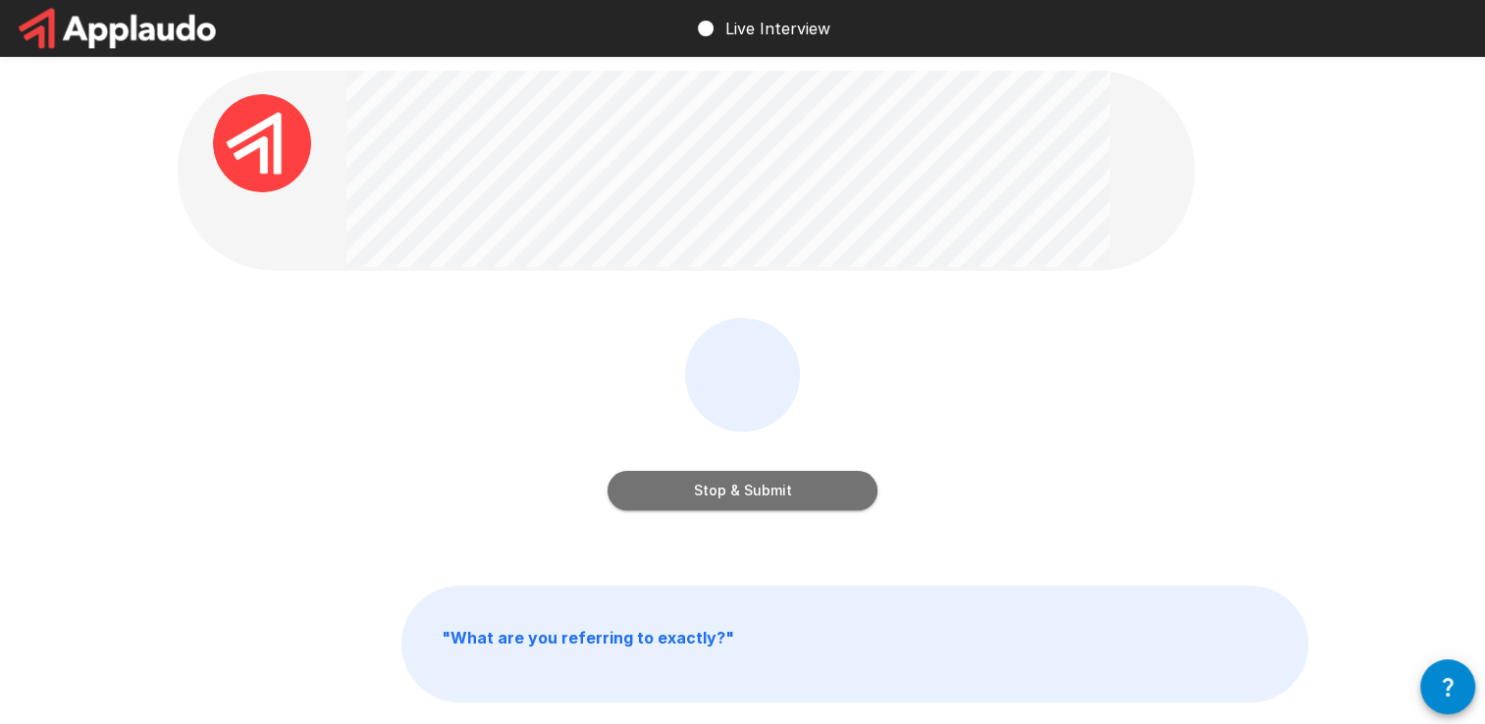
click at [739, 492] on button "Stop & Submit" at bounding box center [742, 490] width 270 height 39
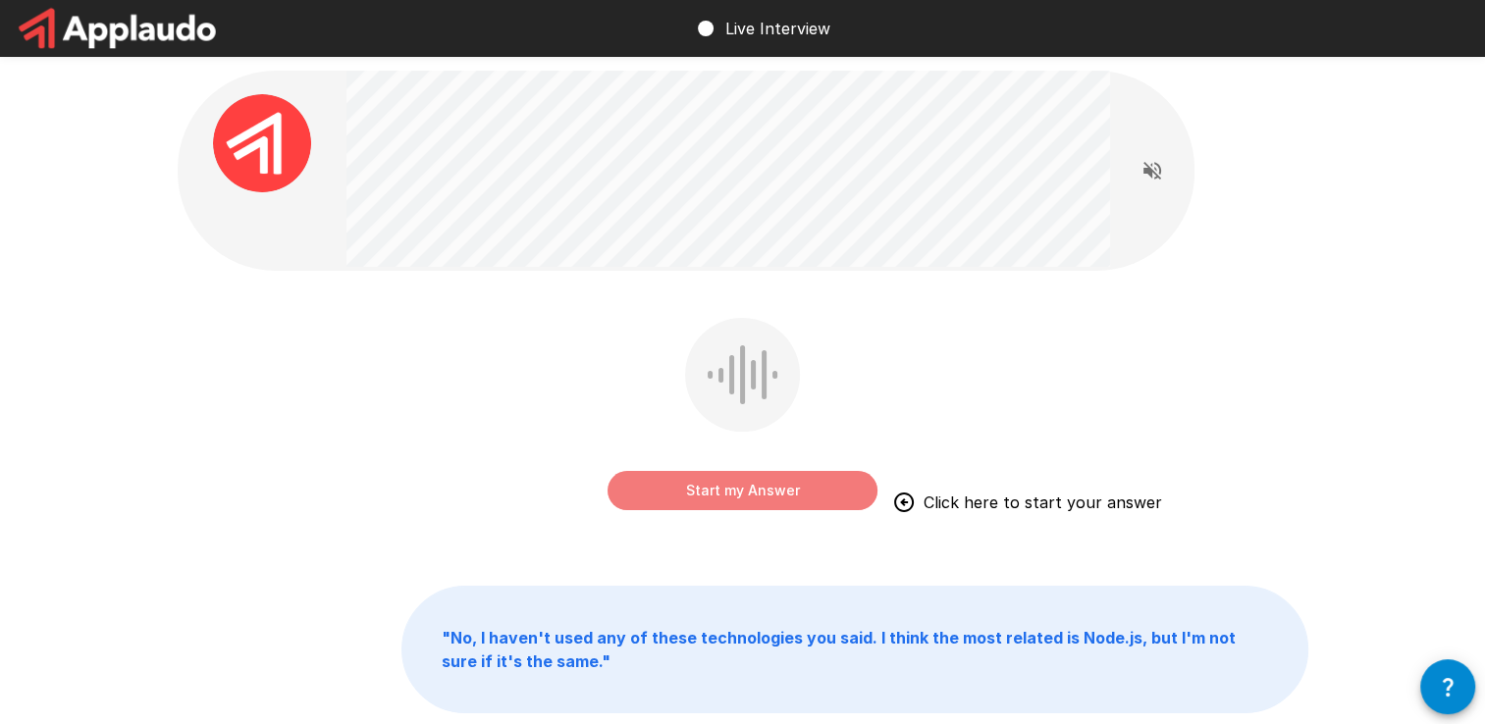
click at [735, 489] on button "Start my Answer" at bounding box center [742, 490] width 270 height 39
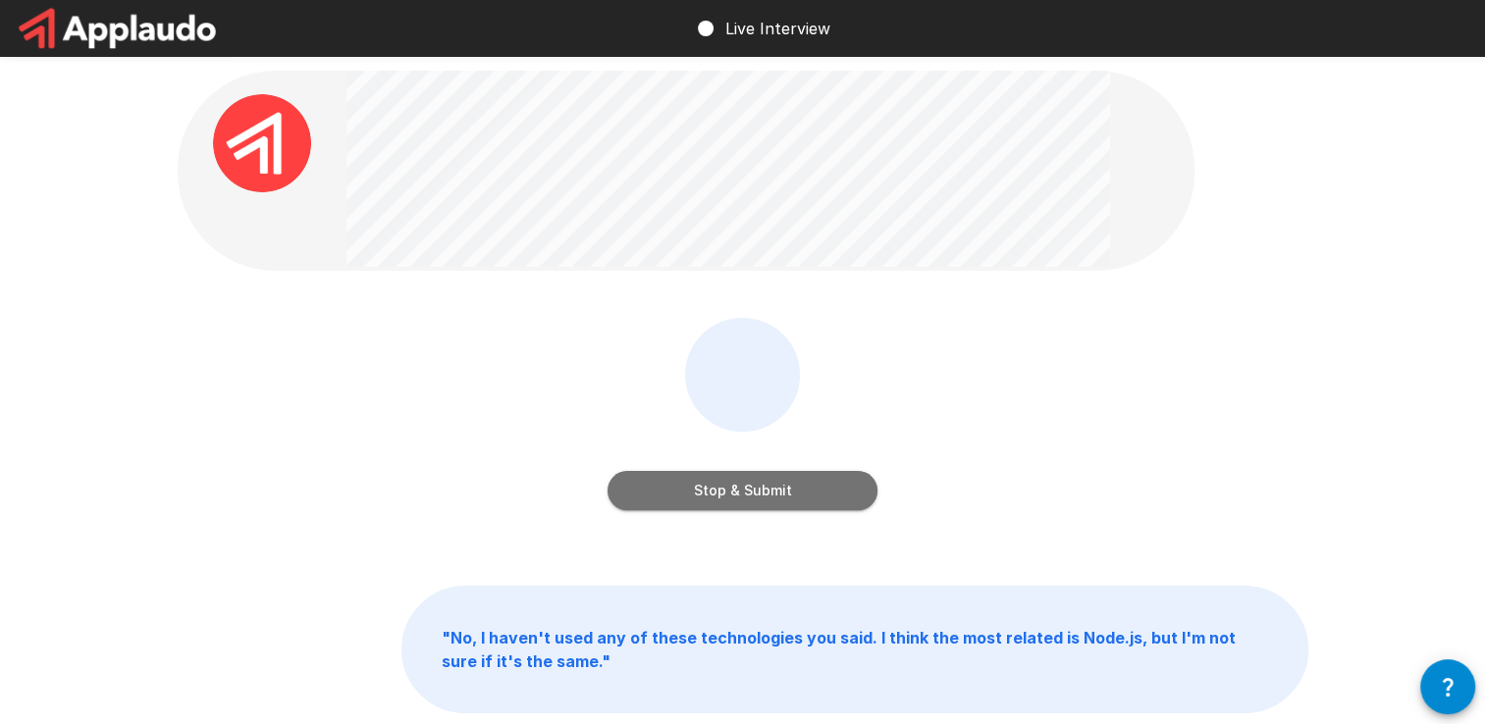
click at [735, 489] on button "Stop & Submit" at bounding box center [742, 490] width 270 height 39
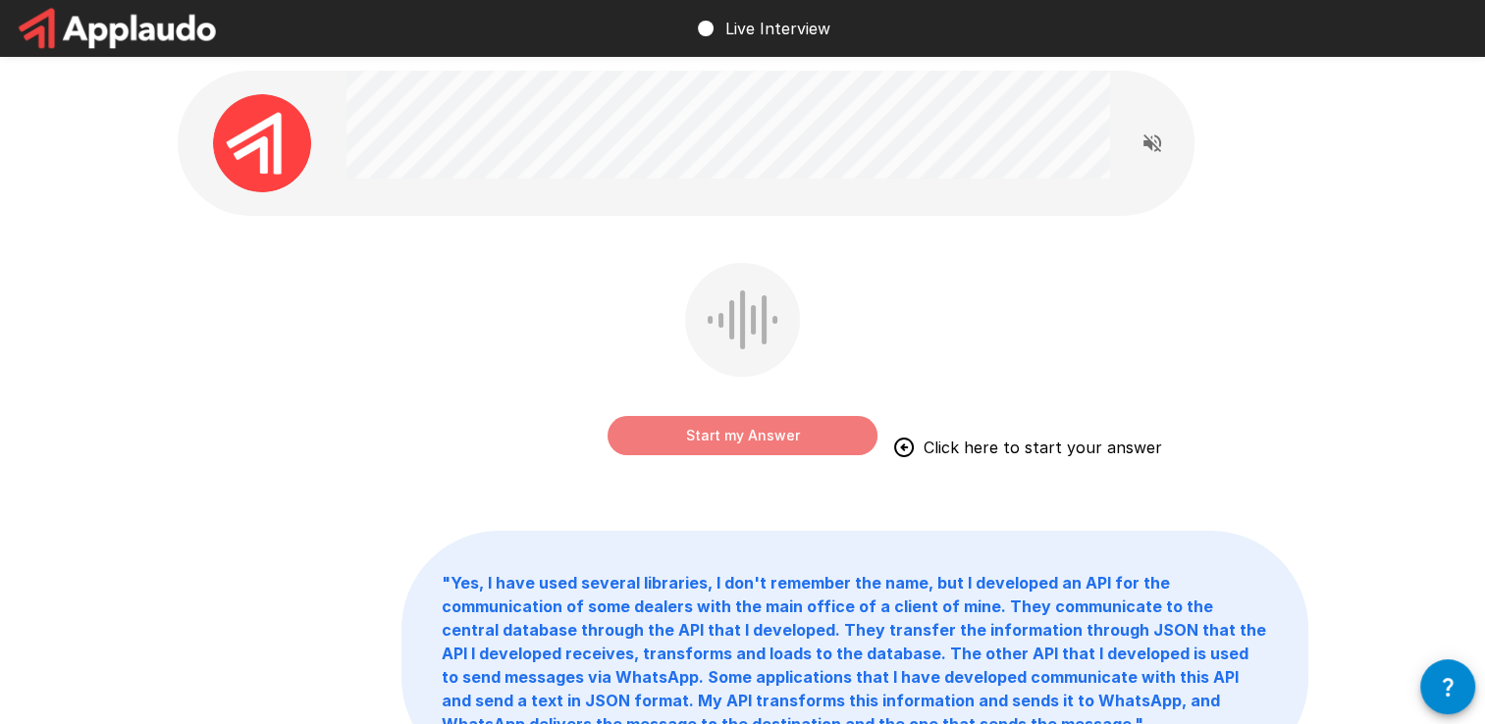
click at [768, 444] on button "Start my Answer" at bounding box center [742, 435] width 270 height 39
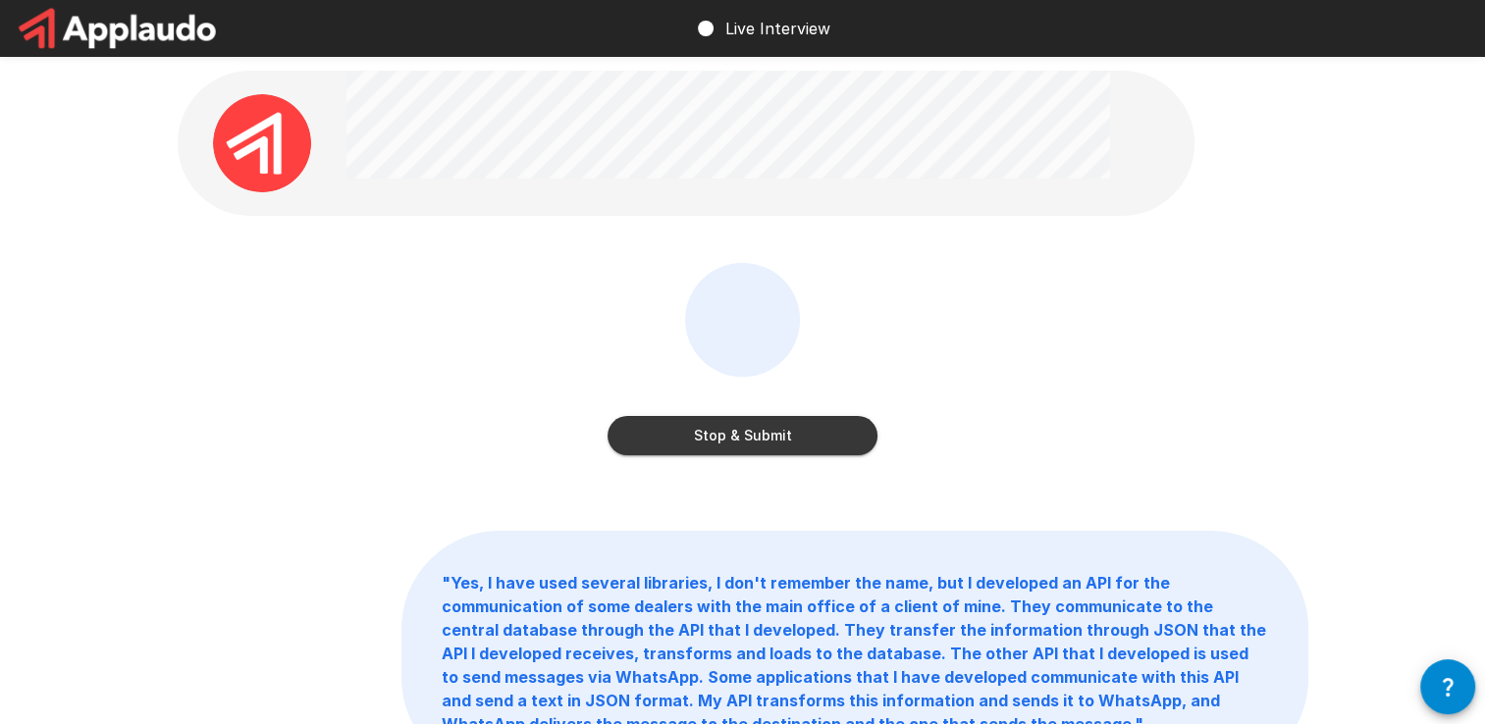
click at [768, 444] on button "Stop & Submit" at bounding box center [742, 435] width 270 height 39
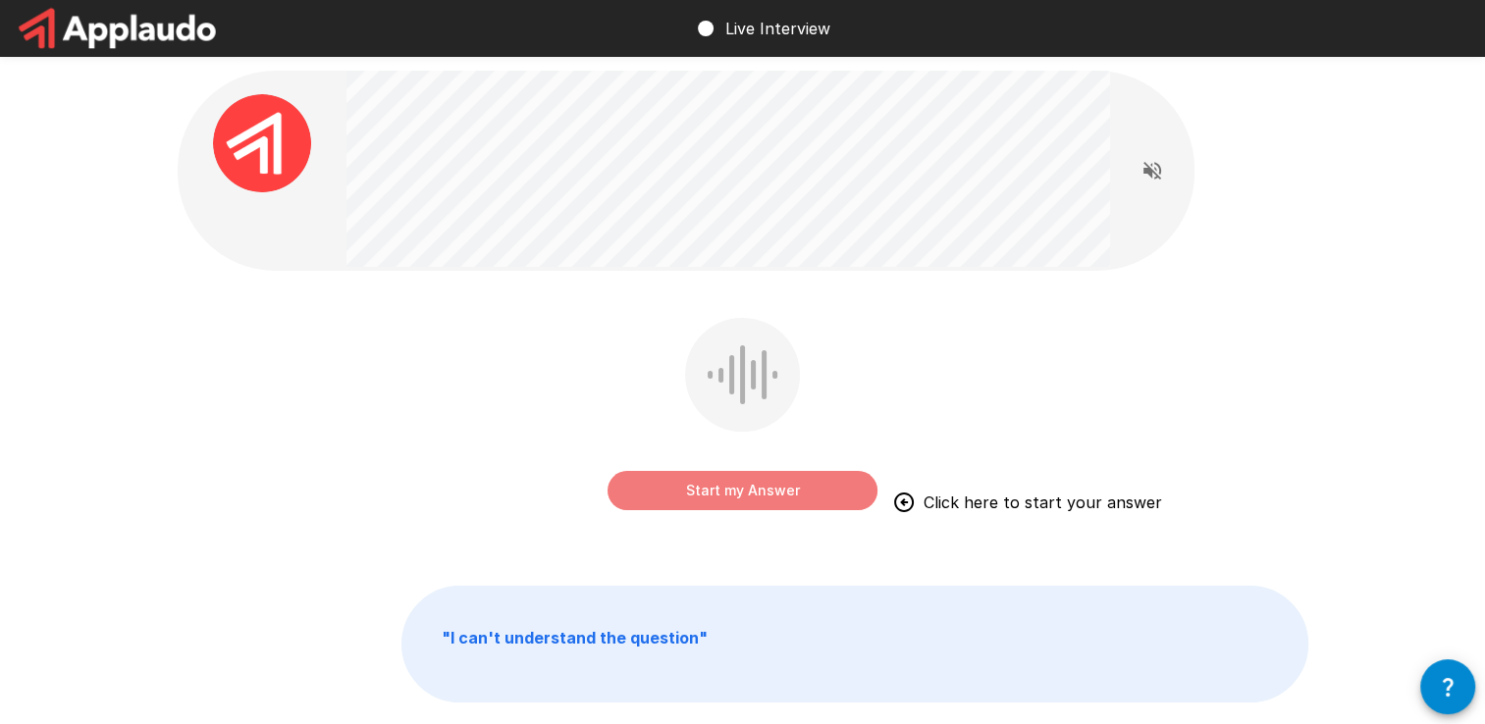
click at [754, 497] on button "Start my Answer" at bounding box center [742, 490] width 270 height 39
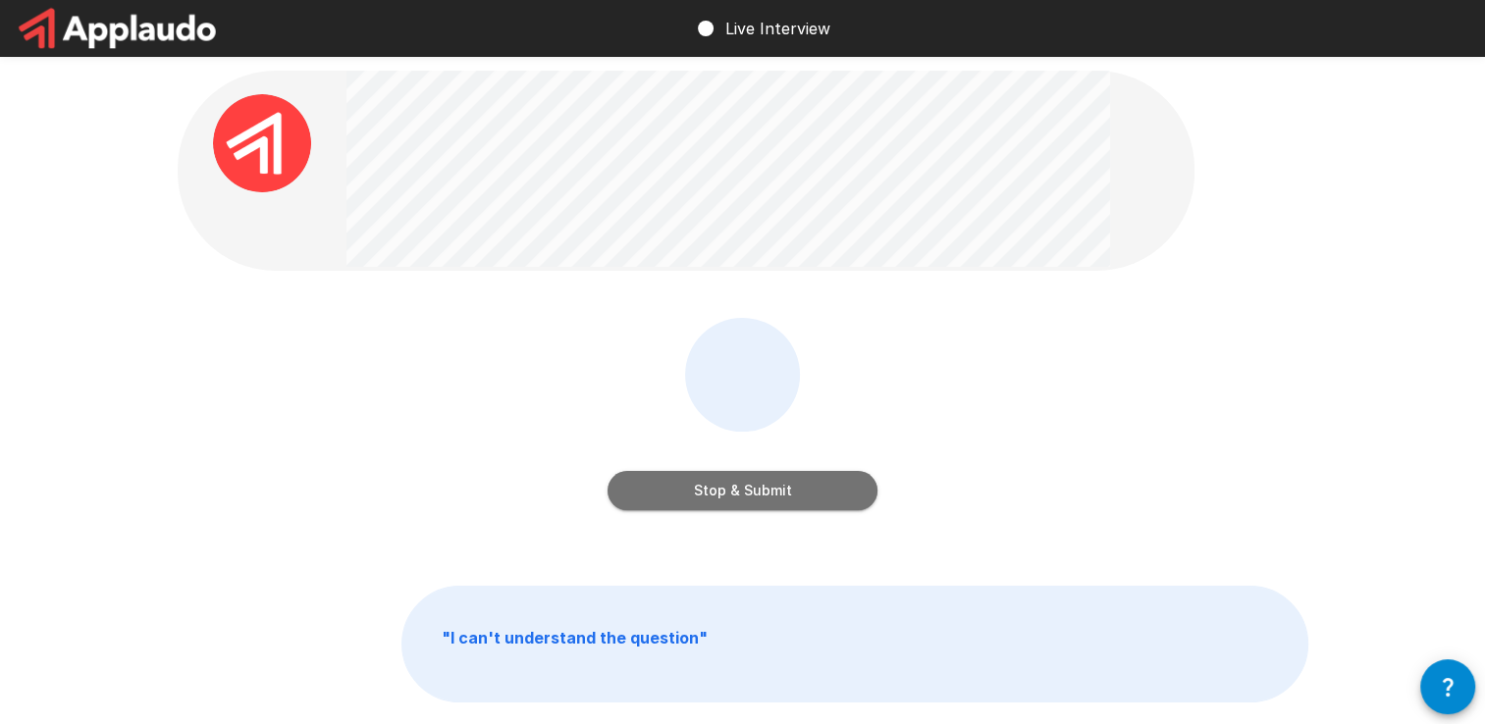
click at [736, 488] on button "Stop & Submit" at bounding box center [742, 490] width 270 height 39
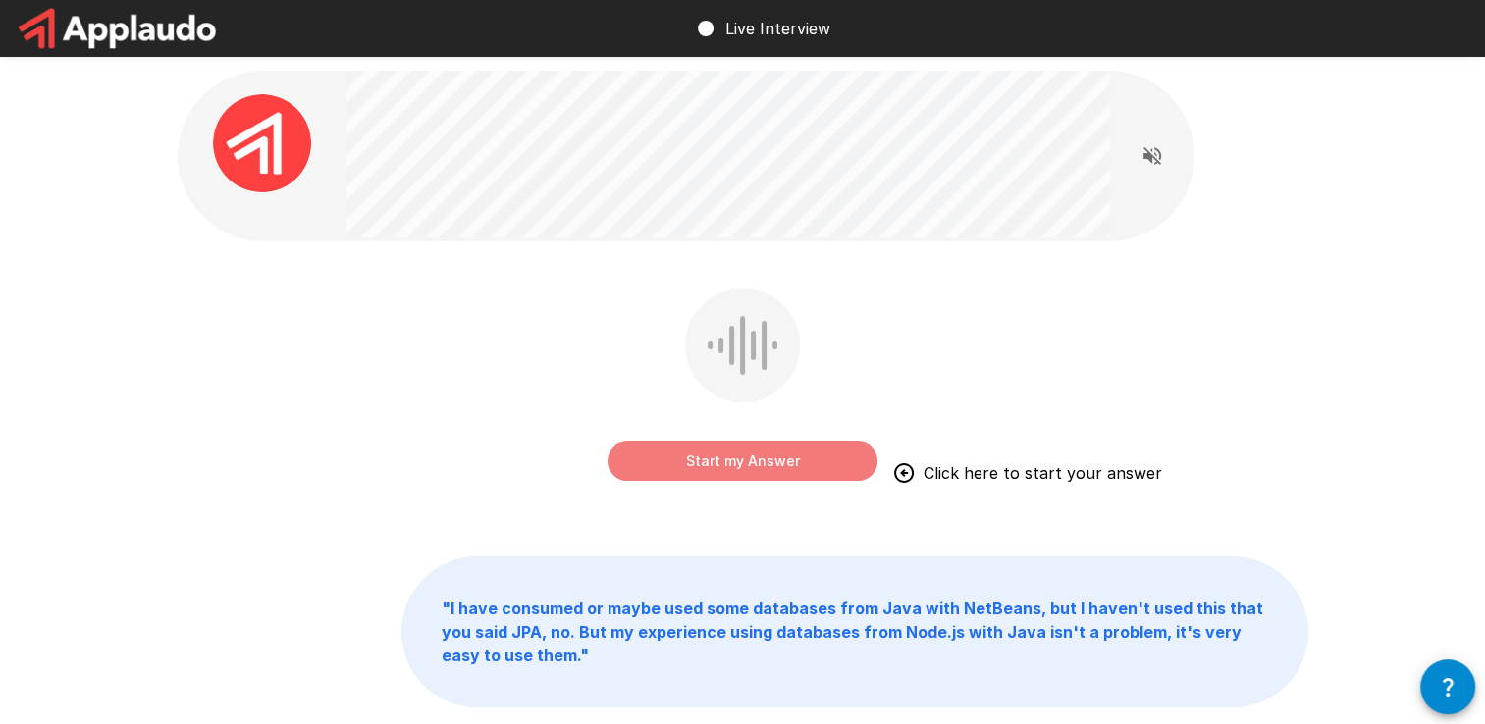
click at [763, 459] on button "Start my Answer" at bounding box center [742, 461] width 270 height 39
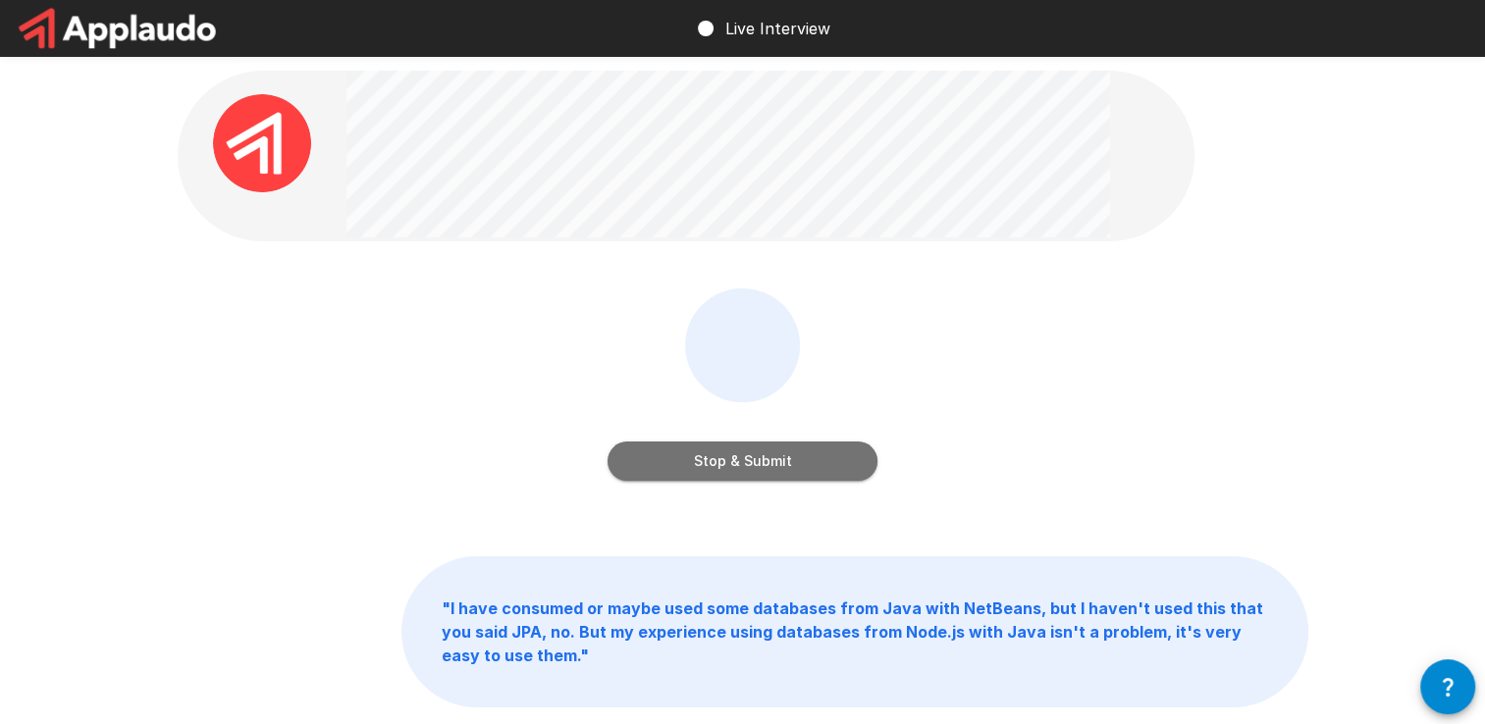
click at [763, 459] on button "Stop & Submit" at bounding box center [742, 461] width 270 height 39
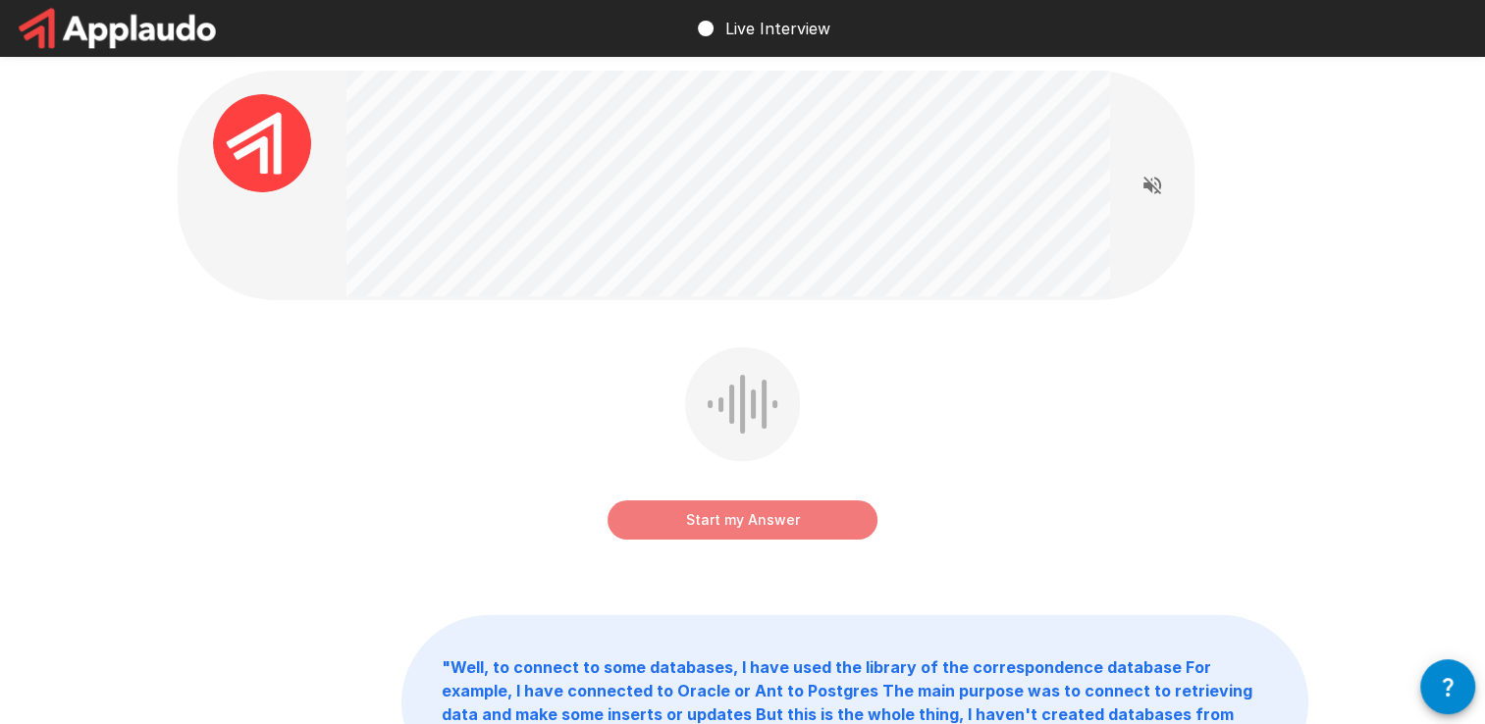
click at [693, 524] on button "Start my Answer" at bounding box center [742, 519] width 270 height 39
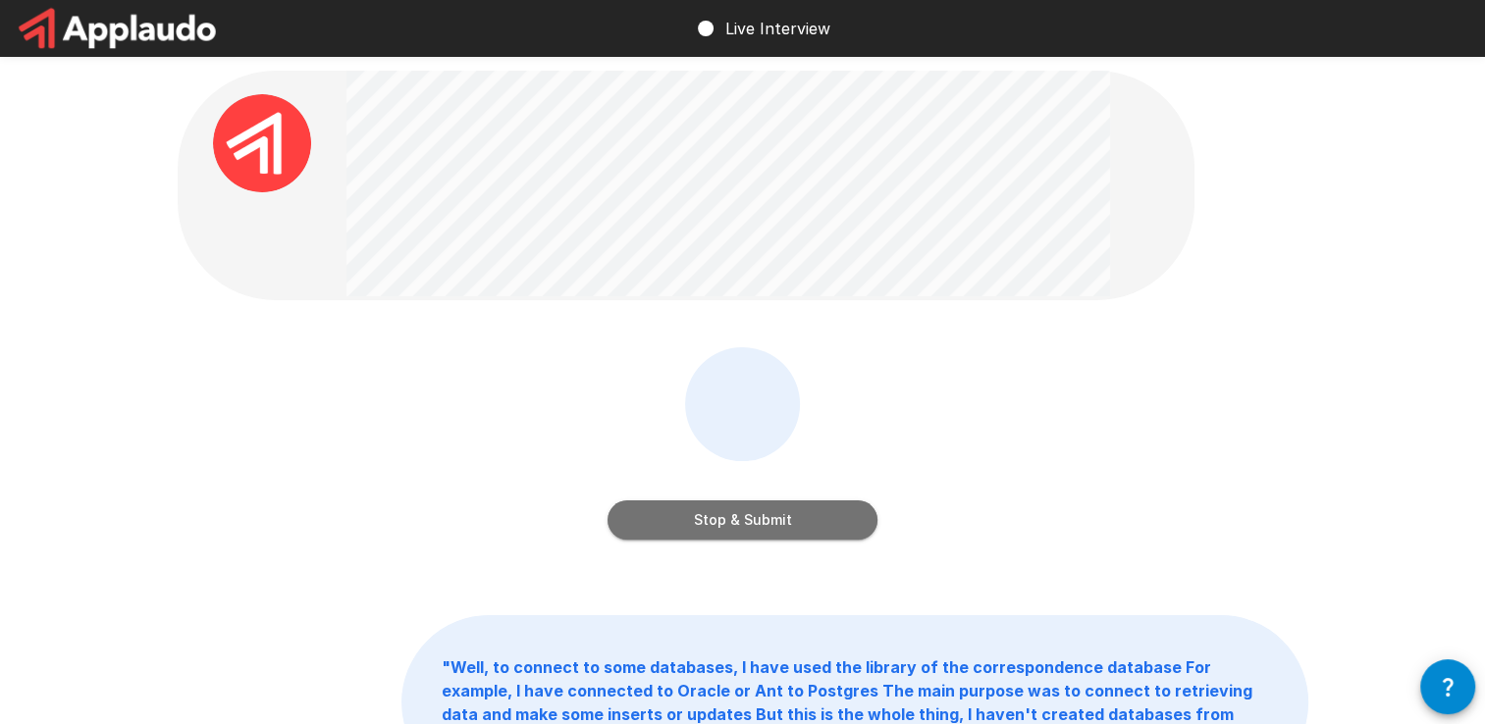
click at [692, 524] on button "Stop & Submit" at bounding box center [742, 519] width 270 height 39
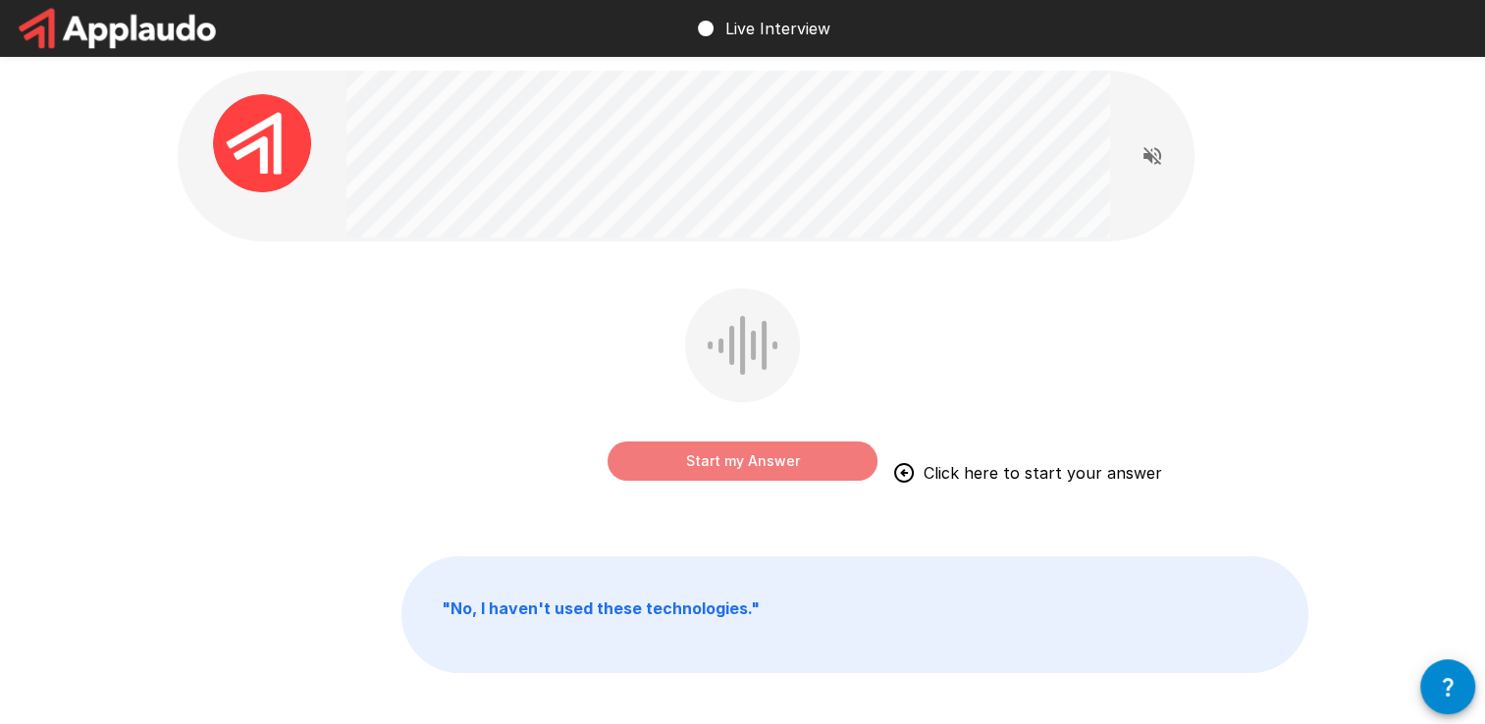
click at [780, 458] on button "Start my Answer" at bounding box center [742, 461] width 270 height 39
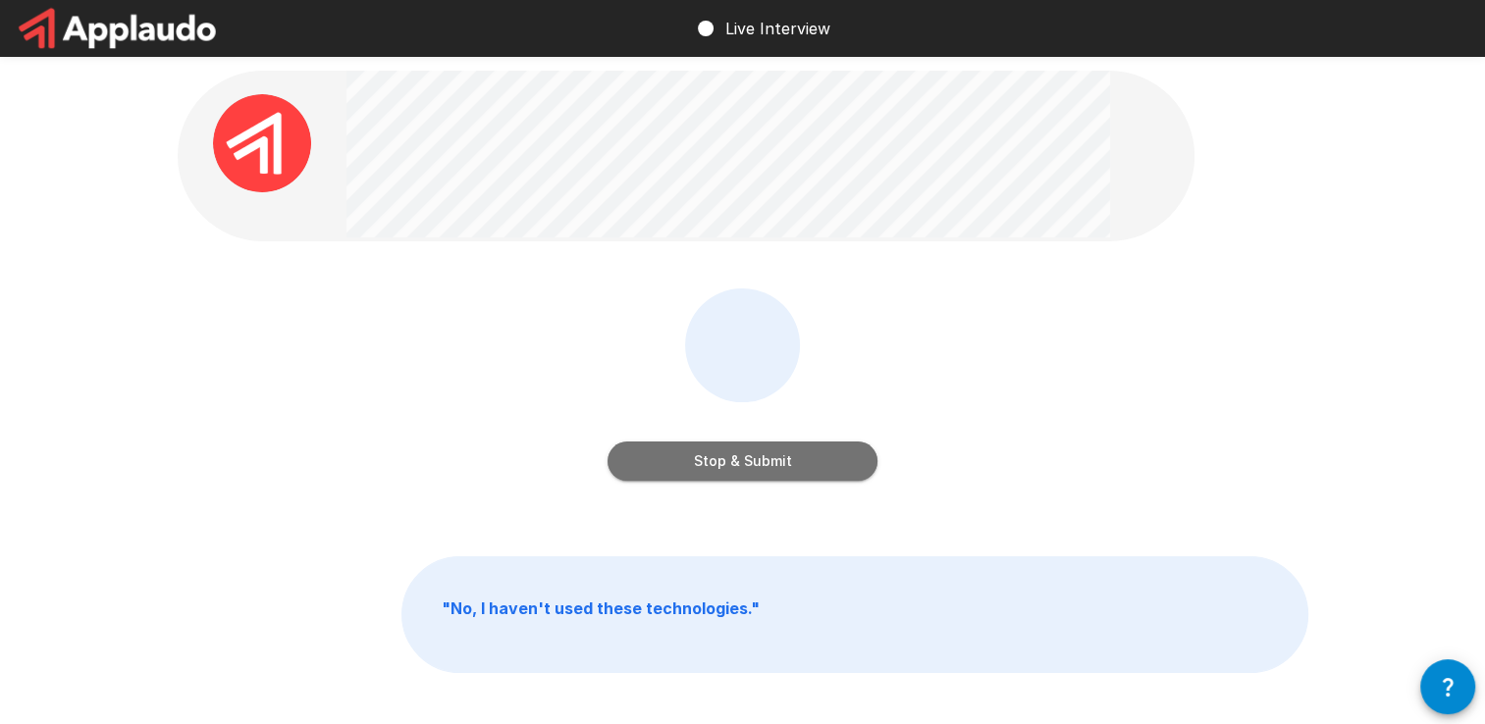
click at [780, 458] on button "Stop & Submit" at bounding box center [742, 461] width 270 height 39
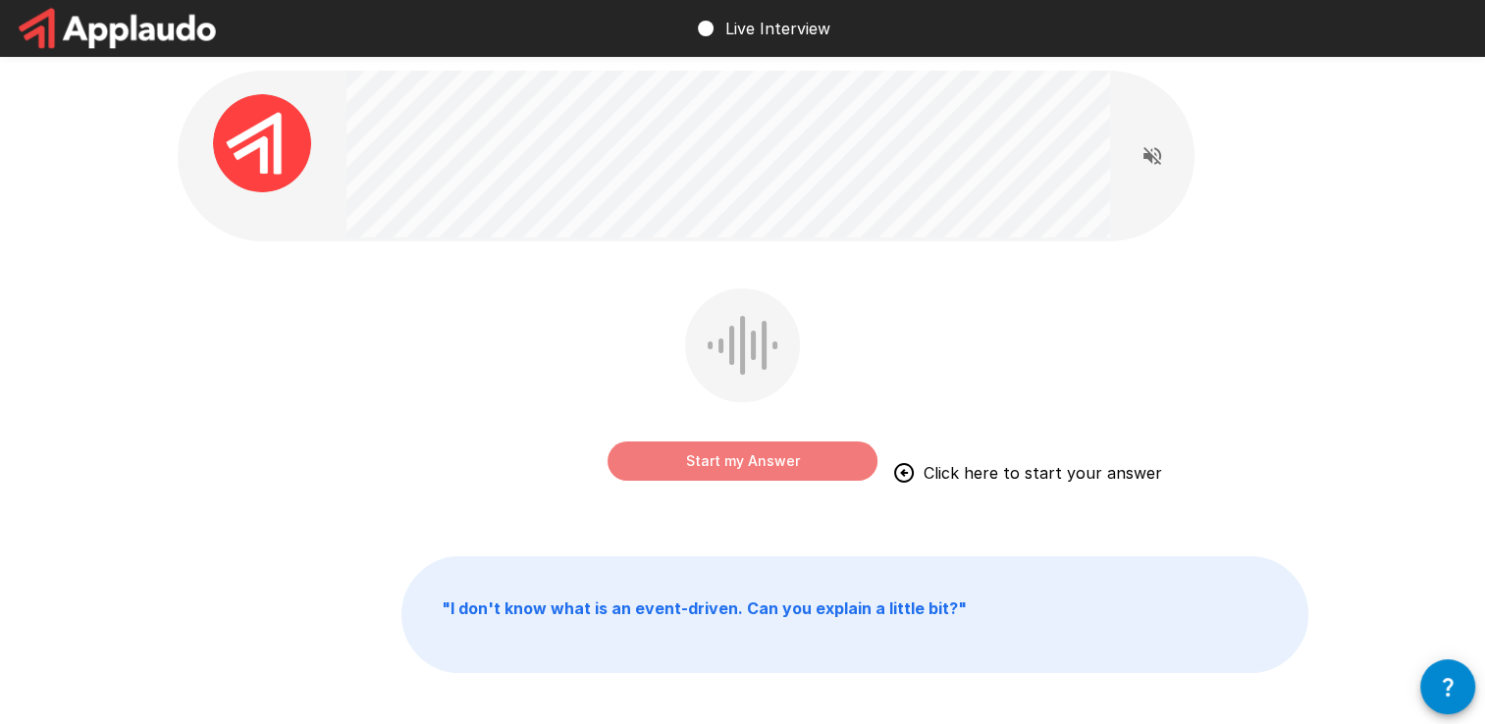
click at [763, 459] on button "Start my Answer" at bounding box center [742, 461] width 270 height 39
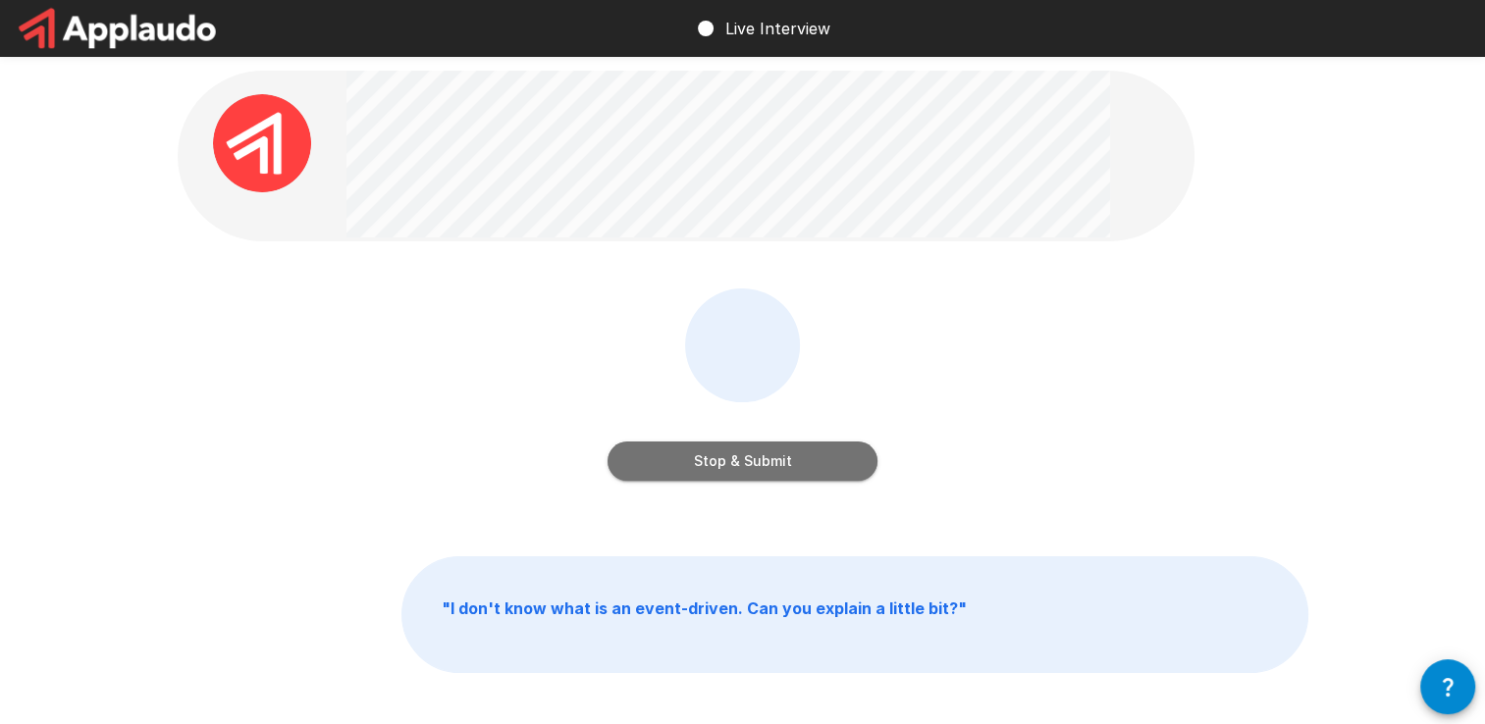
click at [763, 459] on button "Stop & Submit" at bounding box center [742, 461] width 270 height 39
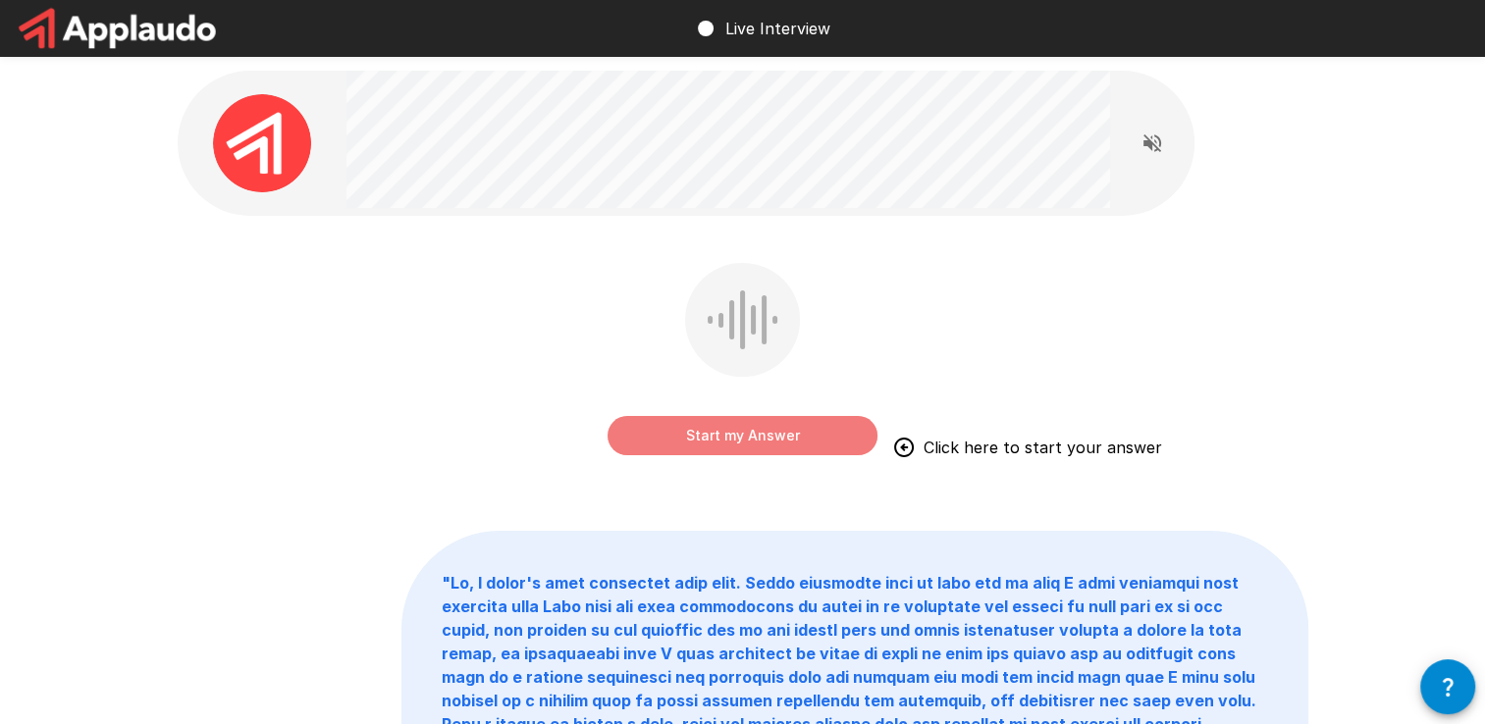
click at [754, 436] on button "Start my Answer" at bounding box center [742, 435] width 270 height 39
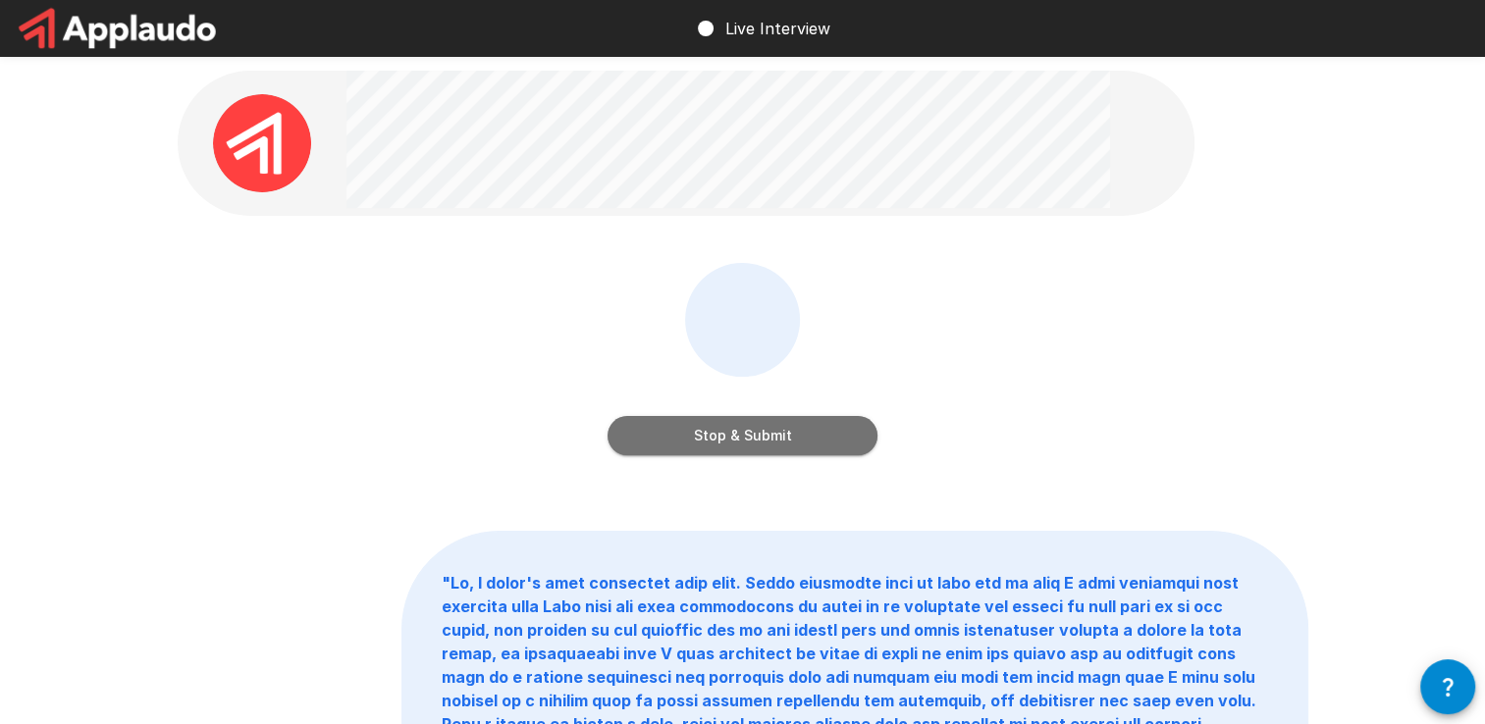
click at [711, 446] on button "Stop & Submit" at bounding box center [742, 435] width 270 height 39
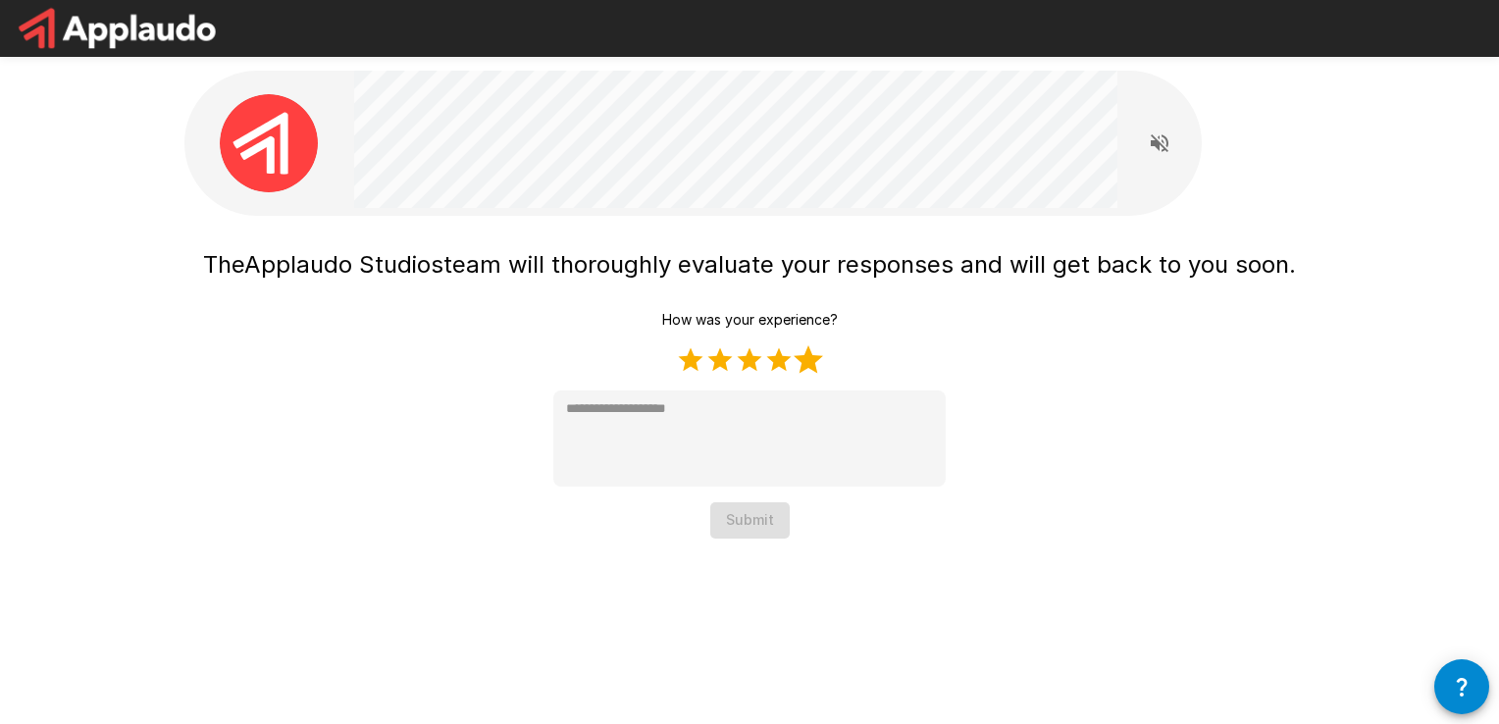
click at [806, 361] on label "5 Stars" at bounding box center [808, 359] width 29 height 29
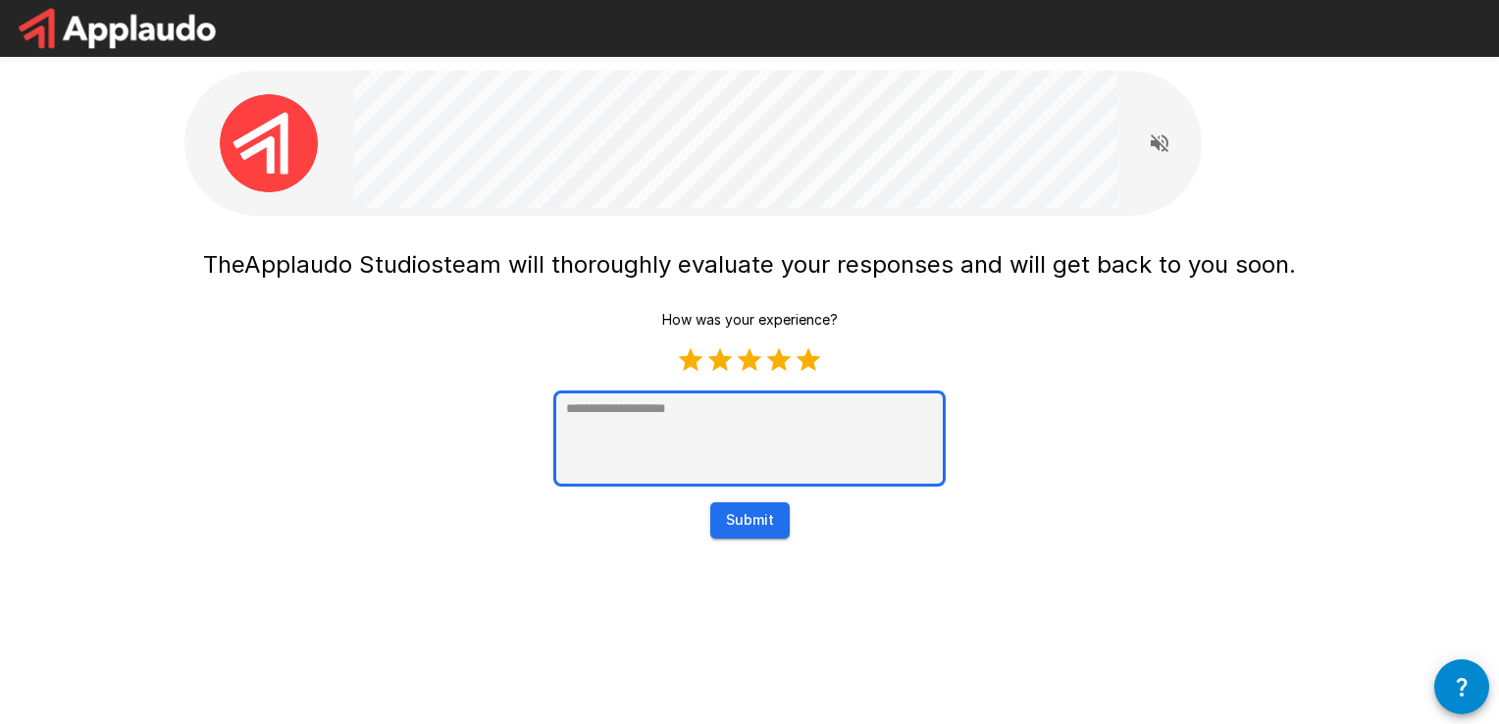
type textarea "*"
click at [734, 435] on textarea at bounding box center [749, 439] width 393 height 96
type textarea "****"
type textarea "*"
type textarea "****"
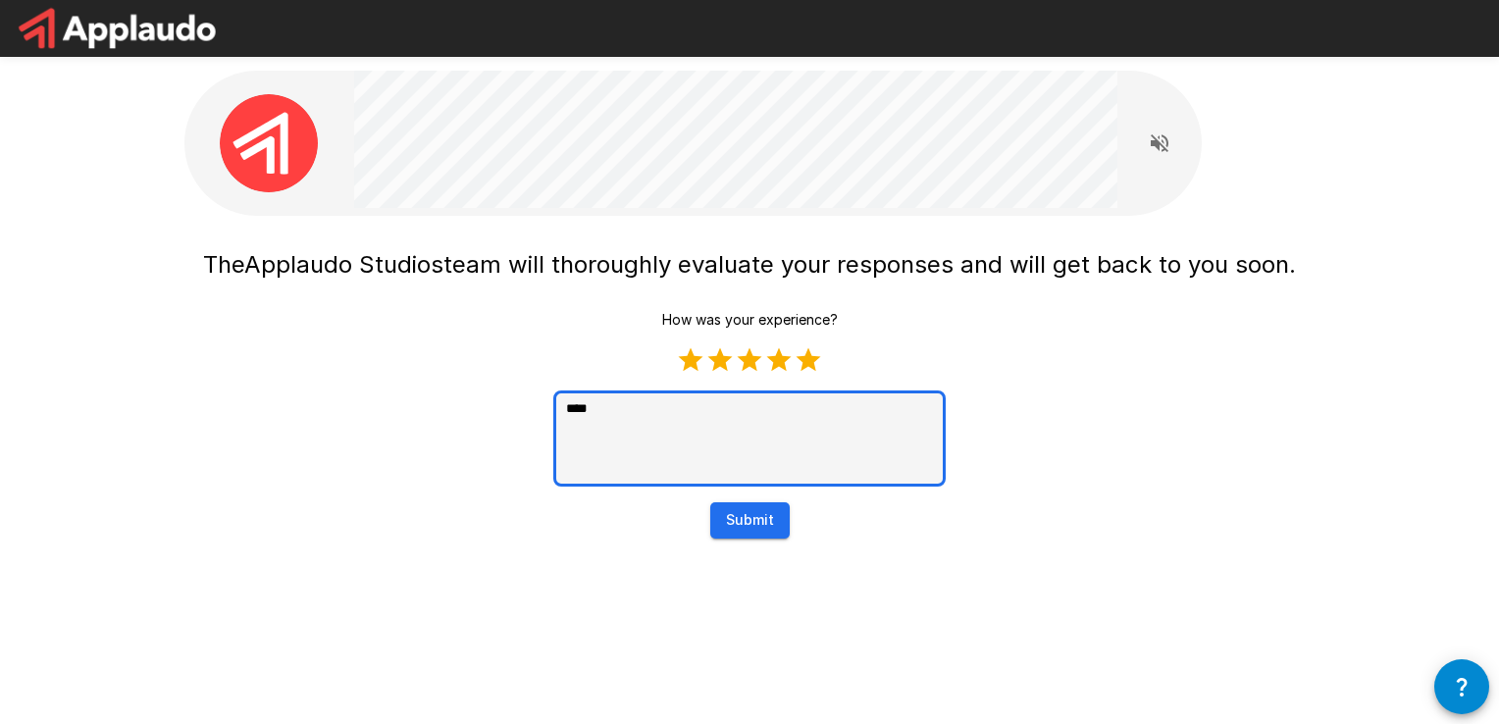
type textarea "*"
type textarea "******"
type textarea "*"
type textarea "*******"
type textarea "*"
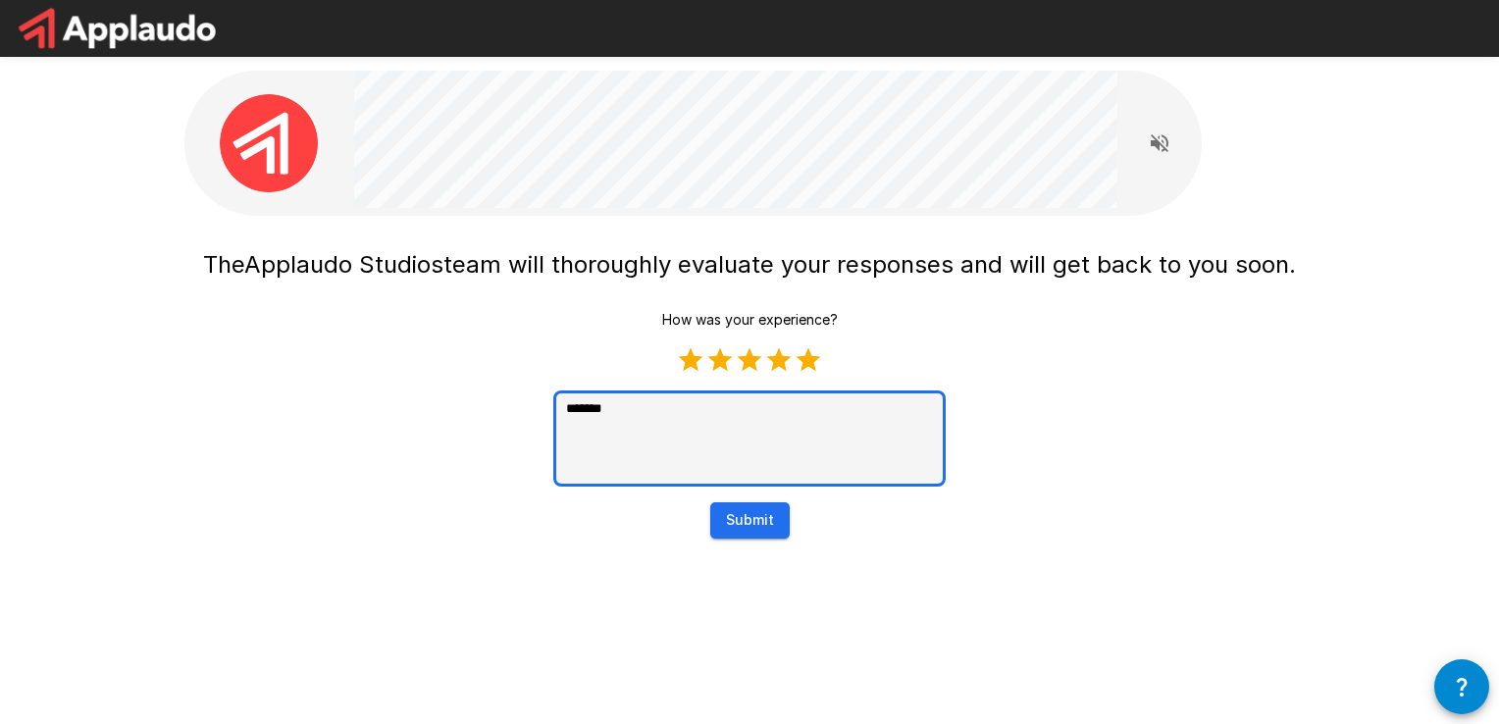
type textarea "********"
type textarea "*"
type textarea "*********"
type textarea "*"
type textarea "**********"
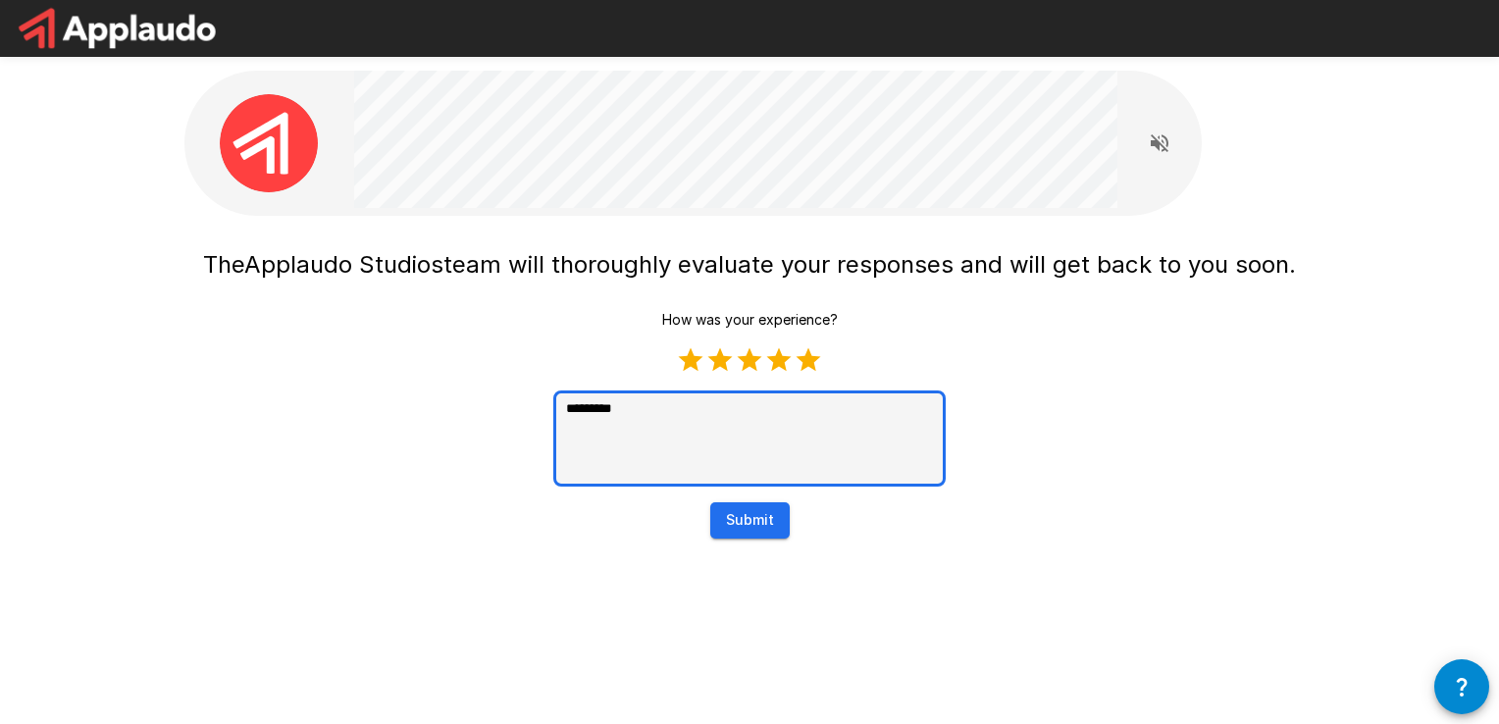
type textarea "*"
type textarea "**********"
type textarea "*"
type textarea "**********"
type textarea "*"
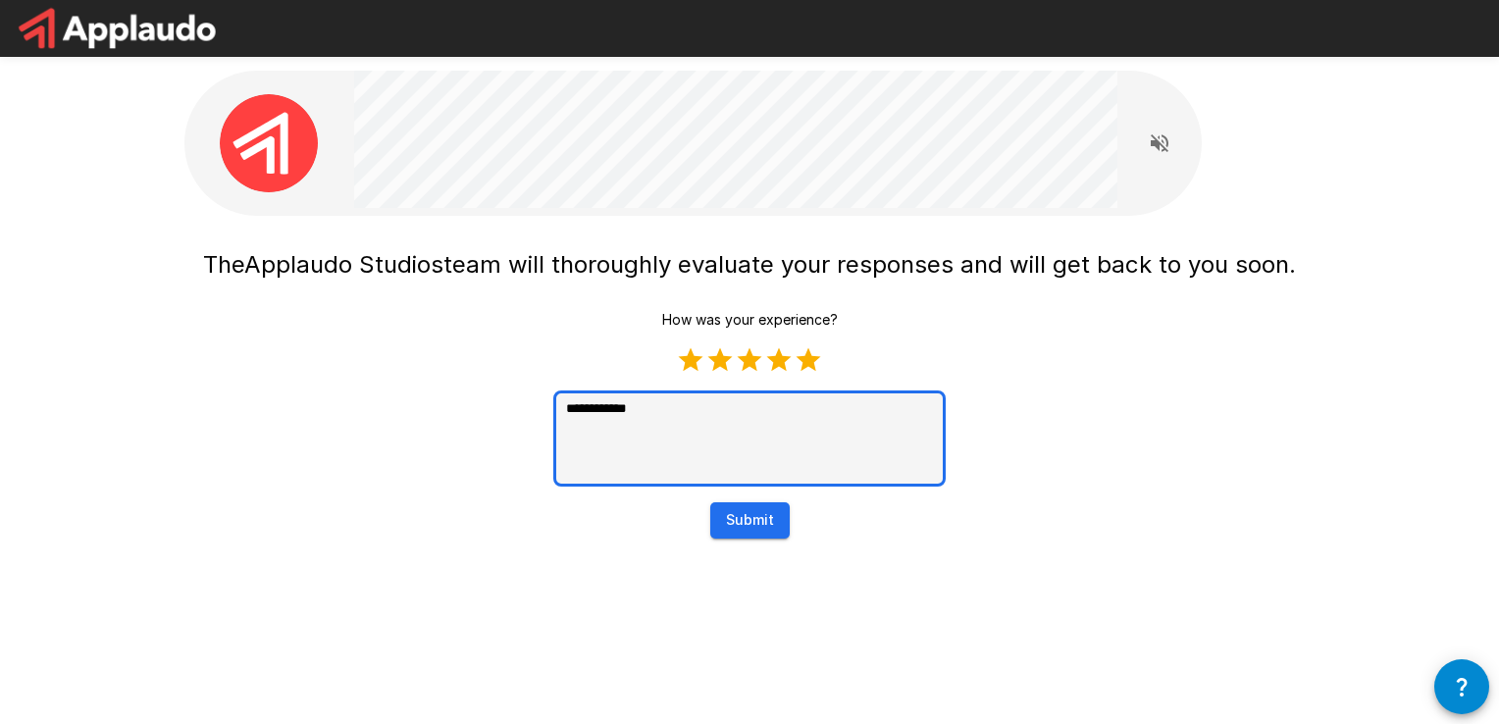
type textarea "**********"
type textarea "*"
type textarea "**********"
type textarea "*"
type textarea "**********"
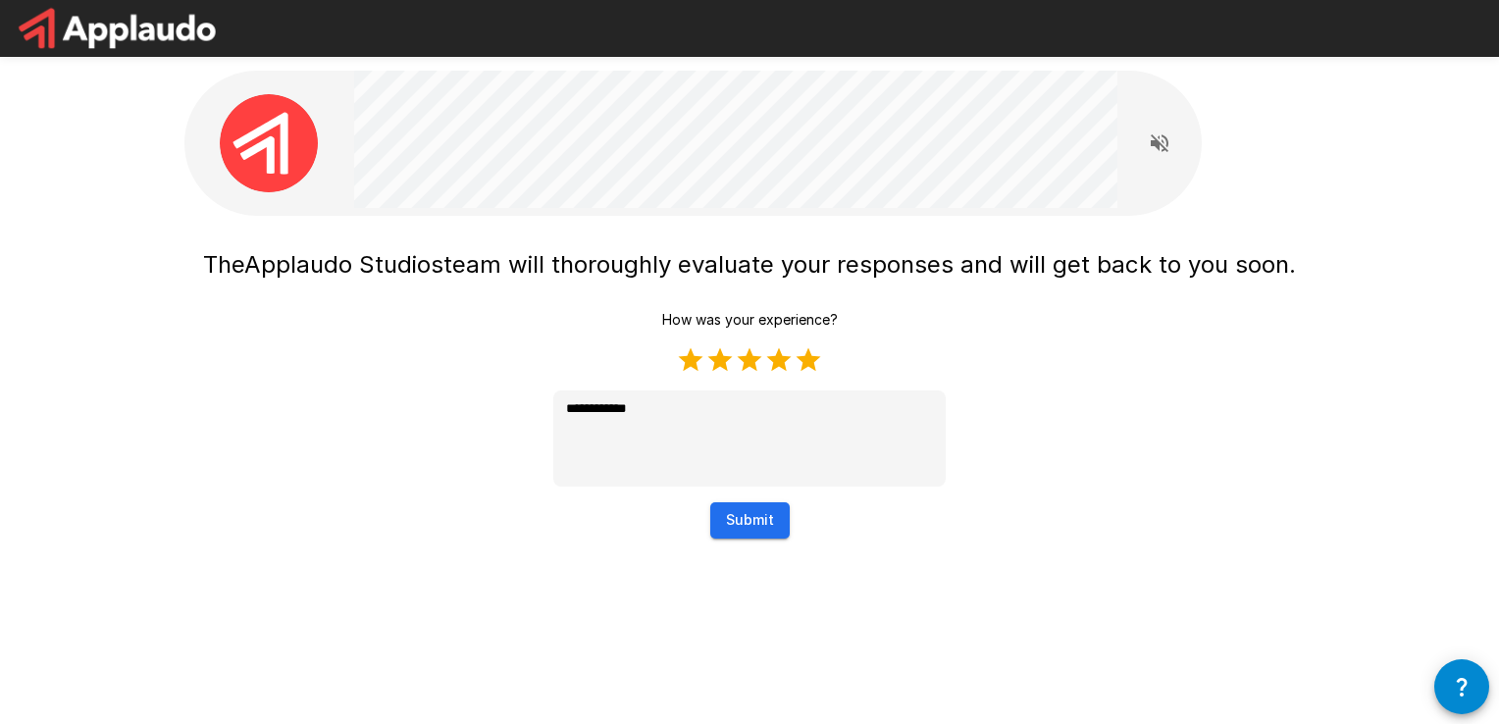
type textarea "*"
click at [763, 507] on button "Submit" at bounding box center [749, 520] width 79 height 36
